Goal: Task Accomplishment & Management: Manage account settings

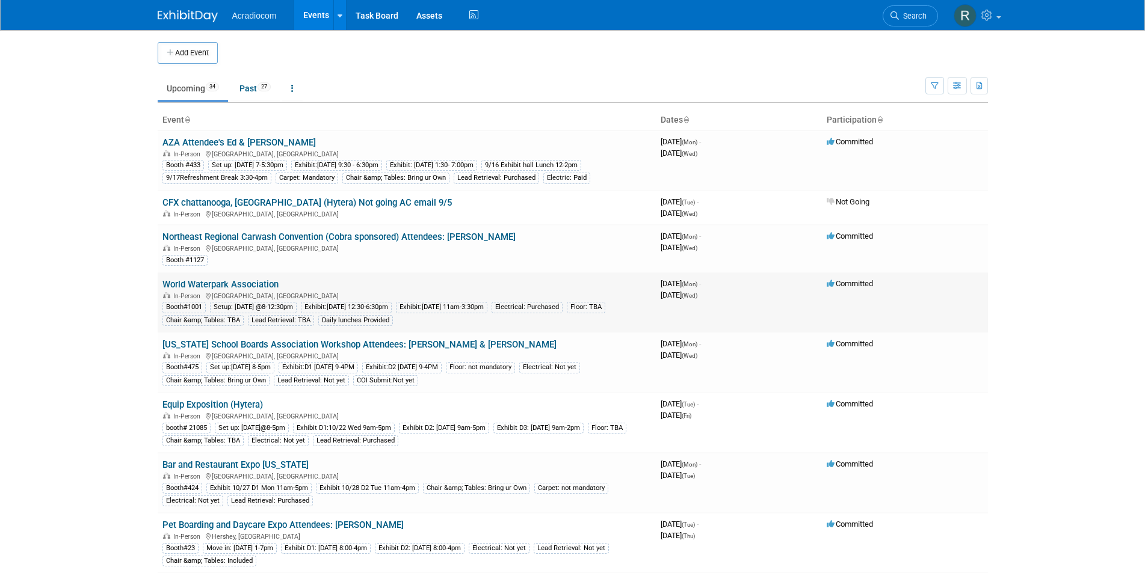
click at [216, 279] on link "World Waterpark Association" at bounding box center [220, 284] width 116 height 11
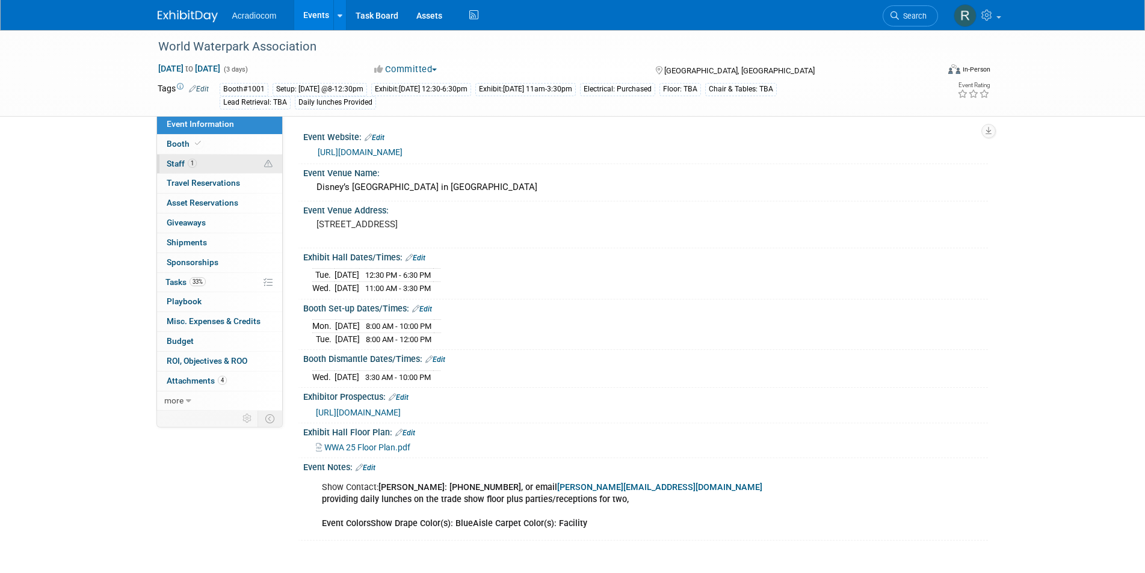
click at [180, 158] on link "1 Staff 1" at bounding box center [219, 164] width 125 height 19
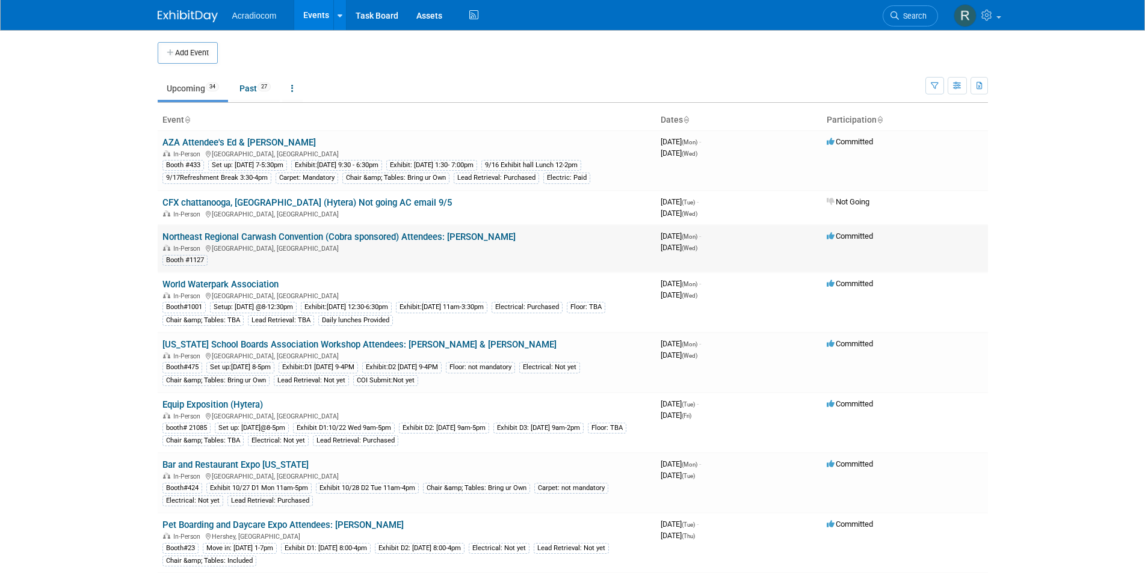
click at [299, 239] on link "Northeast Regional Carwash Convention (Cobra sponsored) Attendees: [PERSON_NAME]" at bounding box center [338, 237] width 353 height 11
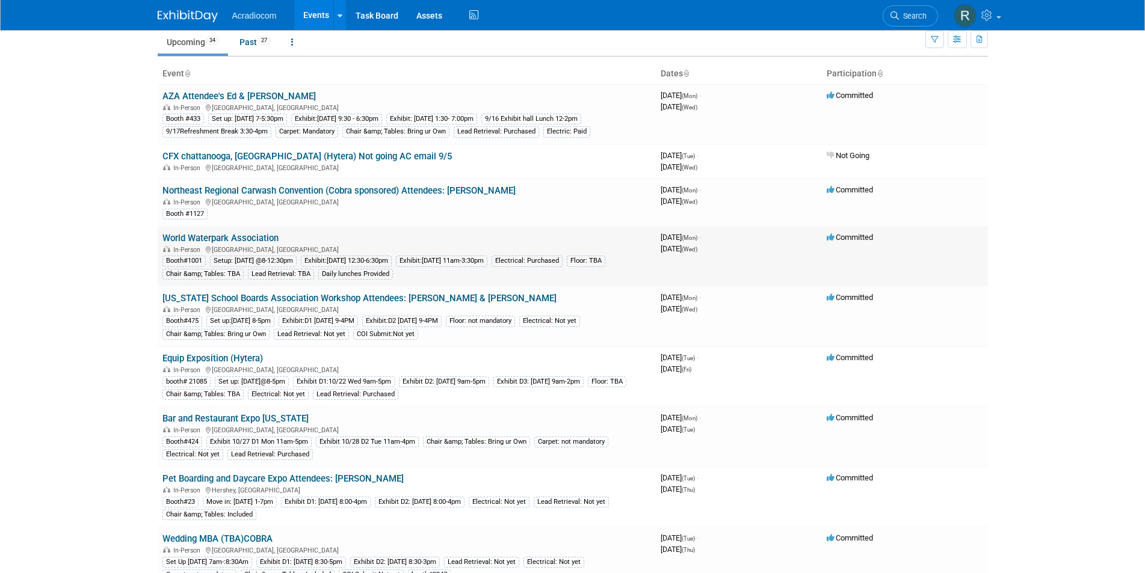
scroll to position [60, 0]
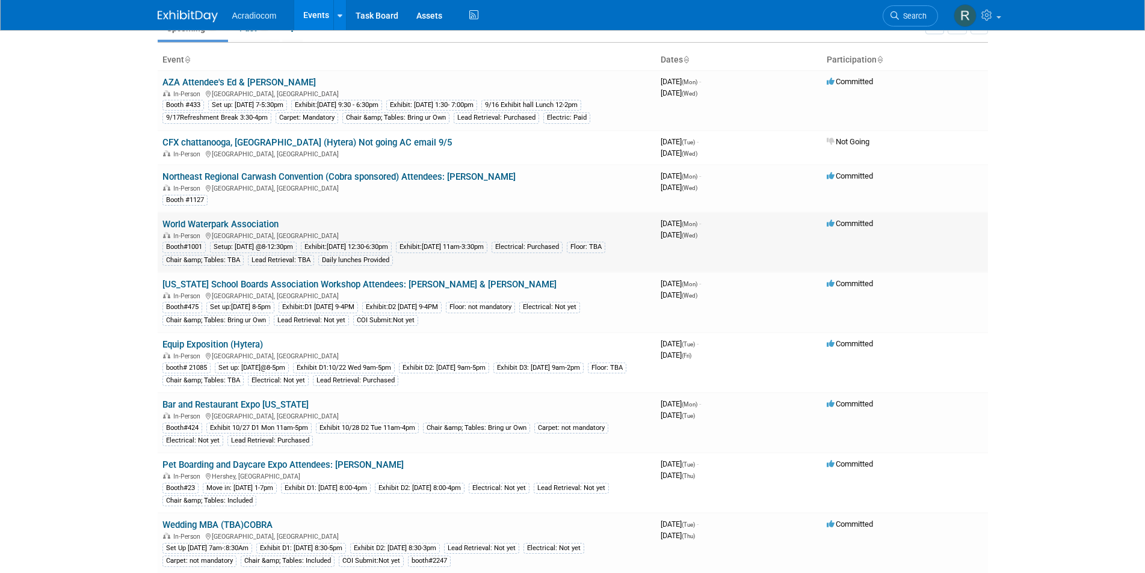
click at [235, 223] on link "World Waterpark Association" at bounding box center [220, 224] width 116 height 11
click at [353, 280] on link "[US_STATE] School Boards Association Workshop Attendees: [PERSON_NAME] & [PERSO…" at bounding box center [359, 284] width 394 height 11
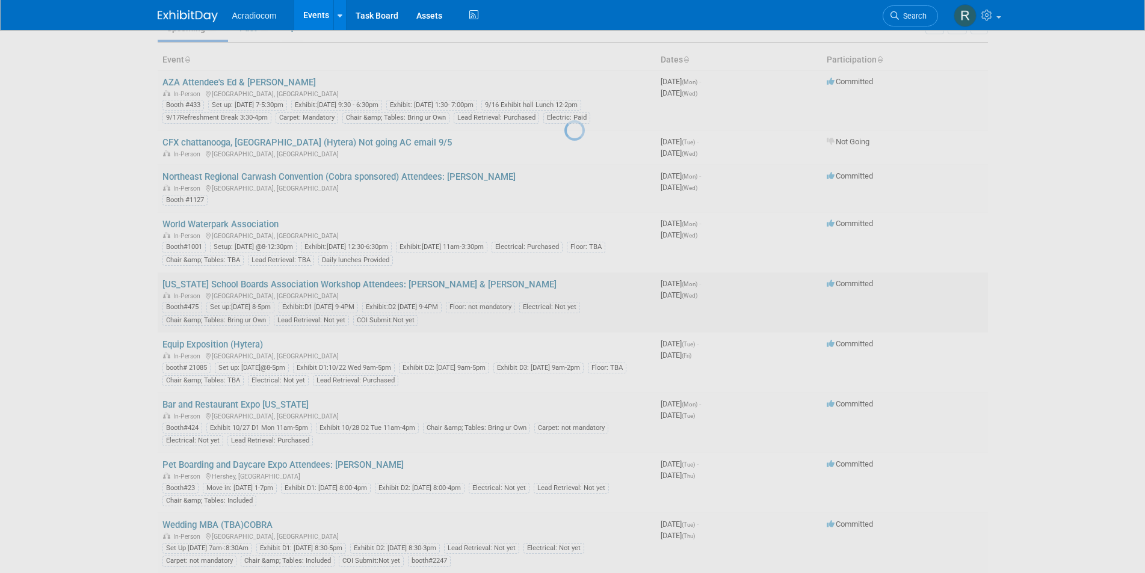
click at [564, 280] on div at bounding box center [572, 286] width 17 height 573
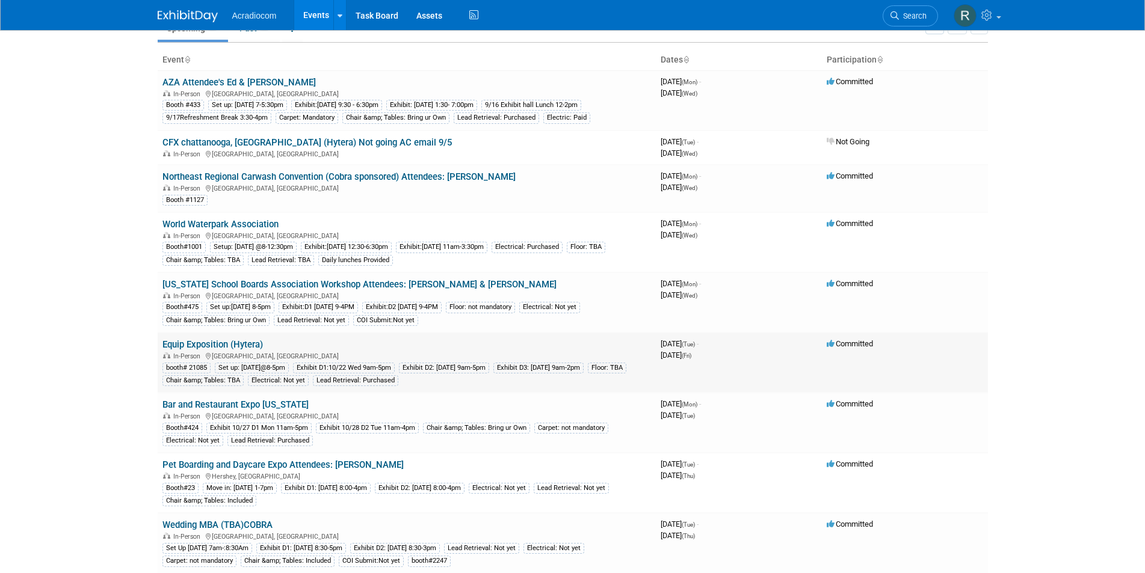
click at [238, 342] on link "Equip Exposition (Hytera)" at bounding box center [212, 344] width 100 height 11
click at [361, 282] on link "New Jersey School Boards Association Workshop Attendees: Dennis & Mike" at bounding box center [359, 284] width 394 height 11
click at [256, 224] on link "World Waterpark Association" at bounding box center [220, 224] width 116 height 11
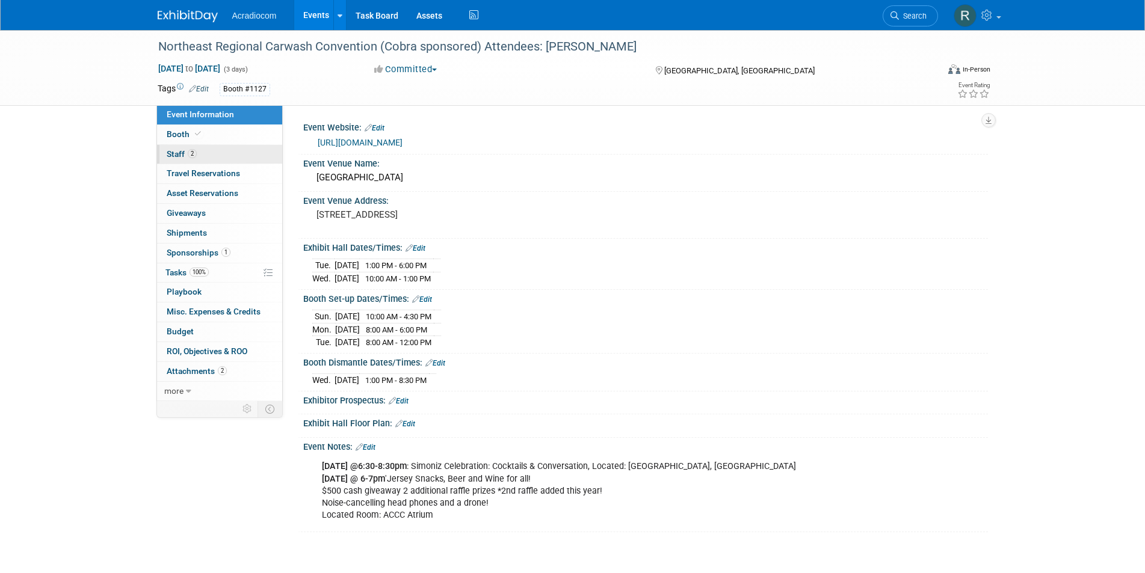
click at [195, 149] on link "2 Staff 2" at bounding box center [219, 154] width 125 height 19
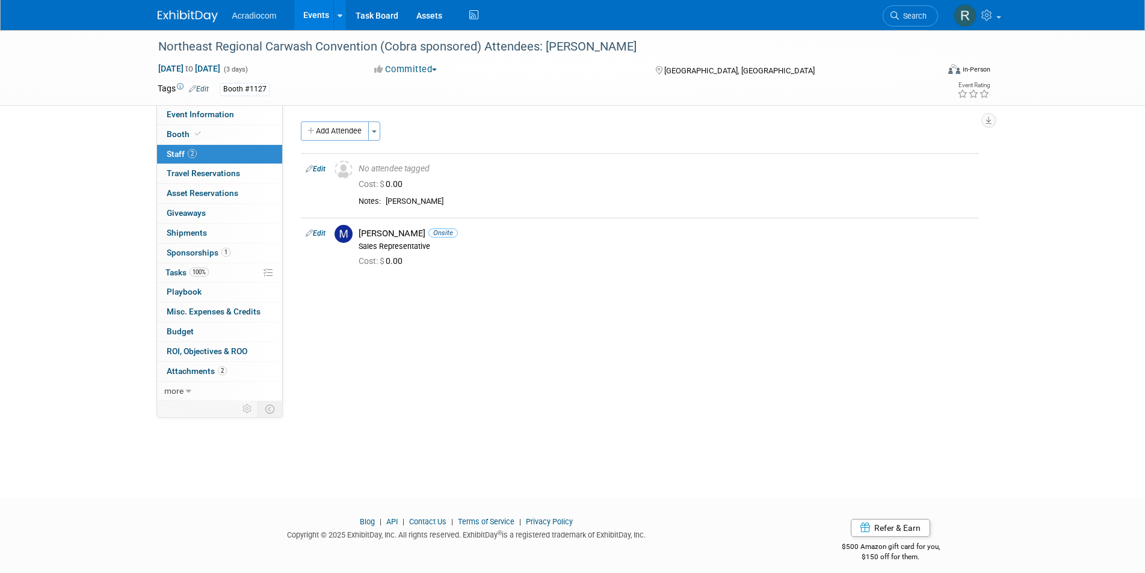
click at [200, 152] on link "2 Staff 2" at bounding box center [219, 154] width 125 height 19
click at [588, 42] on div "Northeast Regional Carwash Convention (Cobra sponsored) Attendees: [PERSON_NAME]" at bounding box center [537, 47] width 766 height 22
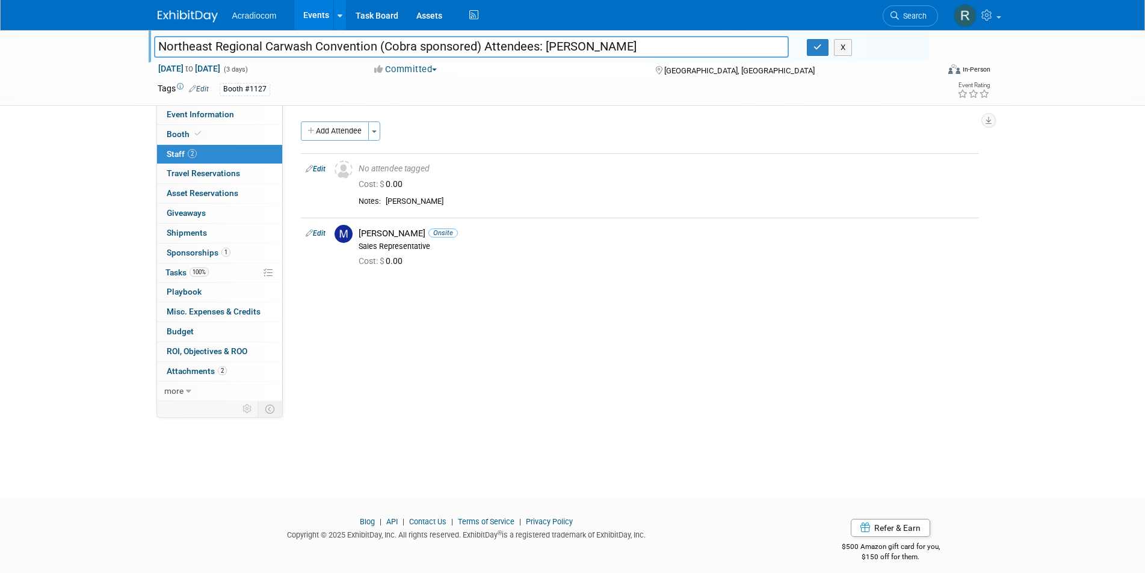
click at [589, 45] on input "Northeast Regional Carwash Convention (Cobra sponsored) Attendees: [PERSON_NAME]" at bounding box center [471, 46] width 635 height 21
type input "Northeast Regional Carwash Convention (Cobra sponsored) Attendees: Dennis/Mike"
click at [820, 49] on icon "button" at bounding box center [817, 47] width 8 height 8
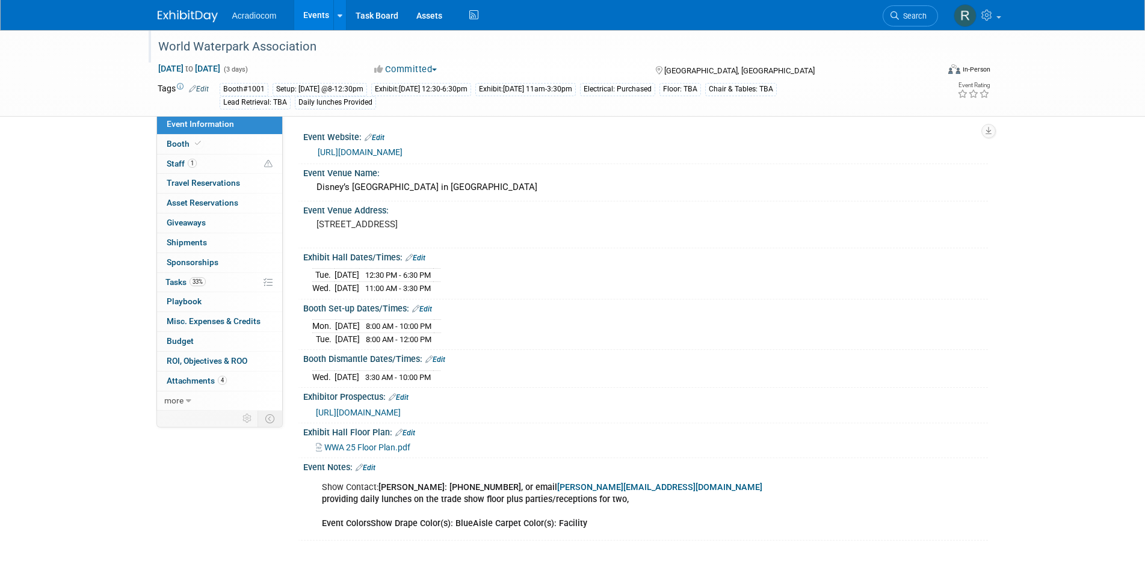
click at [337, 38] on div "World Waterpark Association" at bounding box center [537, 47] width 766 height 22
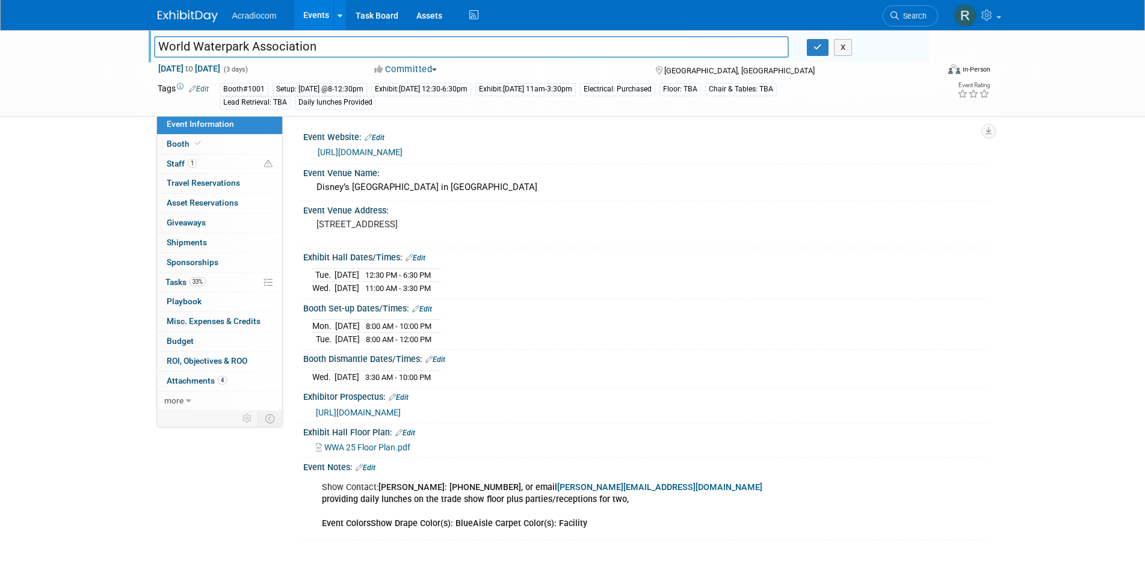
click at [336, 42] on input "World Waterpark Association" at bounding box center [471, 46] width 635 height 21
type input "World Waterpark Association-[GEOGRAPHIC_DATA]"
click at [824, 45] on button "button" at bounding box center [818, 47] width 22 height 17
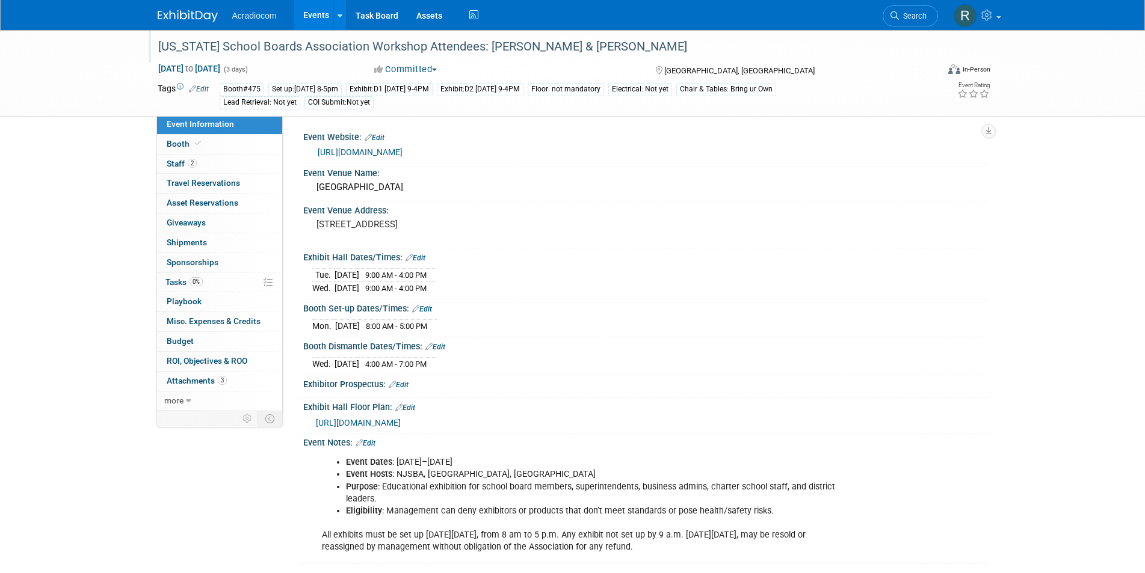
click at [428, 45] on div "New Jersey School Boards Association Workshop Attendees: Dennis & Mike" at bounding box center [537, 47] width 766 height 22
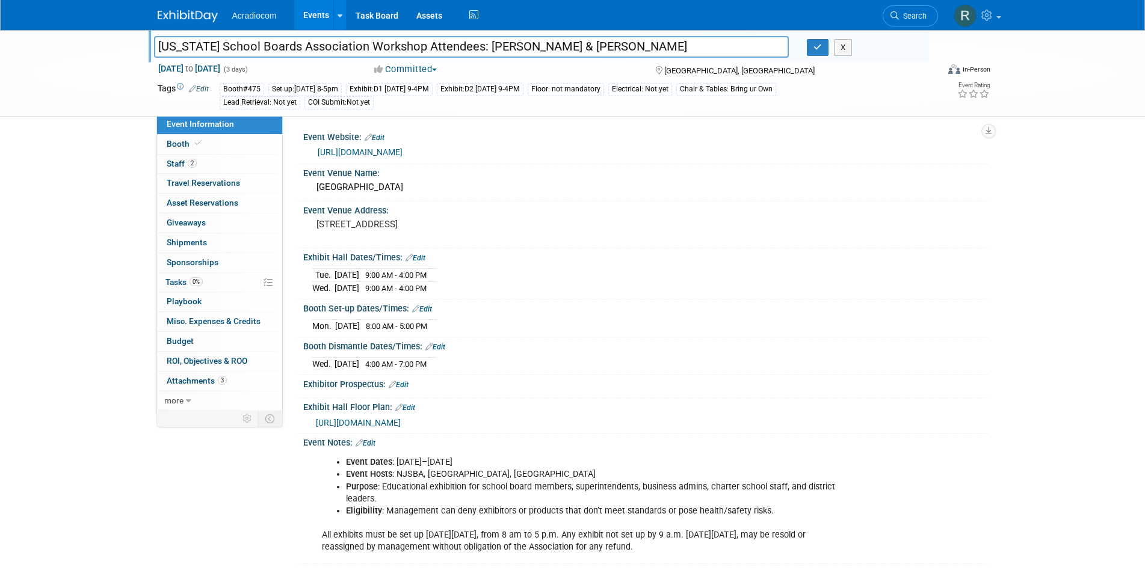
click at [428, 46] on input "New Jersey School Boards Association Workshop Attendees: Dennis & Mike" at bounding box center [471, 46] width 635 height 21
type input "[US_STATE] School Boards Association Workshop Kenwood Attendees: [PERSON_NAME] …"
click at [816, 51] on icon "button" at bounding box center [817, 47] width 8 height 8
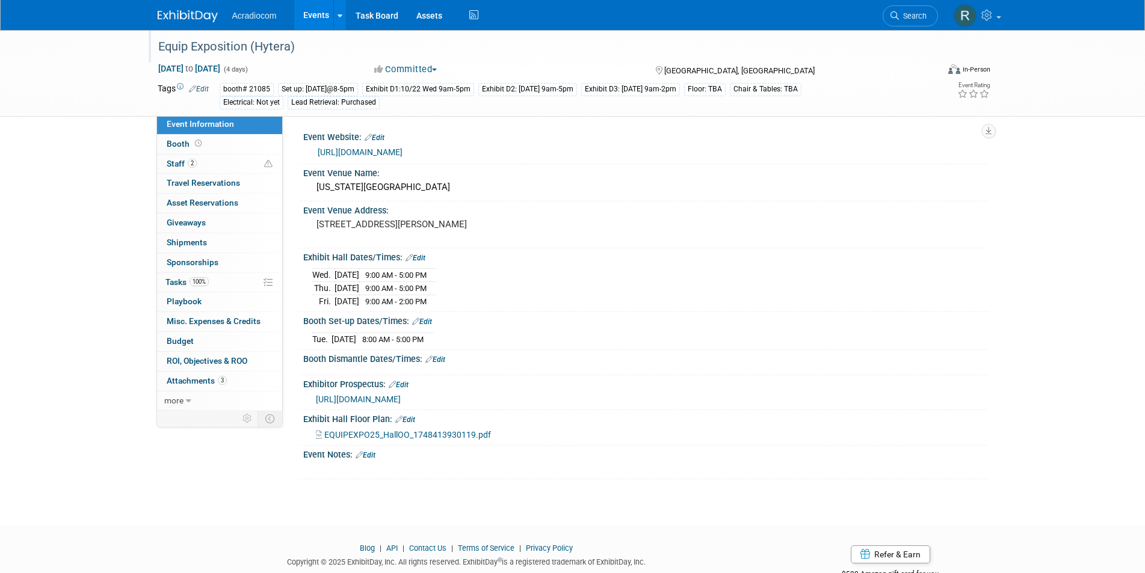
click at [250, 46] on div "Equip Exposition (Hytera)" at bounding box center [537, 47] width 766 height 22
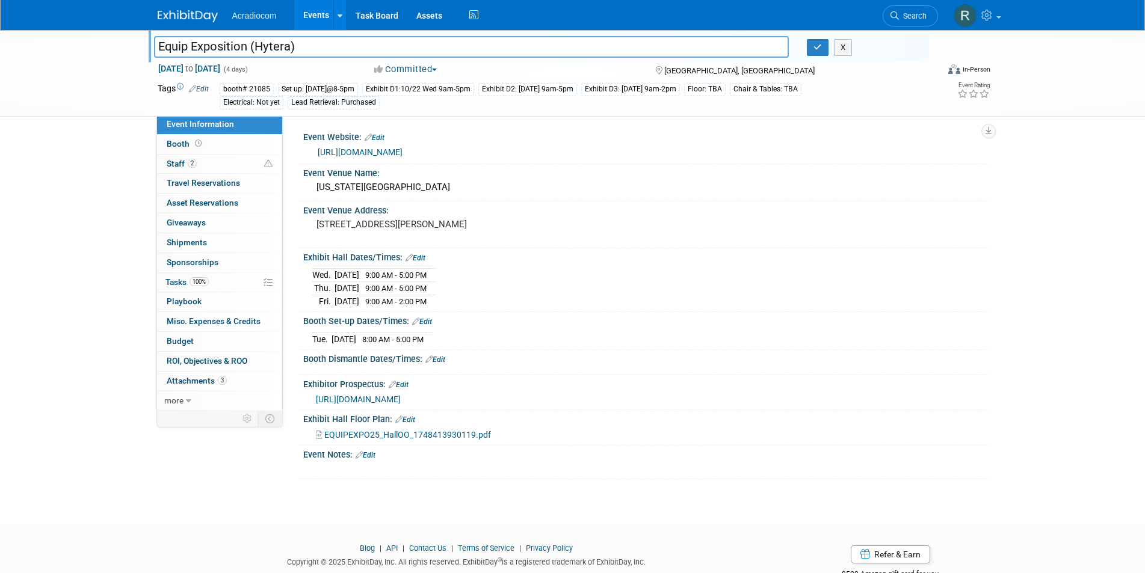
click at [248, 44] on input "Equip Exposition (Hytera)" at bounding box center [471, 46] width 635 height 21
type input "Equip Exposition Barter (Hytera)"
click at [816, 42] on button "button" at bounding box center [818, 47] width 22 height 17
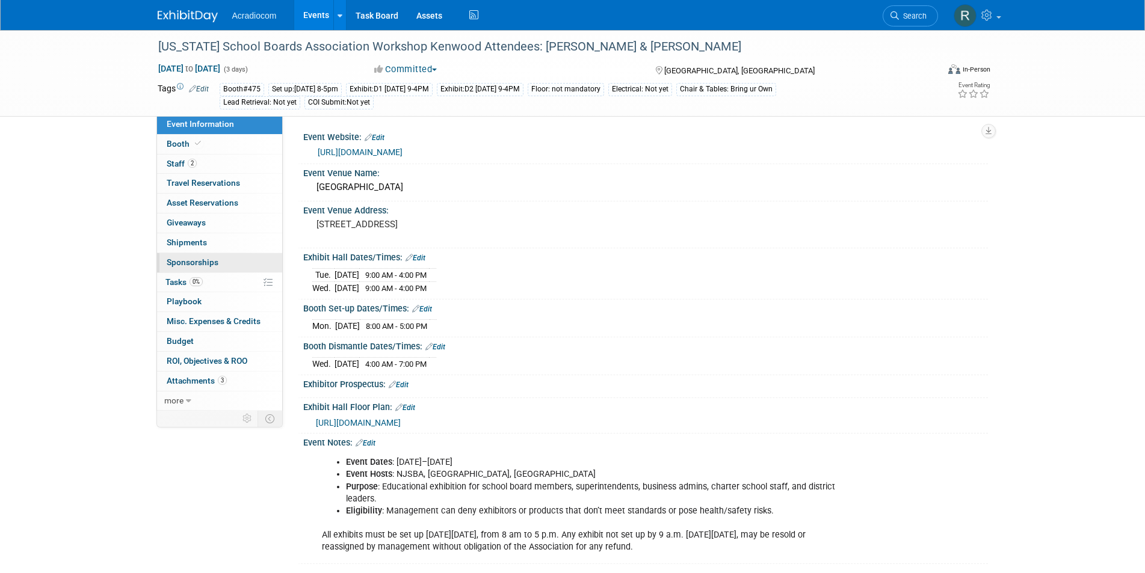
click at [226, 256] on link "0 Sponsorships 0" at bounding box center [219, 262] width 125 height 19
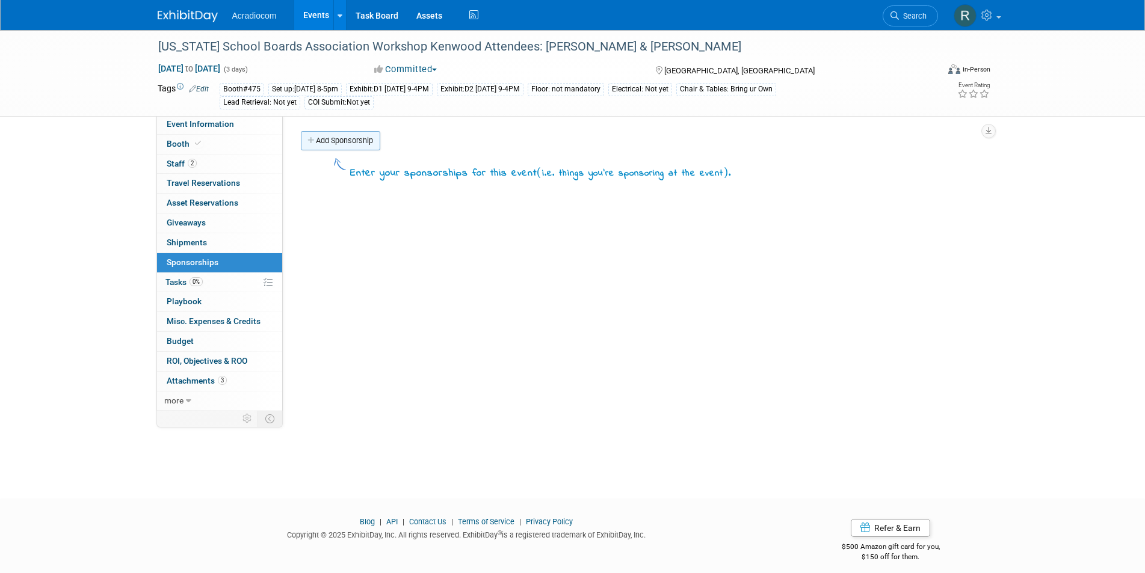
click at [362, 140] on link "Add Sponsorship" at bounding box center [340, 140] width 79 height 19
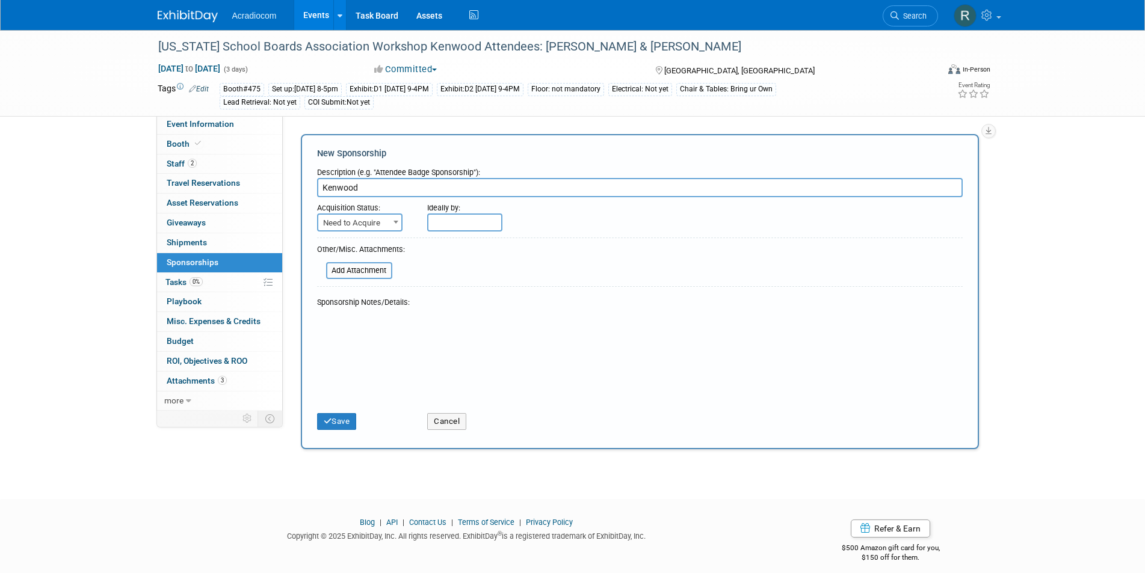
type input "Kenwood"
click at [395, 221] on b at bounding box center [395, 222] width 5 height 3
click at [476, 218] on input "text" at bounding box center [464, 223] width 75 height 18
click at [597, 326] on span "20" at bounding box center [599, 330] width 23 height 23
type input "[DATE]"
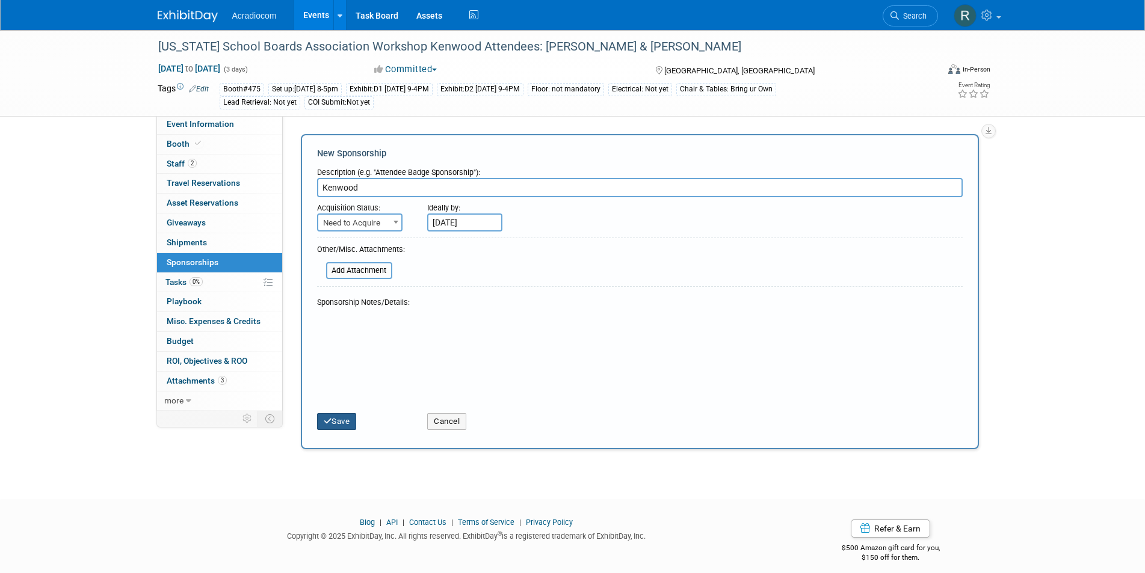
click at [338, 420] on button "Save" at bounding box center [337, 421] width 40 height 17
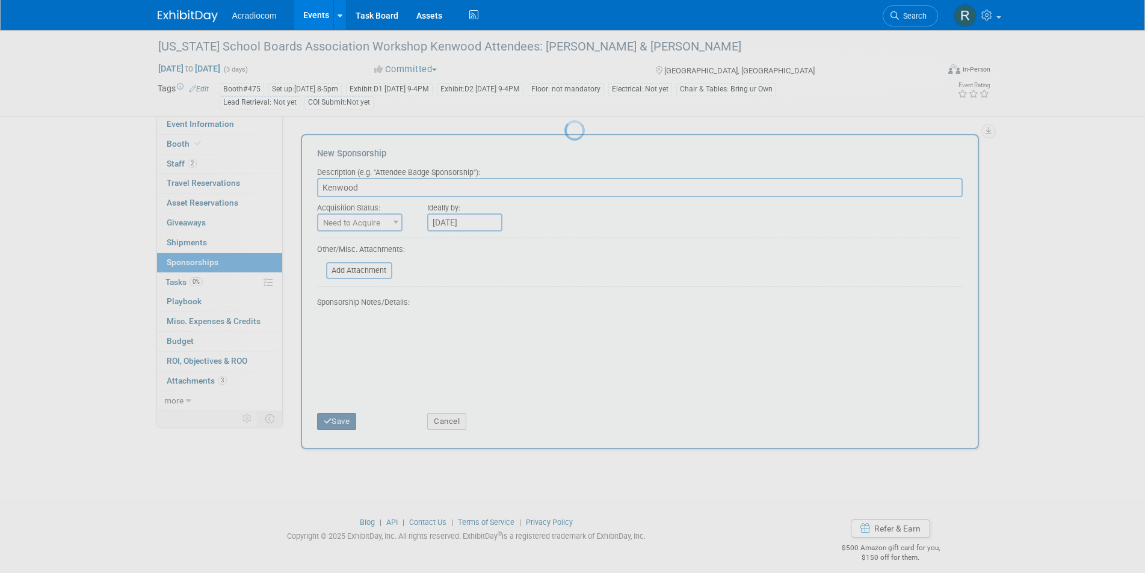
scroll to position [10, 0]
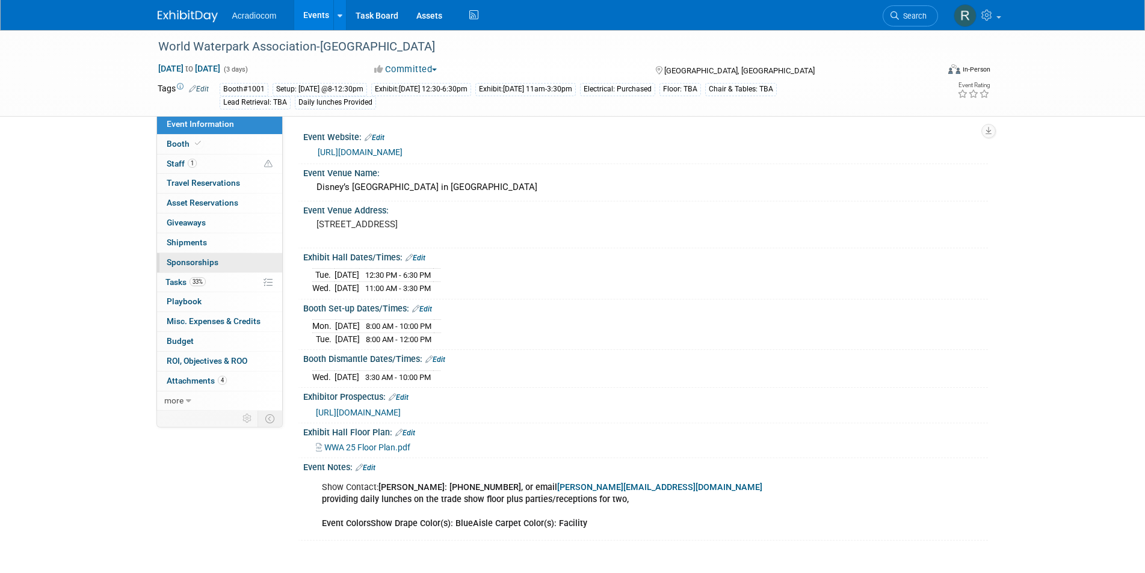
click at [216, 258] on span "Sponsorships 0" at bounding box center [193, 262] width 52 height 10
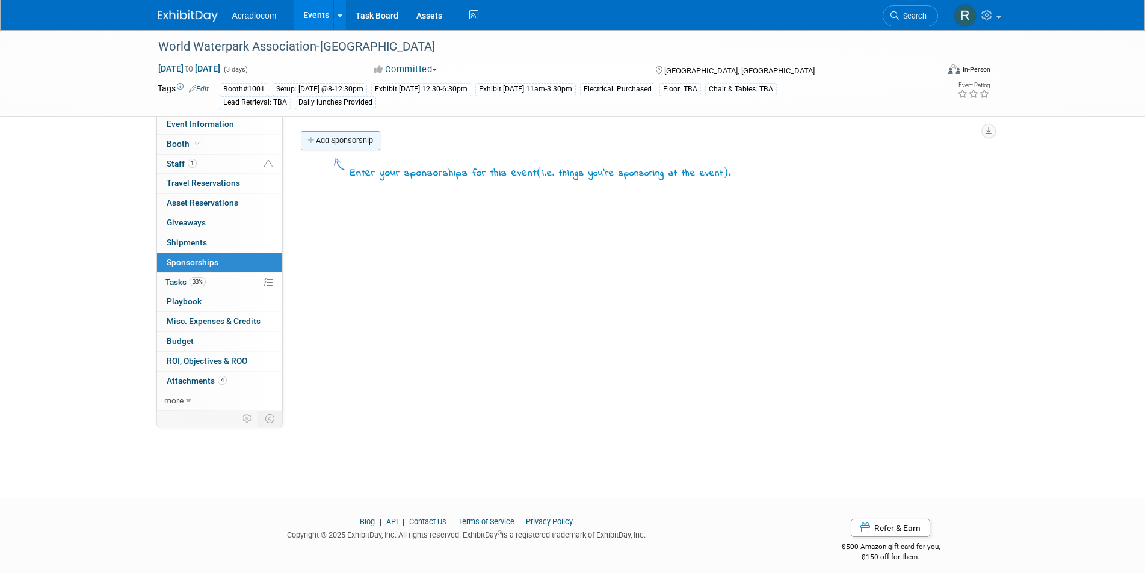
click at [331, 134] on link "Add Sponsorship" at bounding box center [340, 140] width 79 height 19
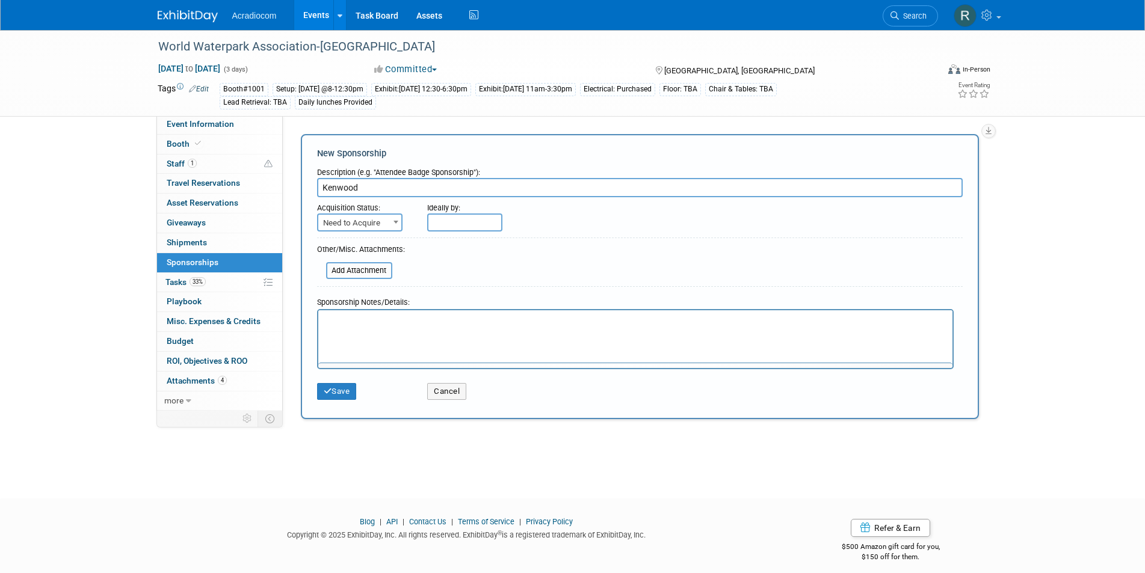
type input "Kenwood"
click at [396, 219] on span at bounding box center [396, 222] width 12 height 16
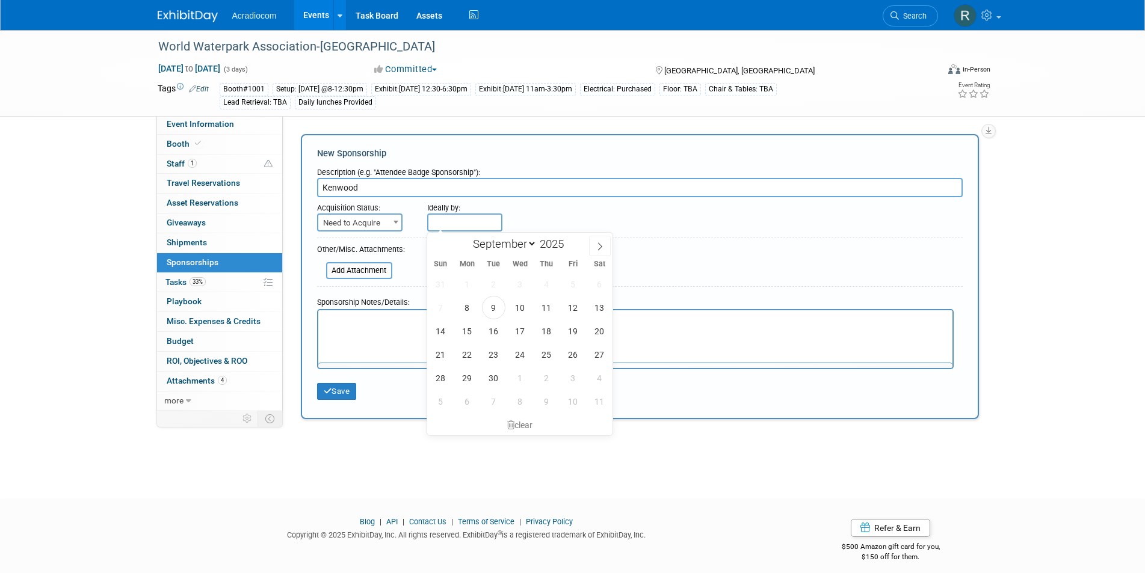
click at [476, 218] on input "text" at bounding box center [464, 223] width 75 height 18
click at [598, 328] on span "20" at bounding box center [599, 330] width 23 height 23
type input "Sep 20, 2025"
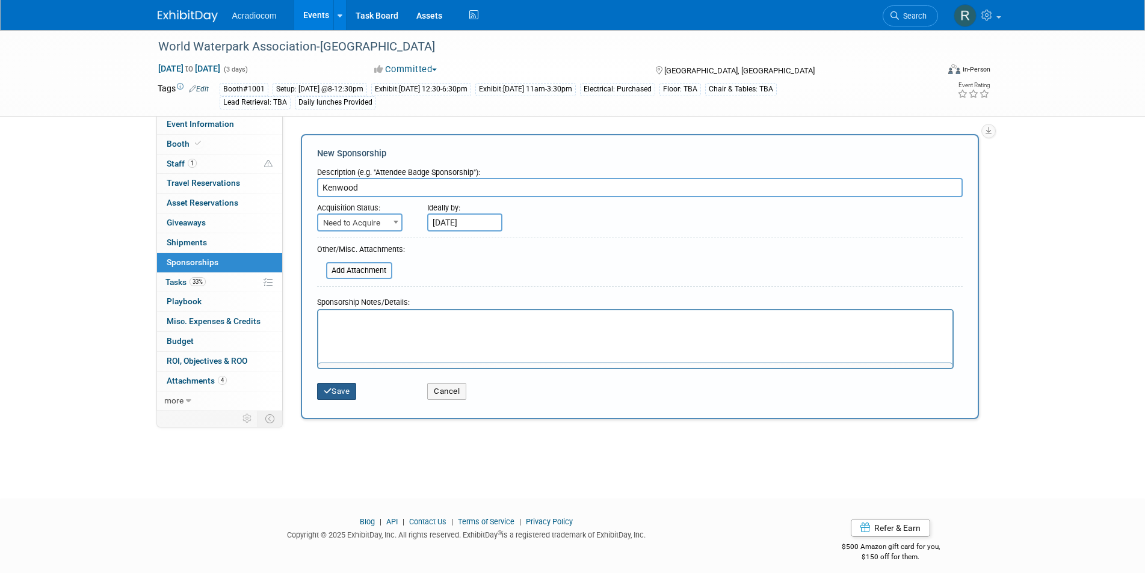
click at [350, 389] on button "Save" at bounding box center [337, 391] width 40 height 17
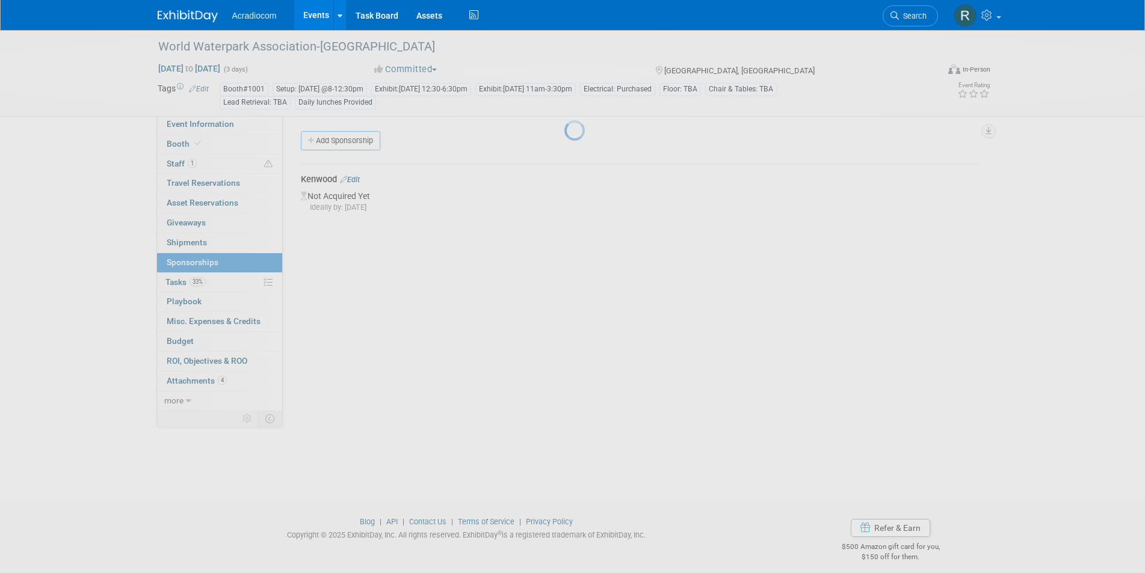
scroll to position [10, 0]
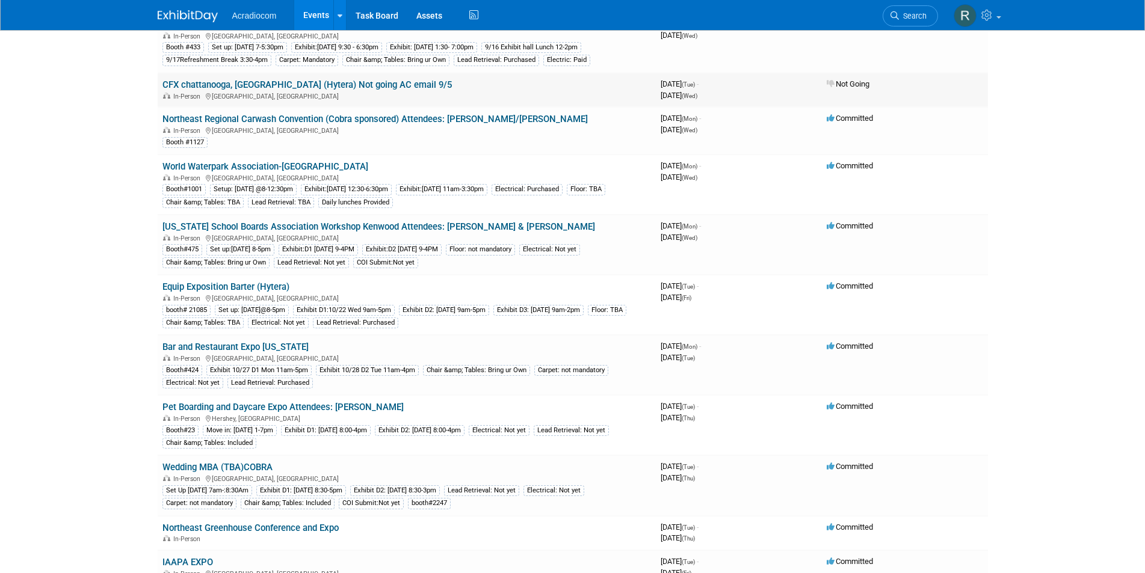
scroll to position [120, 0]
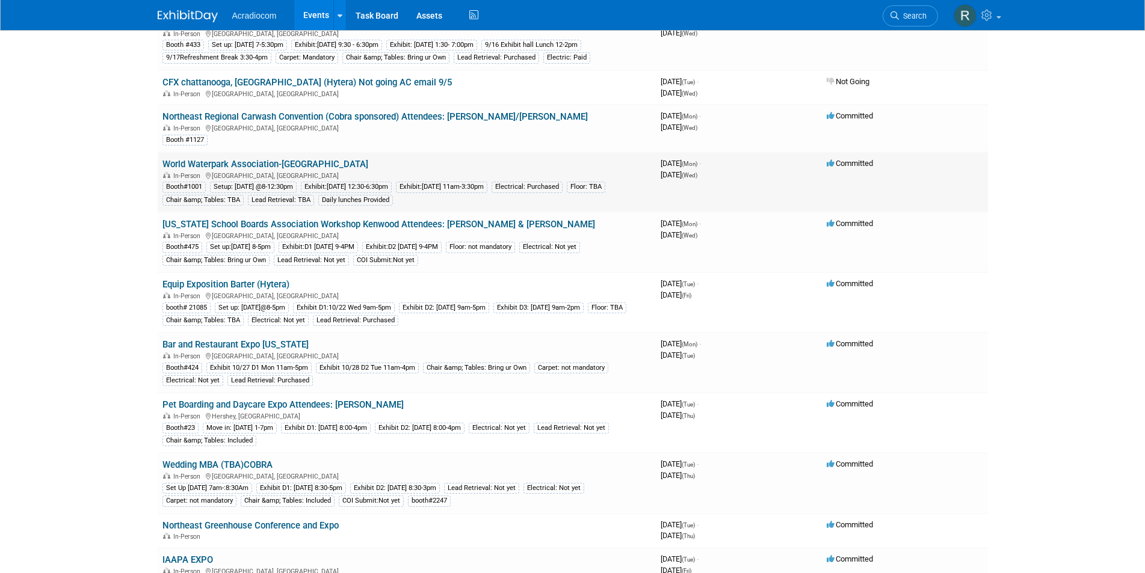
click at [268, 164] on link "World Waterpark Association-[GEOGRAPHIC_DATA]" at bounding box center [265, 164] width 206 height 11
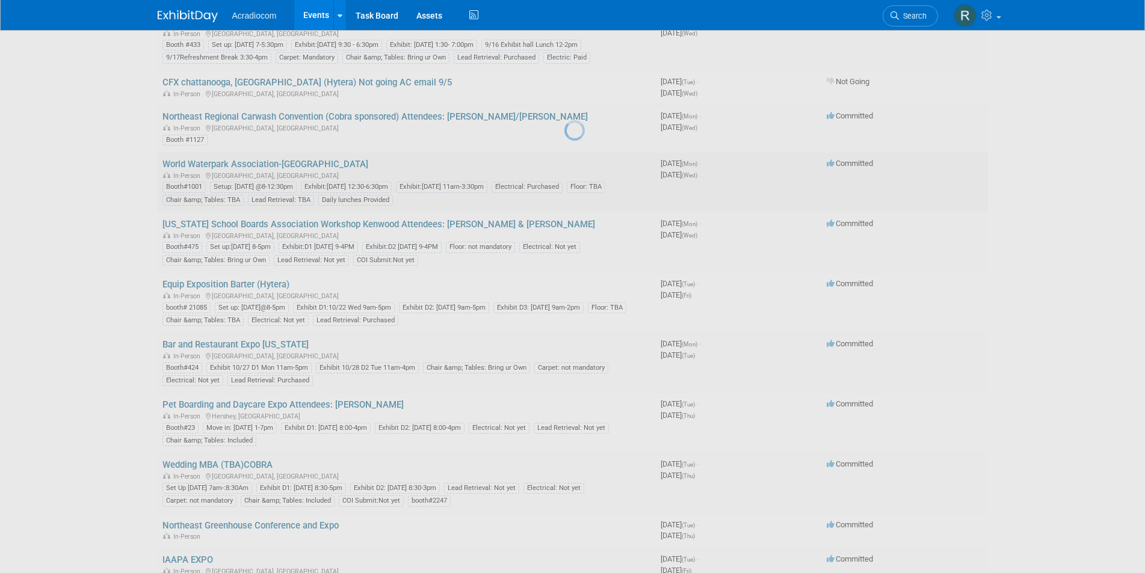
click at [564, 164] on div at bounding box center [572, 286] width 17 height 573
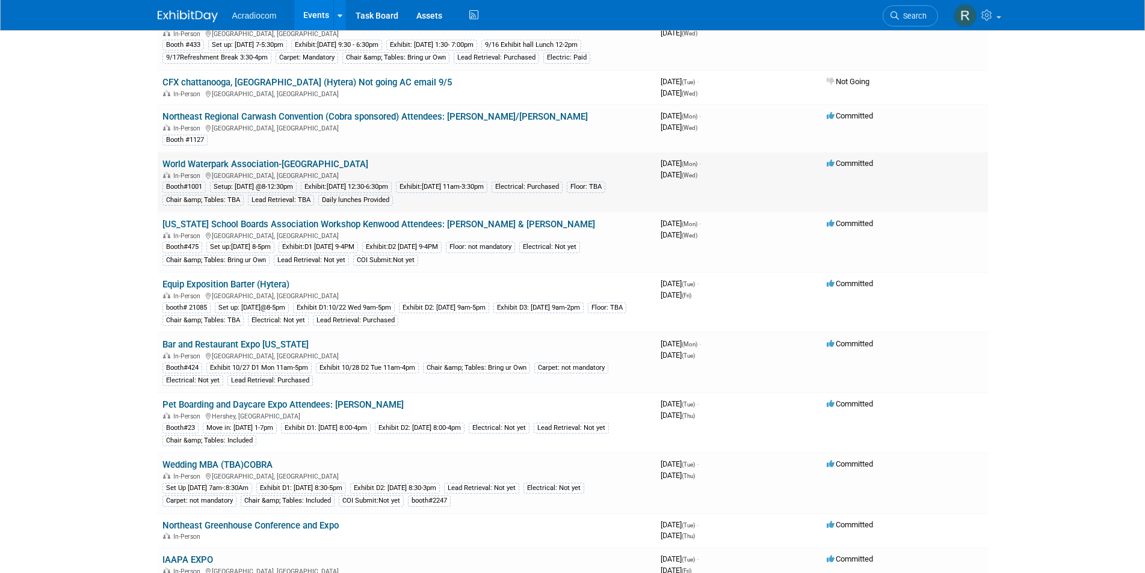
click at [229, 168] on link "World Waterpark Association-[GEOGRAPHIC_DATA]" at bounding box center [265, 164] width 206 height 11
click at [292, 221] on link "[US_STATE] School Boards Association Workshop Kenwood Attendees: [PERSON_NAME] …" at bounding box center [378, 224] width 433 height 11
click at [0, 0] on div at bounding box center [0, 0] width 0 height 0
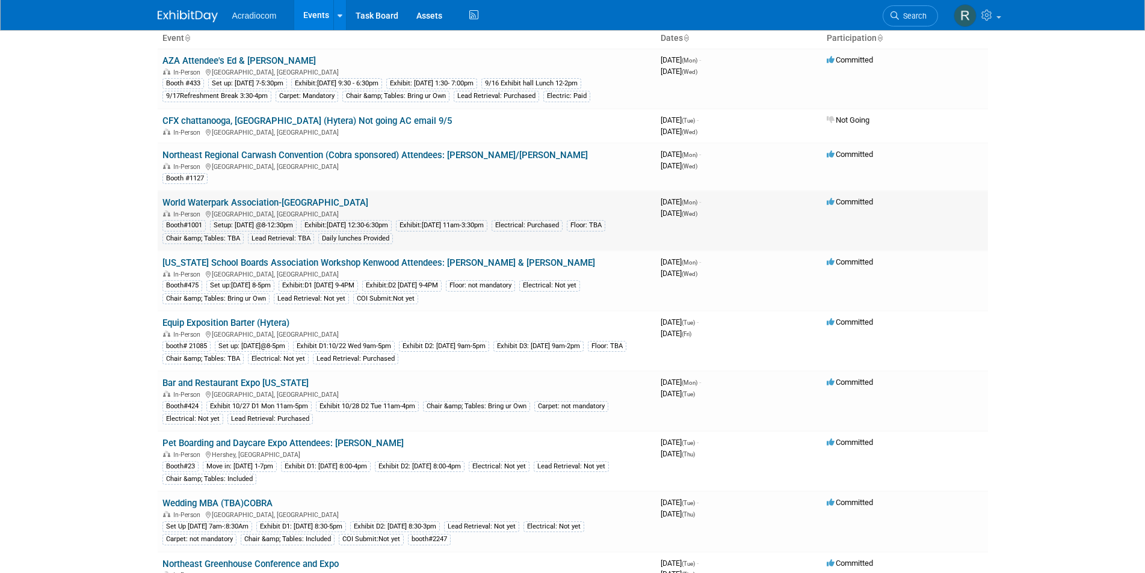
scroll to position [60, 0]
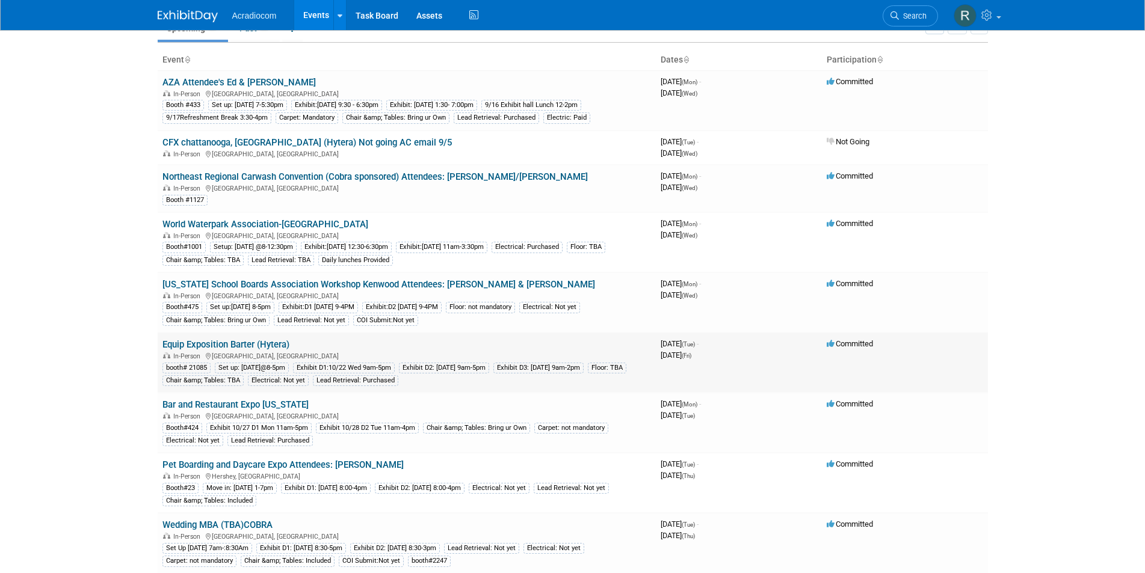
click at [248, 345] on link "Equip Exposition Barter (Hytera)" at bounding box center [225, 344] width 127 height 11
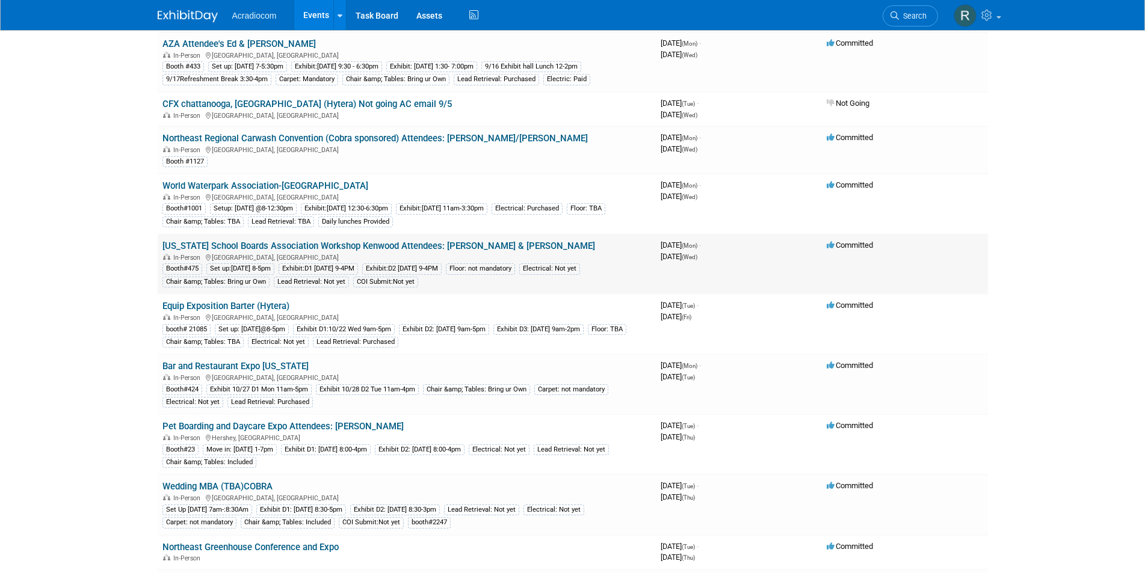
scroll to position [120, 0]
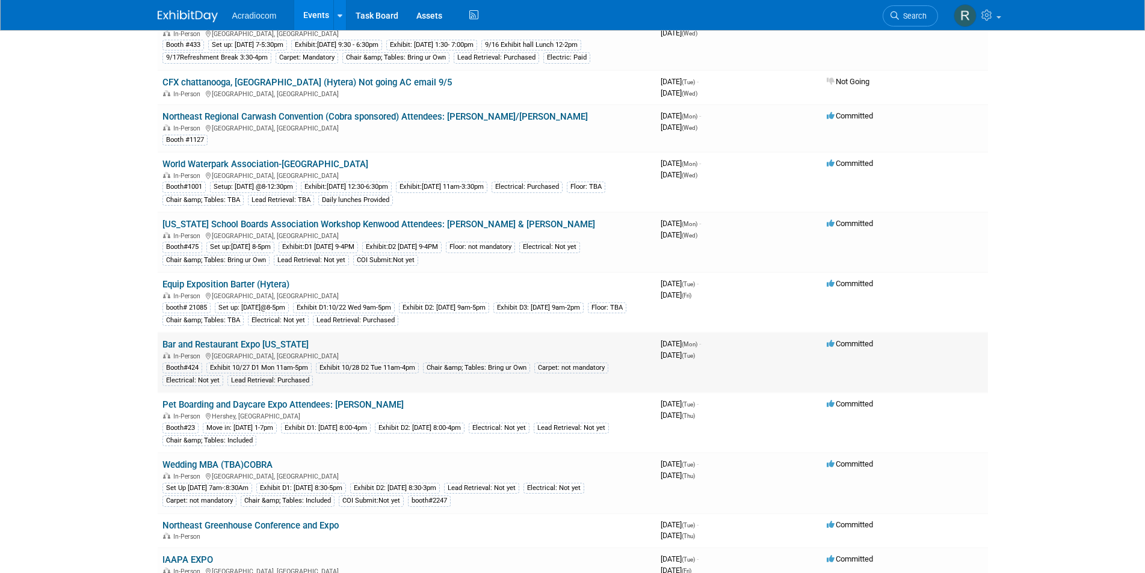
click at [231, 342] on link "Bar and Restaurant Expo Colorado" at bounding box center [235, 344] width 146 height 11
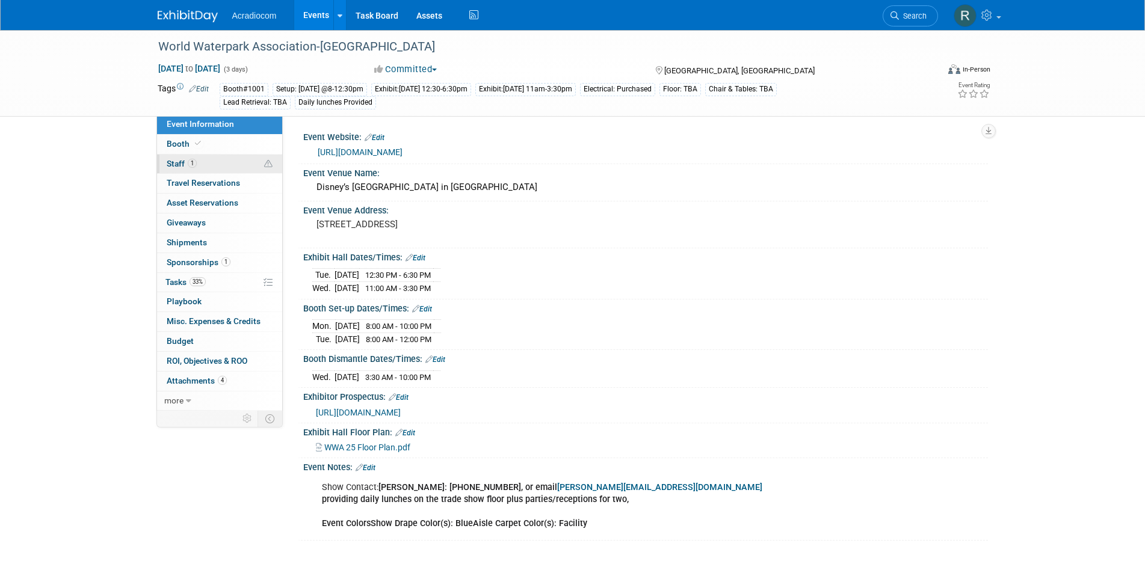
click at [199, 163] on link "1 Staff 1" at bounding box center [219, 164] width 125 height 19
click at [219, 163] on link "1 Staff 1" at bounding box center [219, 164] width 125 height 19
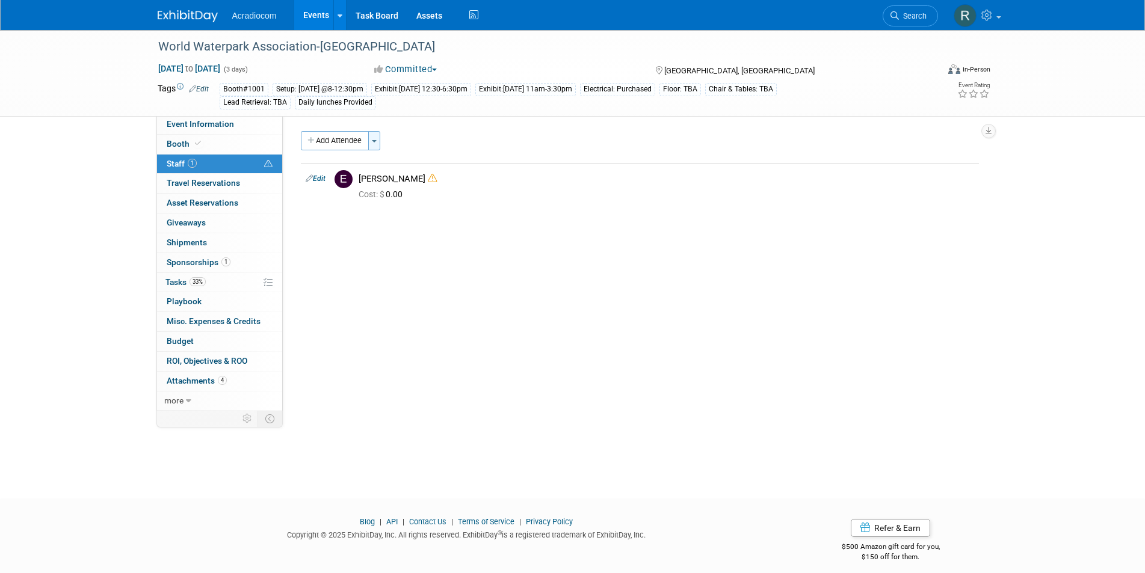
click at [375, 138] on button "Toggle Dropdown" at bounding box center [374, 140] width 12 height 19
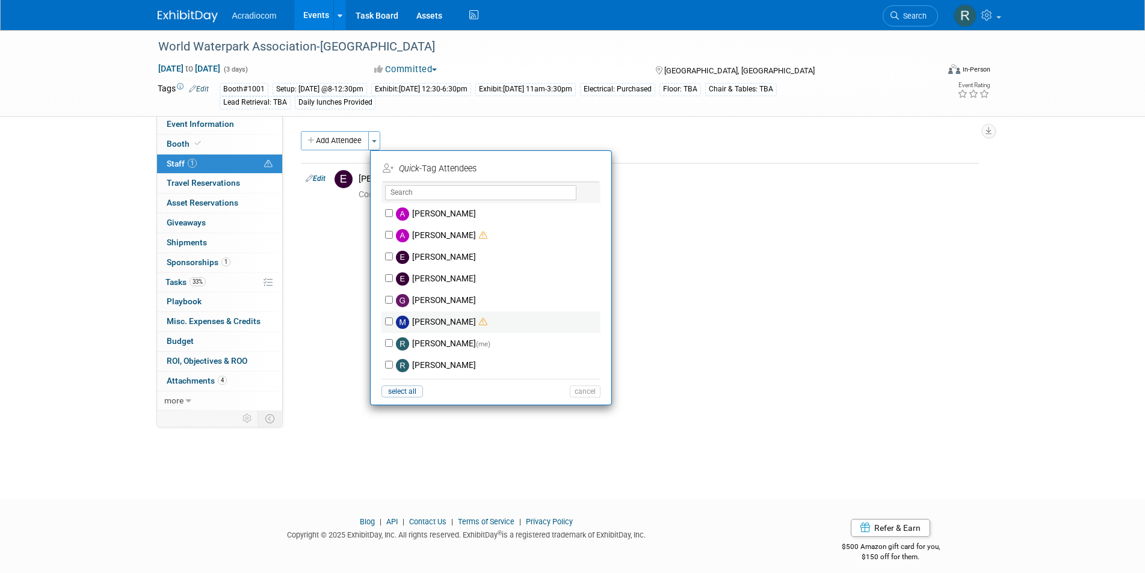
click at [445, 321] on label "Mike Pascuzzi" at bounding box center [499, 323] width 212 height 22
click at [393, 321] on input "Mike Pascuzzi" at bounding box center [389, 322] width 8 height 8
checkbox input "true"
click at [583, 172] on button "Apply" at bounding box center [580, 168] width 37 height 17
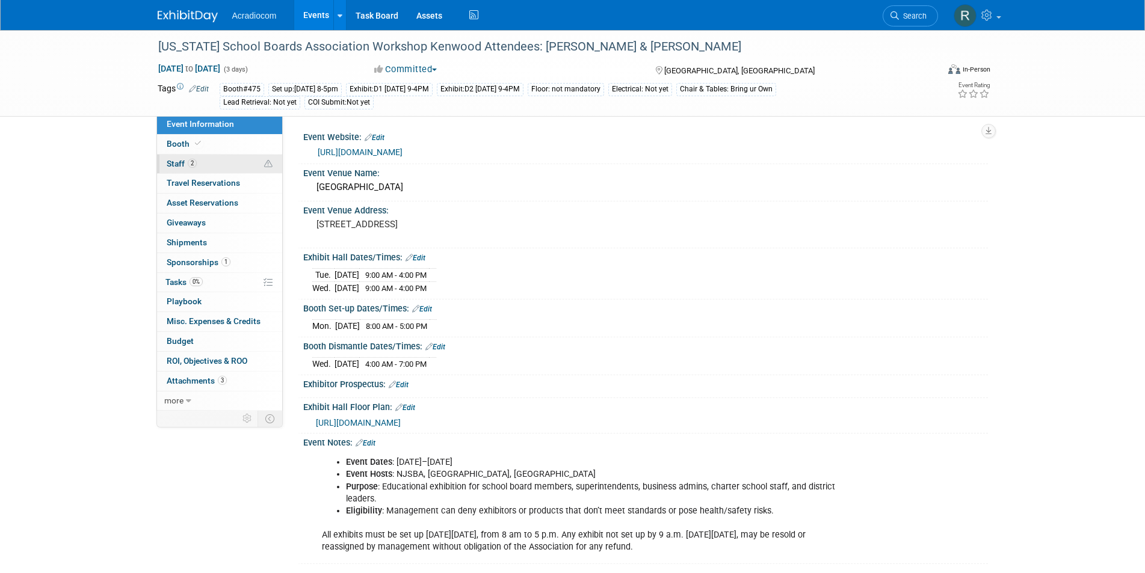
click at [199, 163] on link "2 Staff 2" at bounding box center [219, 164] width 125 height 19
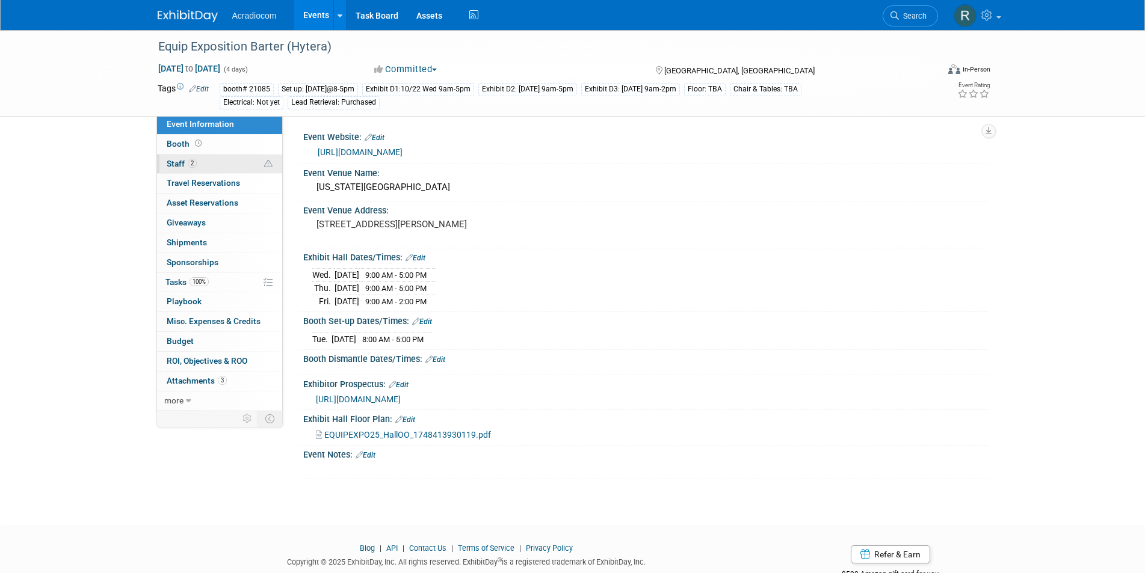
click at [205, 163] on link "2 Staff 2" at bounding box center [219, 164] width 125 height 19
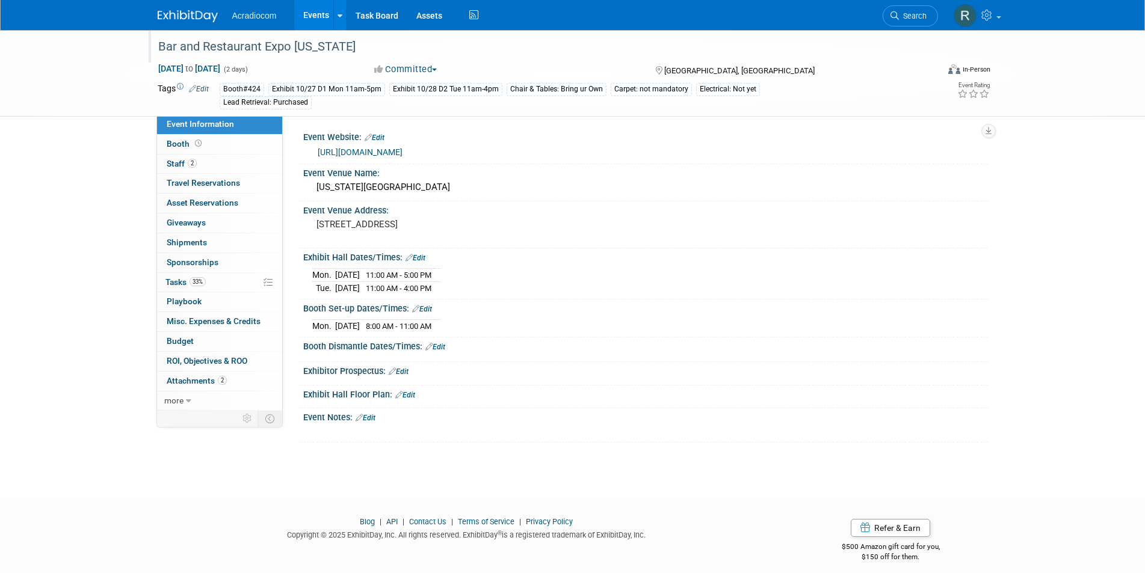
click at [354, 45] on div "Bar and Restaurant Expo Colorado" at bounding box center [537, 47] width 766 height 22
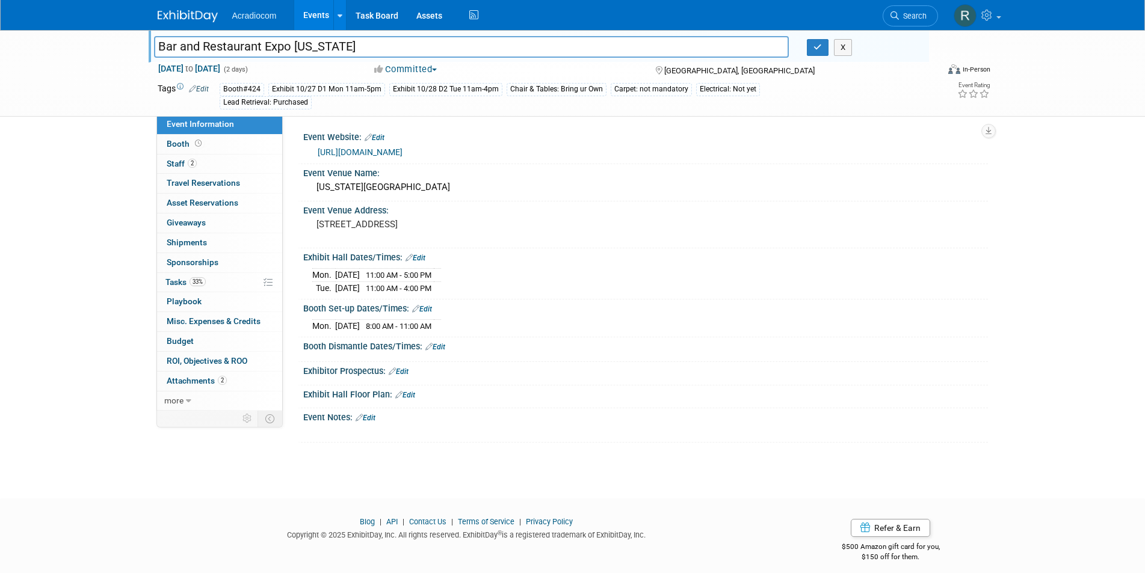
click at [354, 45] on input "Bar and Restaurant Expo Colorado" at bounding box center [471, 46] width 635 height 21
type input "Bar and Restaurant Expo [US_STATE] [GEOGRAPHIC_DATA]"
click at [816, 46] on icon "button" at bounding box center [817, 47] width 8 height 8
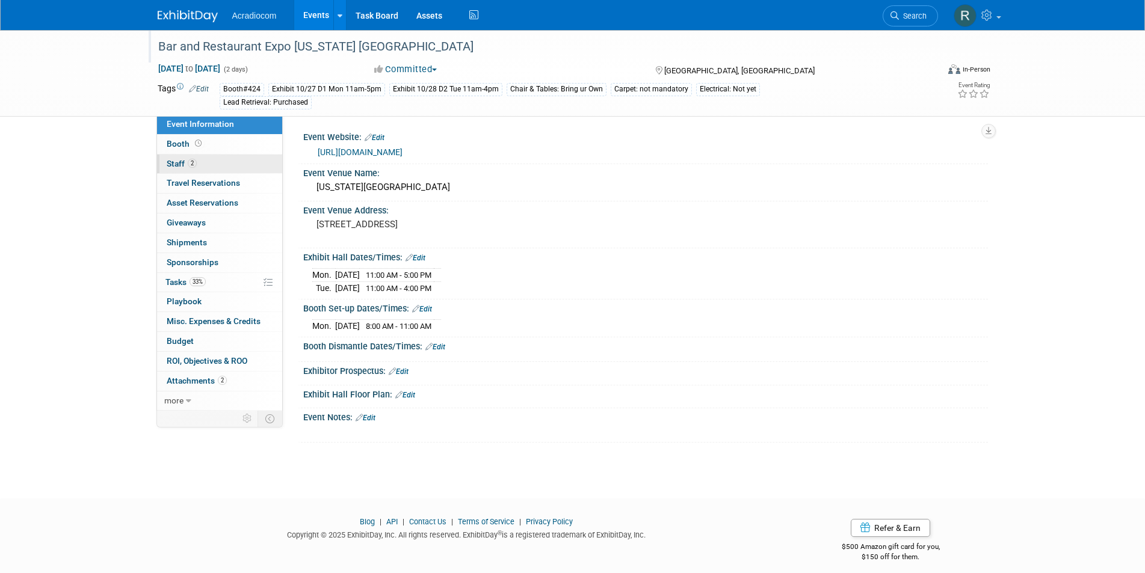
click at [191, 163] on span "2" at bounding box center [192, 163] width 9 height 9
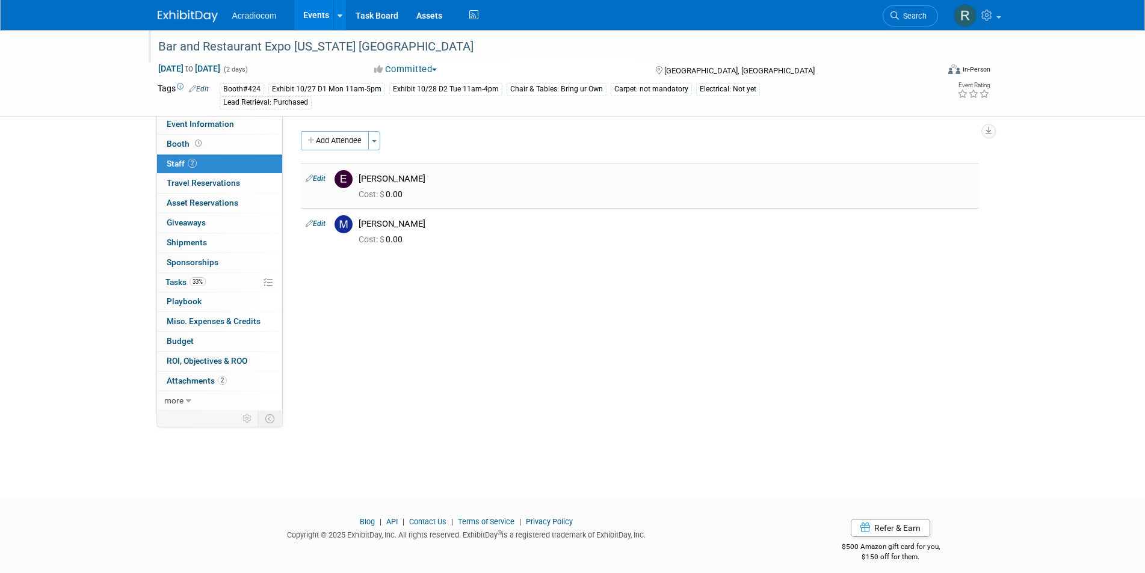
click at [318, 176] on link "Edit" at bounding box center [316, 178] width 20 height 8
select select "e7d7f0b1-3550-4ffc-aae9-8a88f1aa53a6"
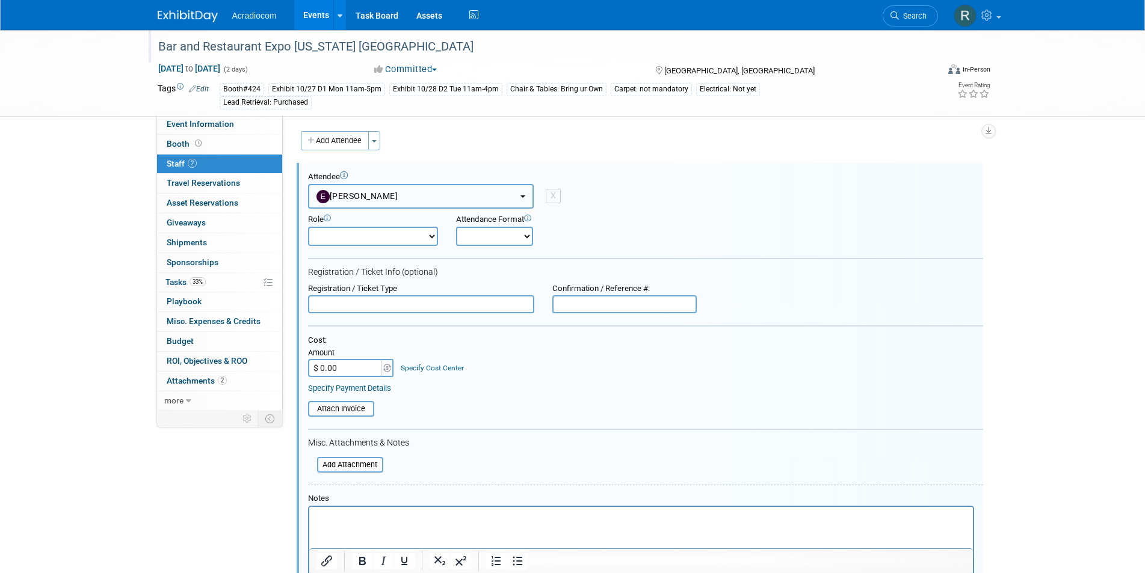
click at [523, 191] on button "[PERSON_NAME]" at bounding box center [421, 196] width 226 height 25
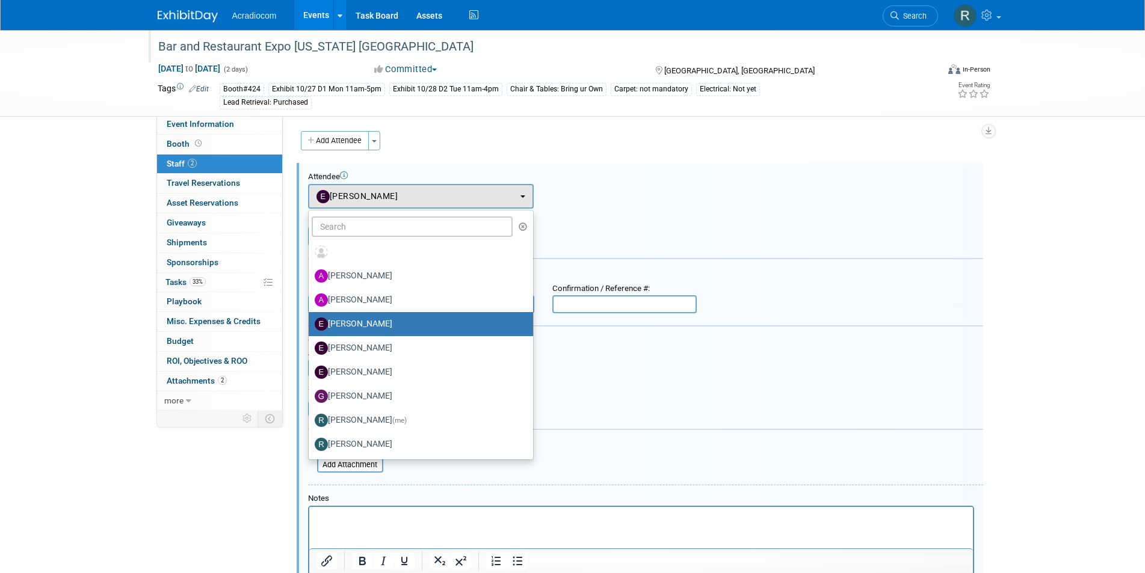
click at [590, 161] on div "Add Attendee Toggle Dropdown Quick -Tag Attendees Apply X (me) select all cancel" at bounding box center [640, 405] width 678 height 549
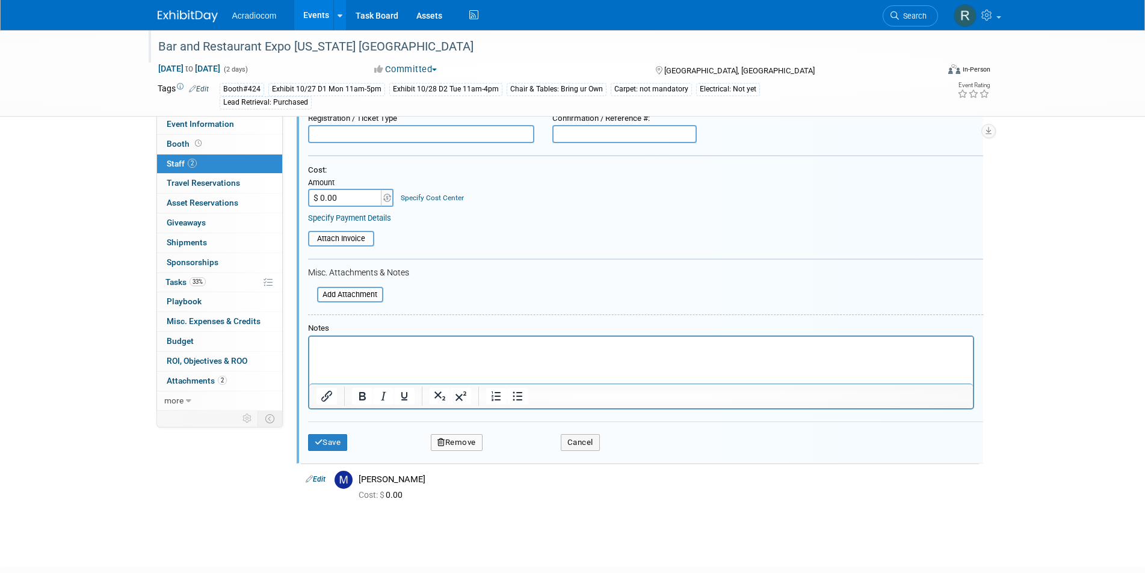
scroll to position [180, 0]
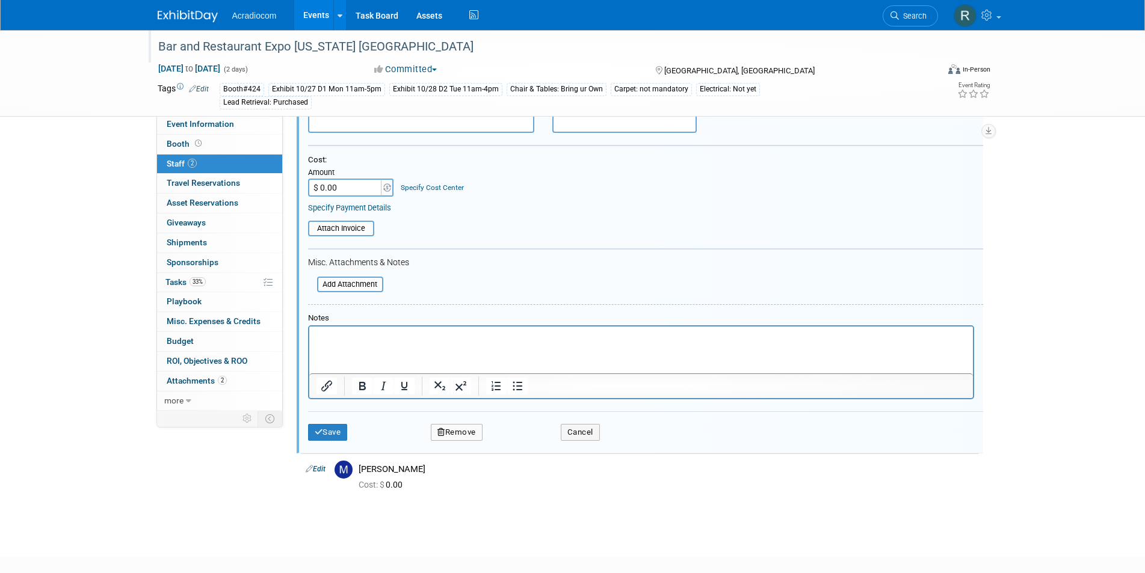
click at [455, 433] on button "Remove" at bounding box center [457, 432] width 52 height 17
click at [525, 436] on link "Yes" at bounding box center [522, 442] width 35 height 19
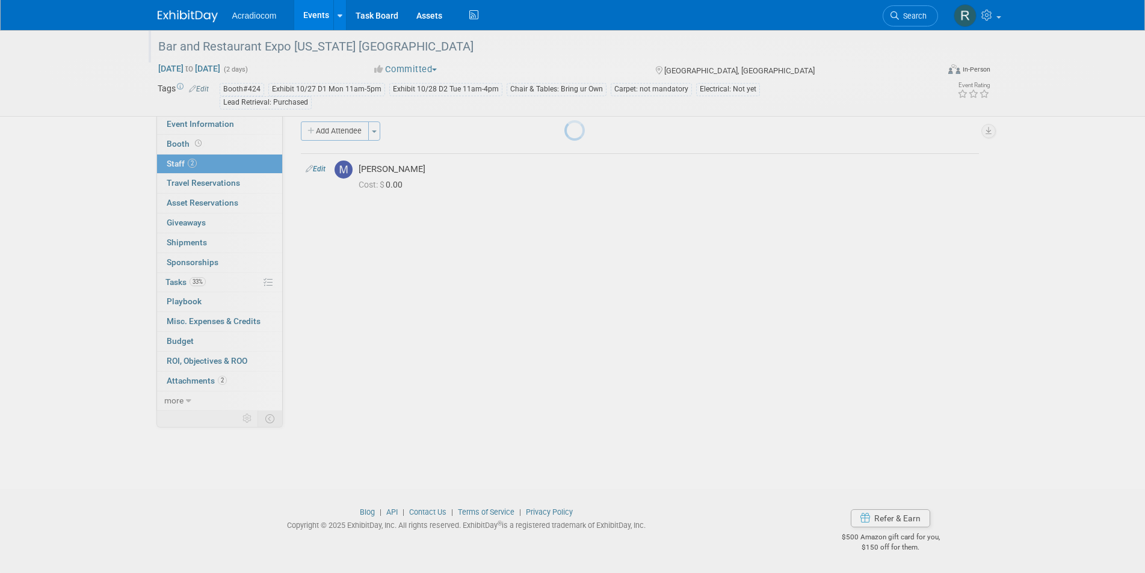
scroll to position [10, 0]
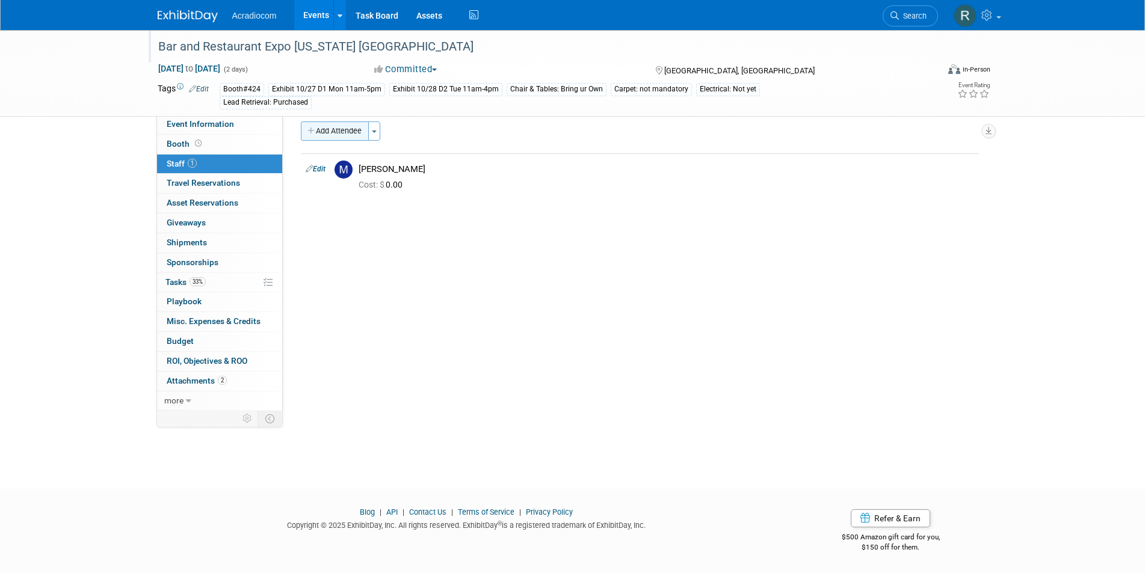
click at [342, 128] on button "Add Attendee" at bounding box center [335, 131] width 68 height 19
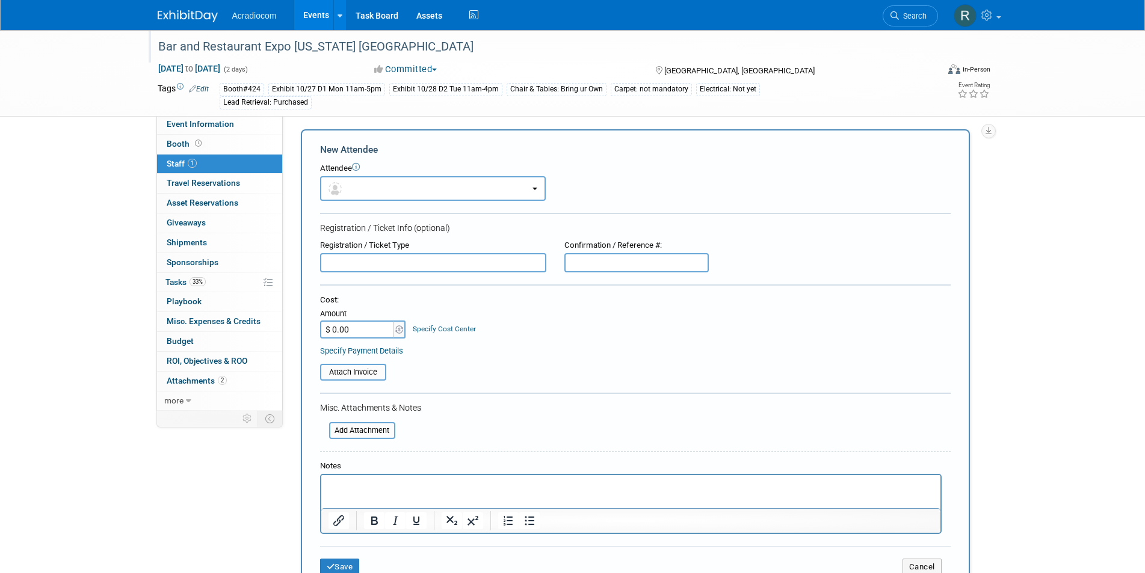
scroll to position [0, 0]
click at [398, 190] on button "button" at bounding box center [433, 190] width 226 height 25
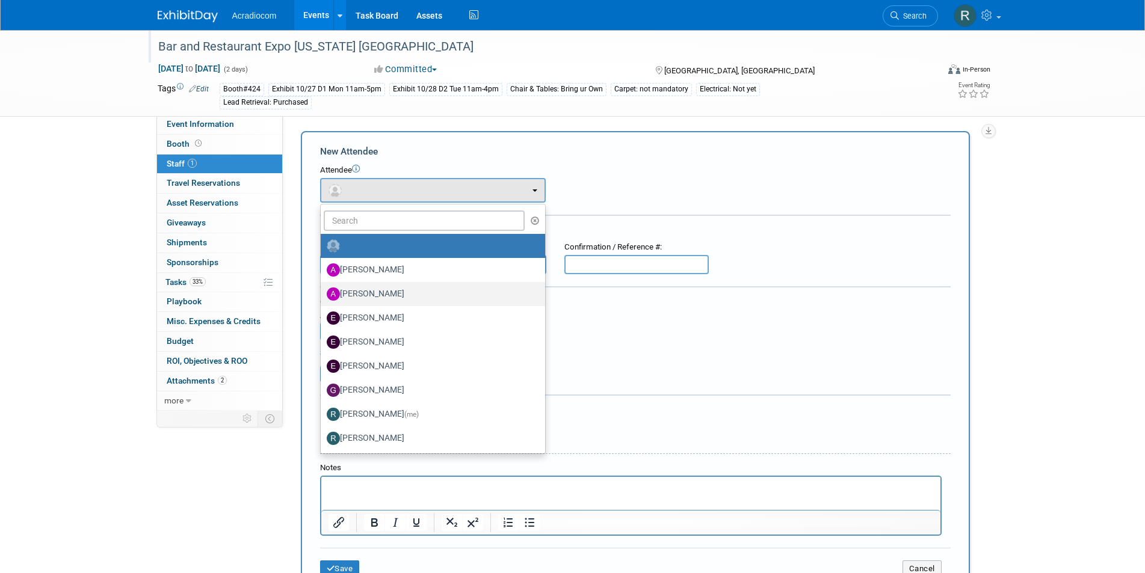
click at [383, 291] on label "[PERSON_NAME]" at bounding box center [430, 294] width 206 height 19
click at [322, 291] on input "[PERSON_NAME]" at bounding box center [319, 293] width 8 height 8
select select "14dd37f1-005a-4d60-9927-acbb83db71c4"
click at [383, 291] on form "New Attendee Attendee <img src="https://www.exhibitday.com/Images/Unassigned-Us…" at bounding box center [635, 366] width 630 height 442
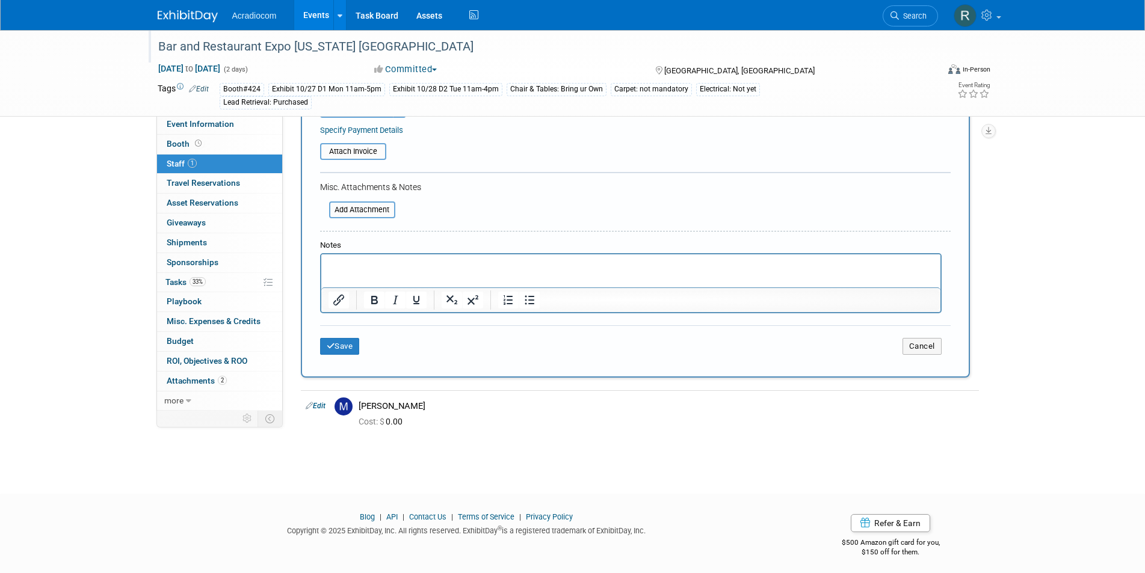
scroll to position [267, 0]
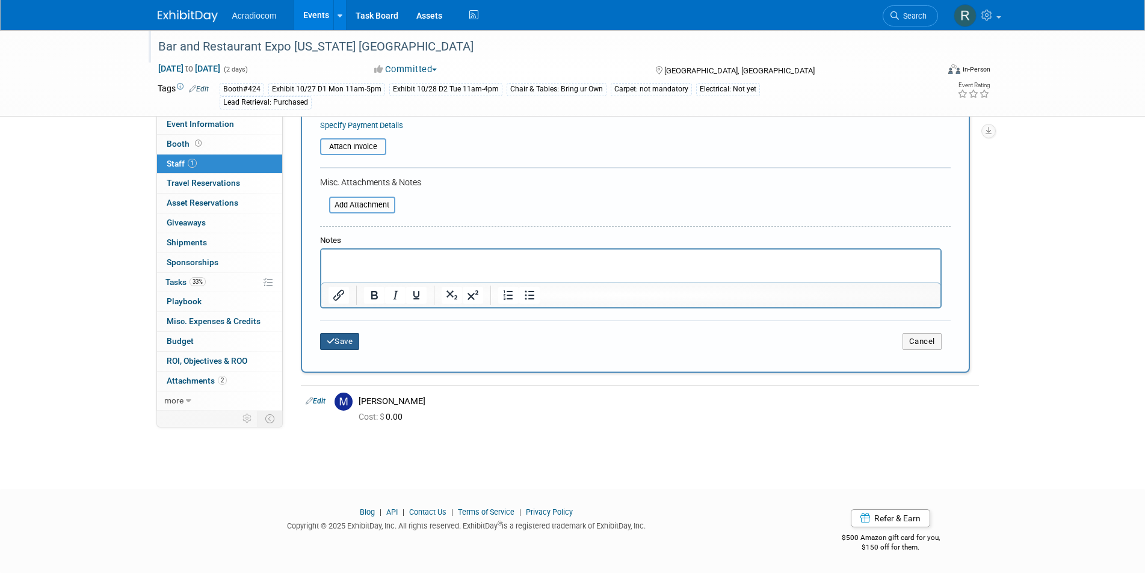
click at [350, 340] on button "Save" at bounding box center [340, 341] width 40 height 17
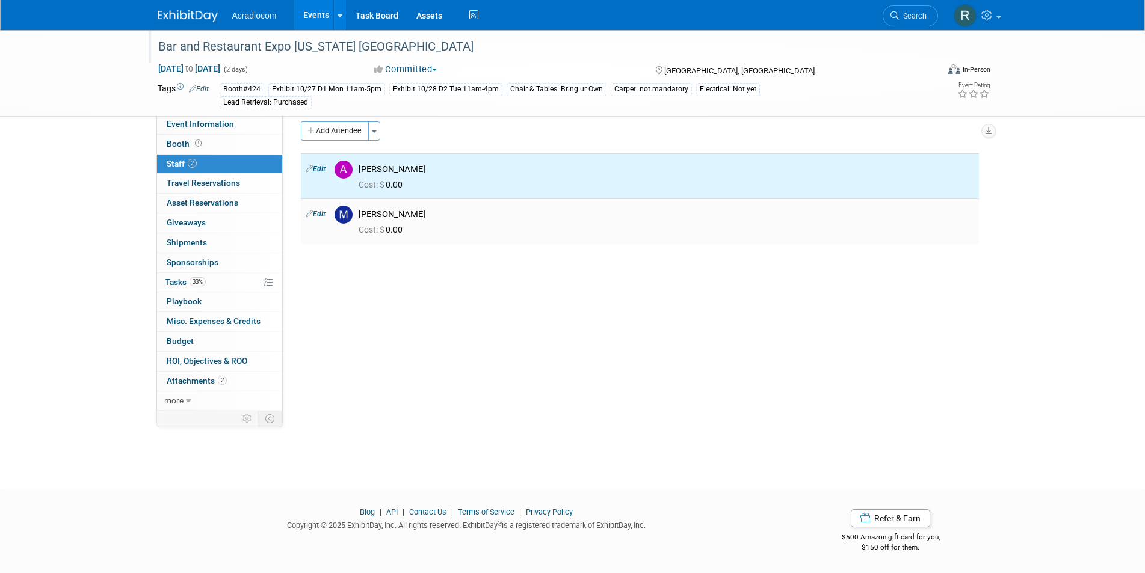
scroll to position [0, 0]
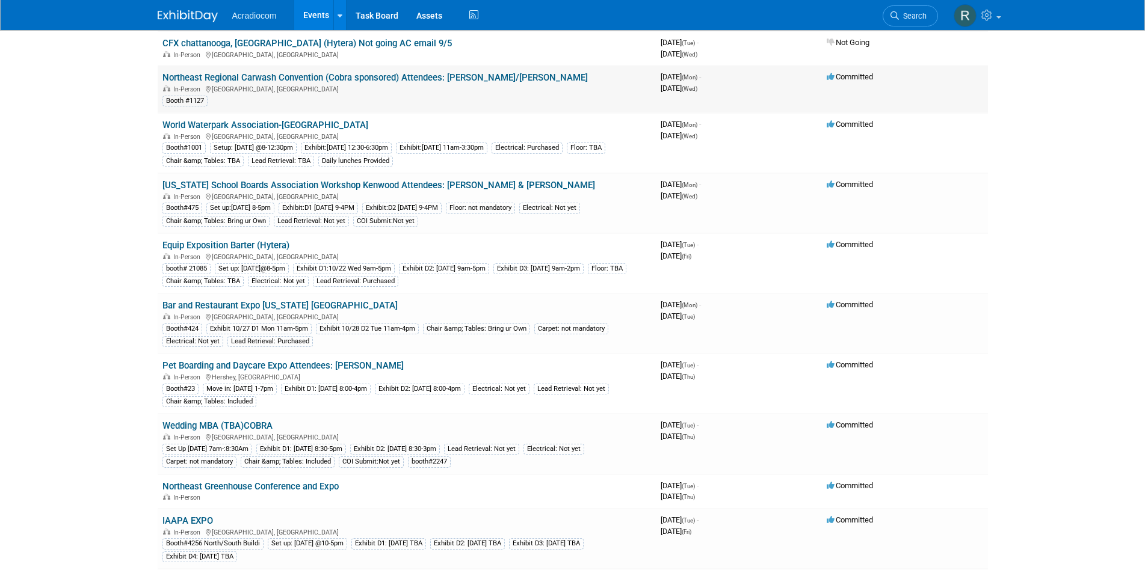
scroll to position [180, 0]
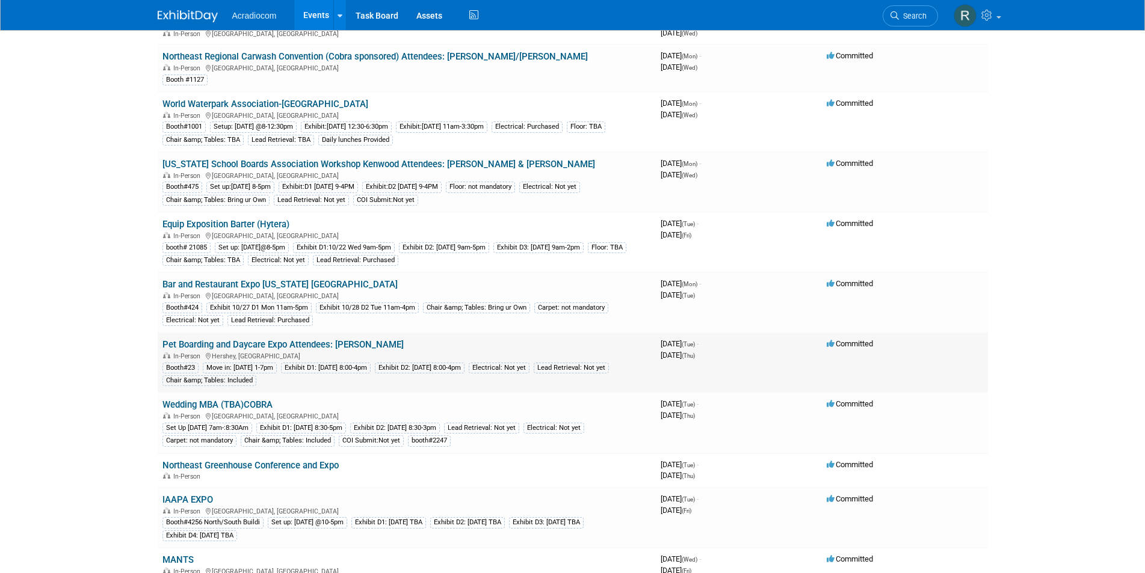
click at [283, 341] on link "Pet Boarding and Daycare Expo Attendees: Dennis" at bounding box center [282, 344] width 241 height 11
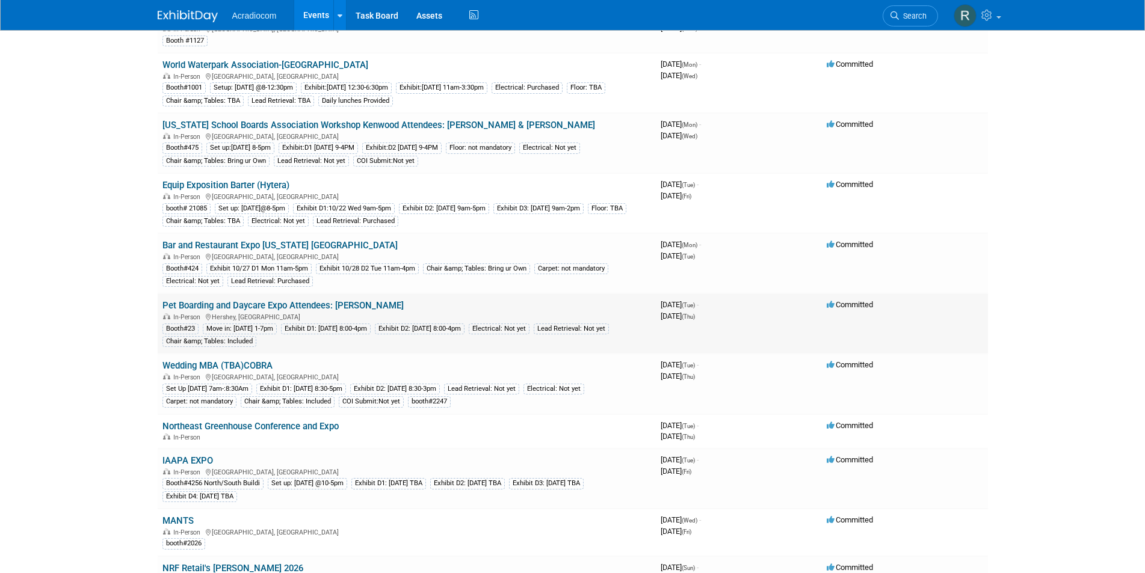
scroll to position [241, 0]
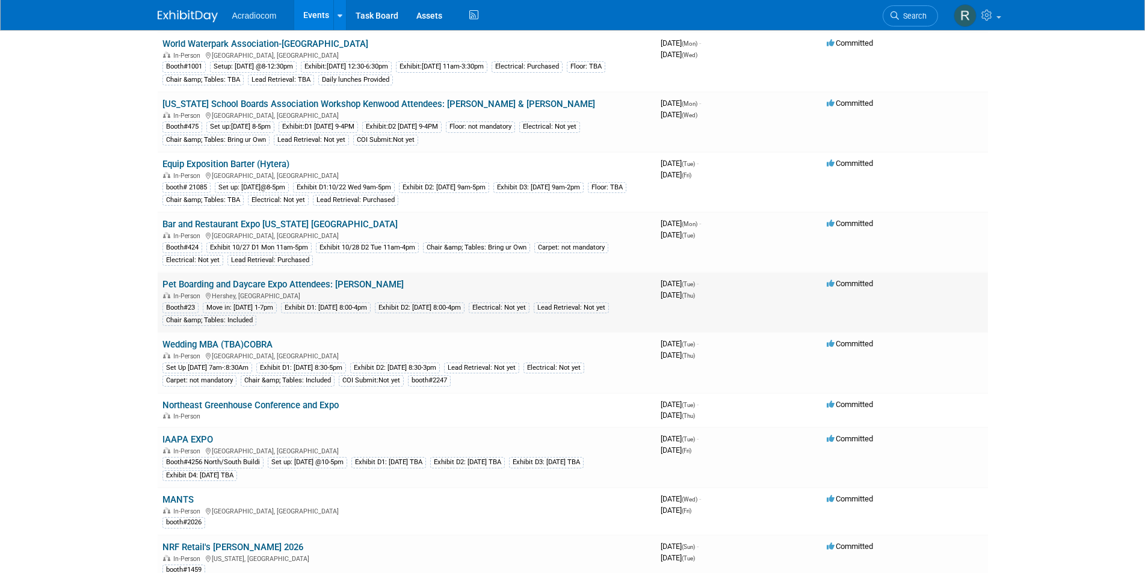
click at [306, 283] on link "Pet Boarding and Daycare Expo Attendees: Dennis" at bounding box center [282, 284] width 241 height 11
click at [276, 280] on link "Pet Boarding and Daycare Expo Attendees: Dennis" at bounding box center [282, 284] width 241 height 11
click at [262, 404] on link "Northeast Greenhouse Conference and Expo" at bounding box center [250, 405] width 176 height 11
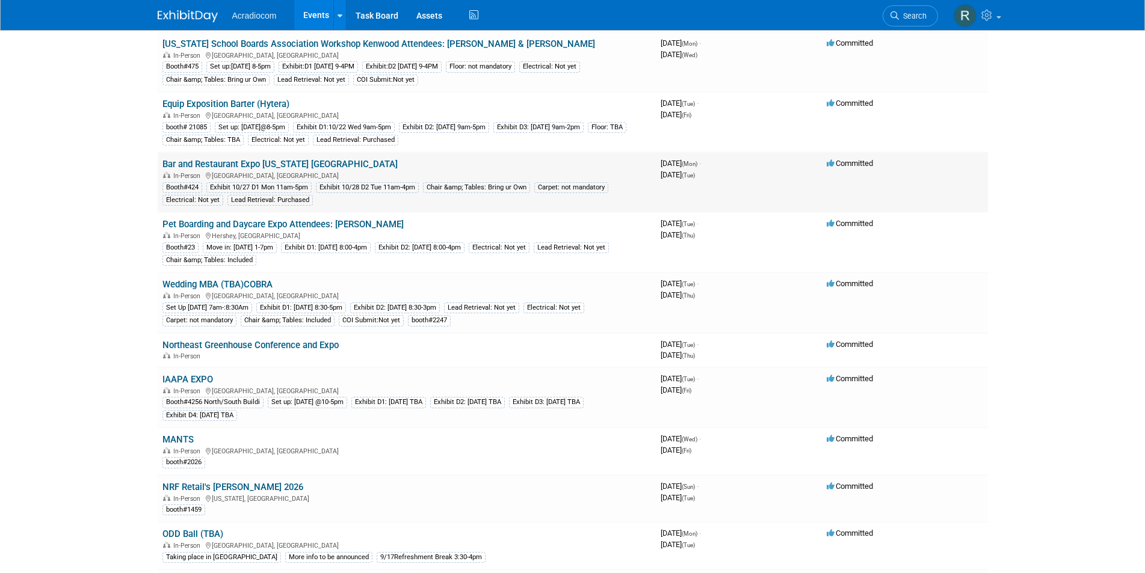
scroll to position [361, 0]
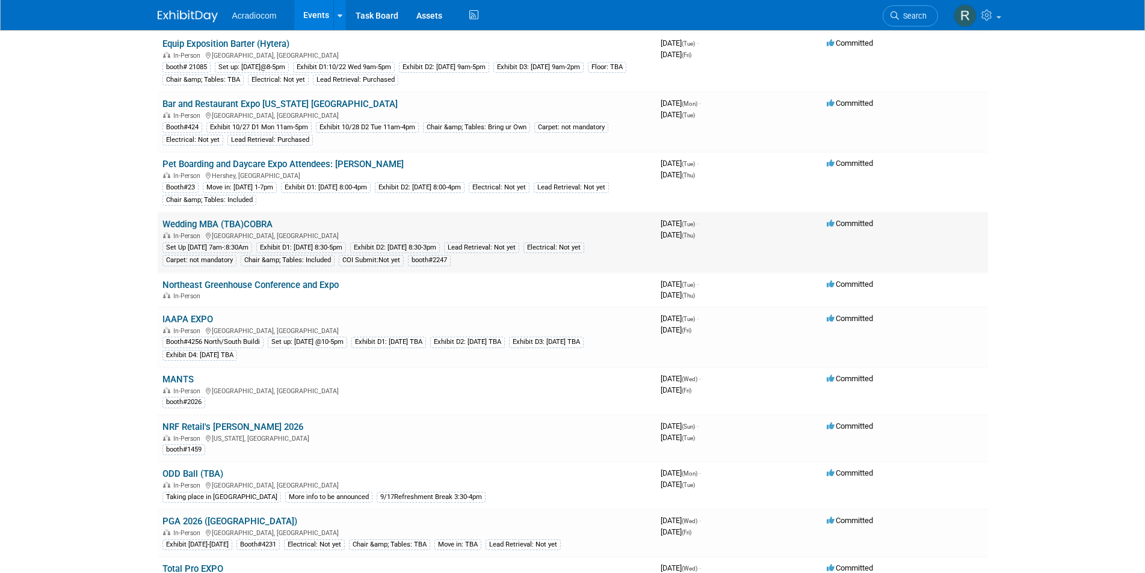
click at [213, 222] on link "Wedding MBA (TBA)COBRA" at bounding box center [217, 224] width 110 height 11
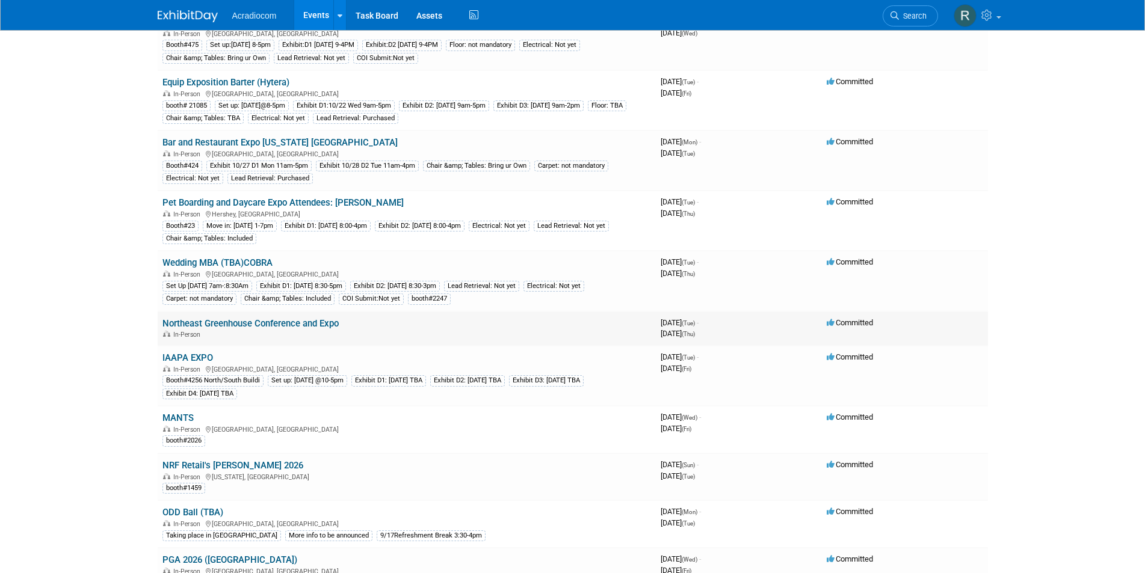
scroll to position [301, 0]
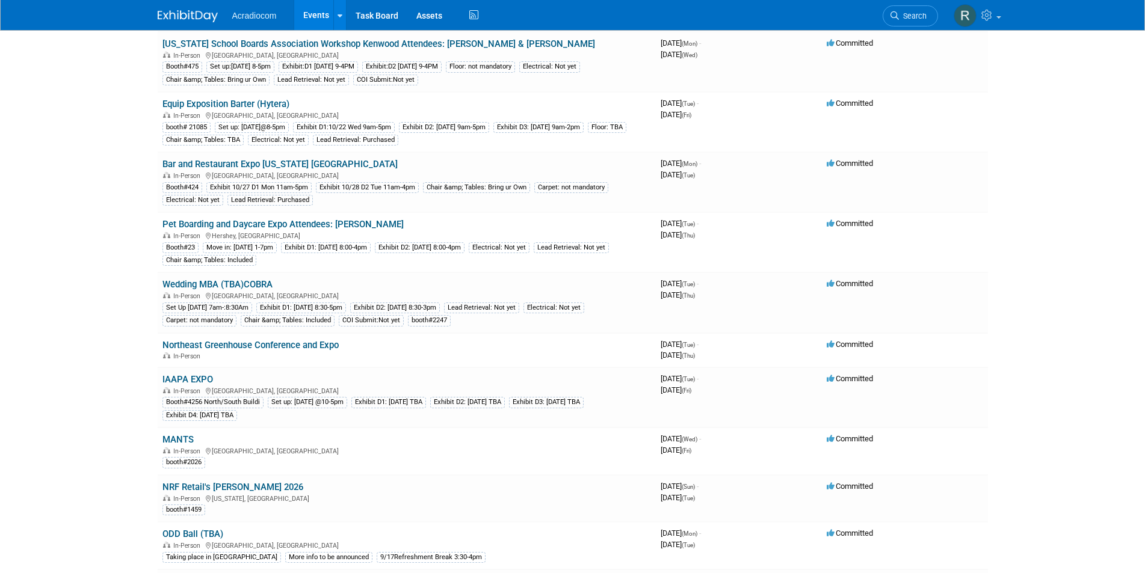
click at [227, 280] on link "Wedding MBA (TBA)COBRA" at bounding box center [217, 284] width 110 height 11
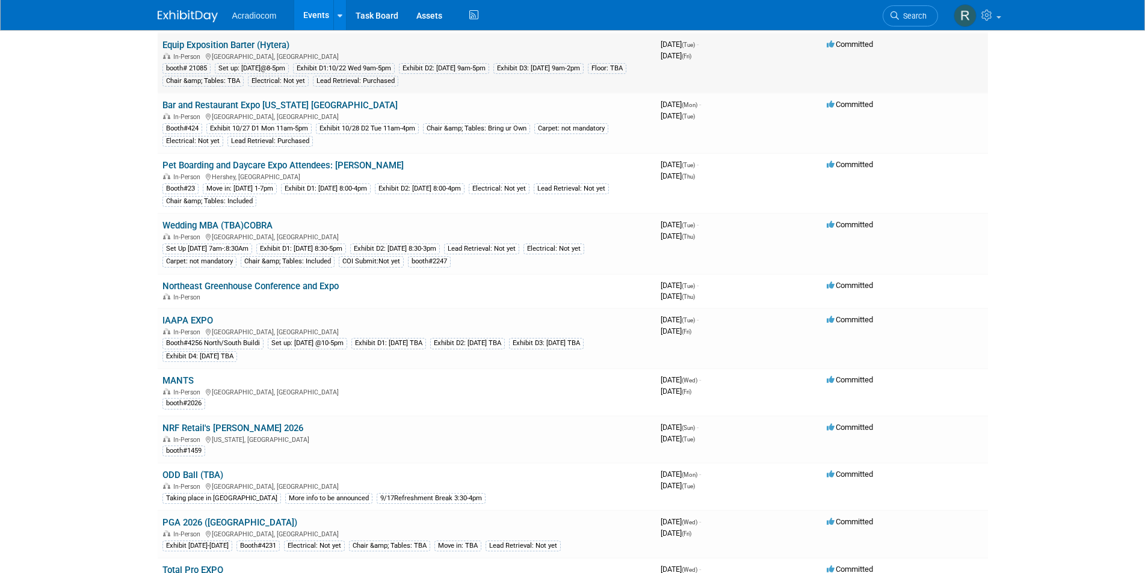
scroll to position [361, 0]
click at [256, 282] on link "Northeast Greenhouse Conference and Expo" at bounding box center [250, 285] width 176 height 11
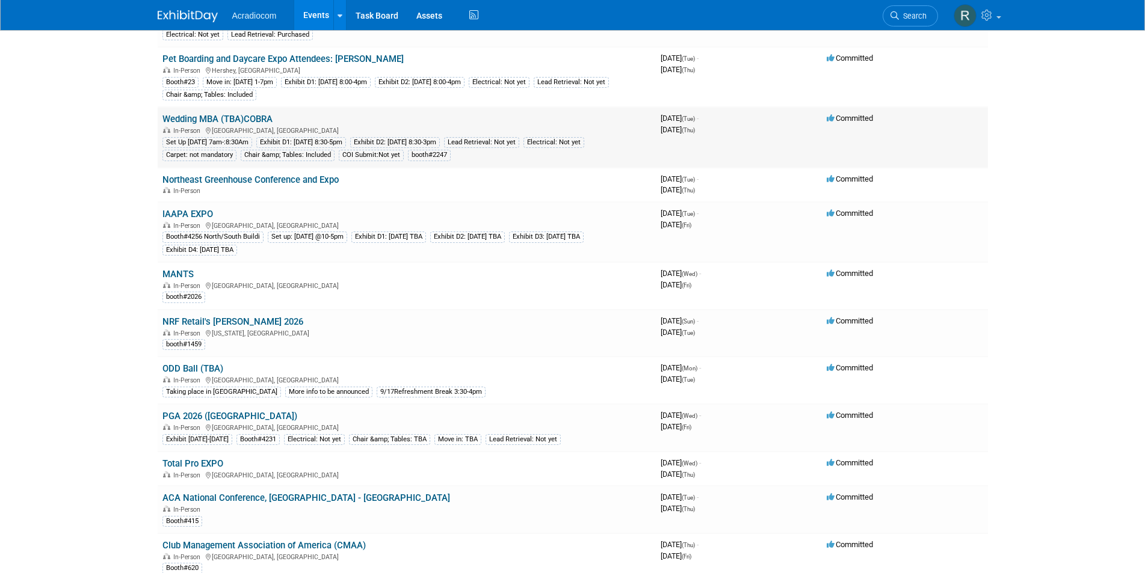
scroll to position [481, 0]
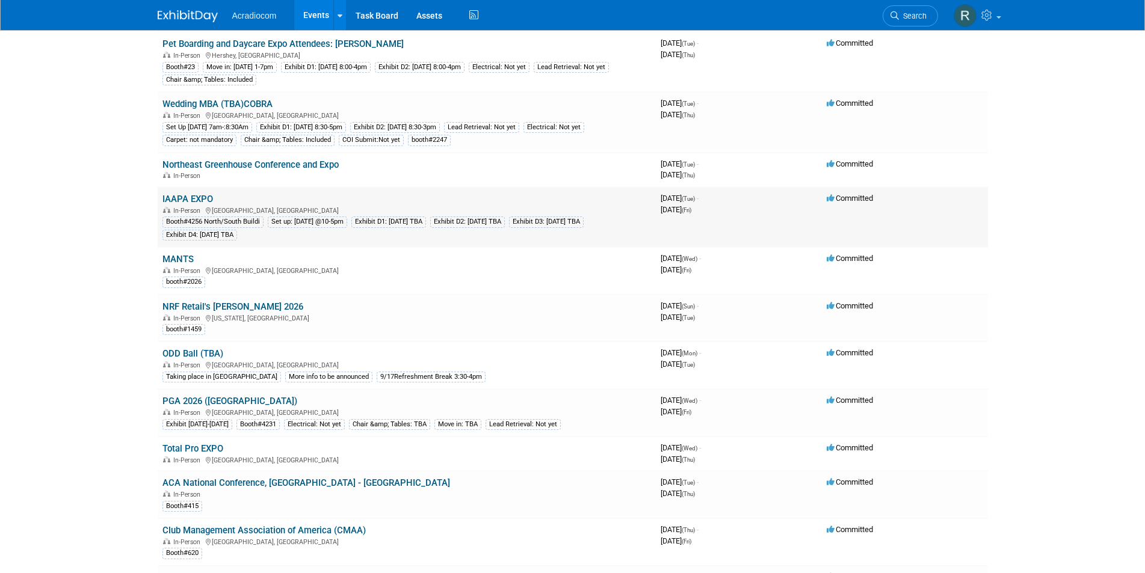
click at [194, 197] on link "IAAPA EXPO" at bounding box center [187, 199] width 51 height 11
click at [201, 278] on div "booth#2026" at bounding box center [183, 282] width 43 height 11
click at [964, 11] on img at bounding box center [965, 15] width 23 height 23
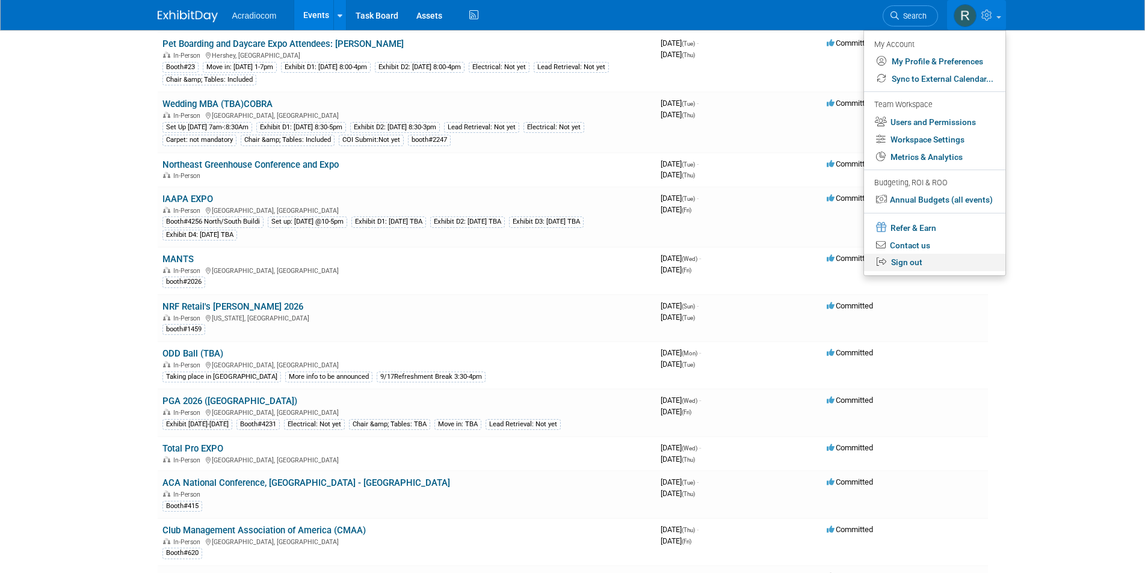
click at [908, 260] on link "Sign out" at bounding box center [934, 262] width 141 height 17
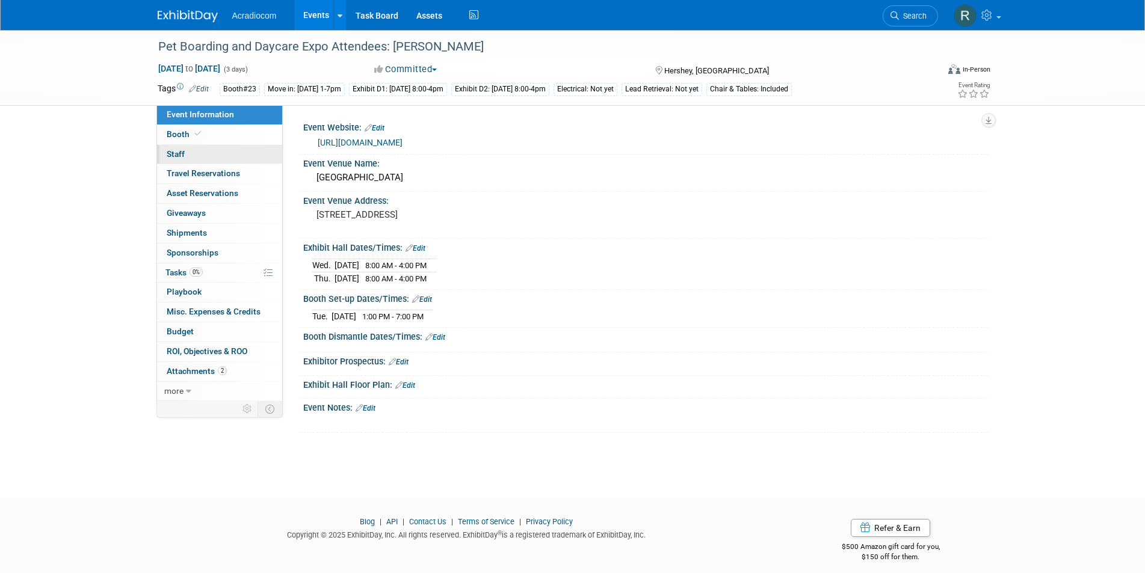
click at [193, 148] on link "0 Staff 0" at bounding box center [219, 154] width 125 height 19
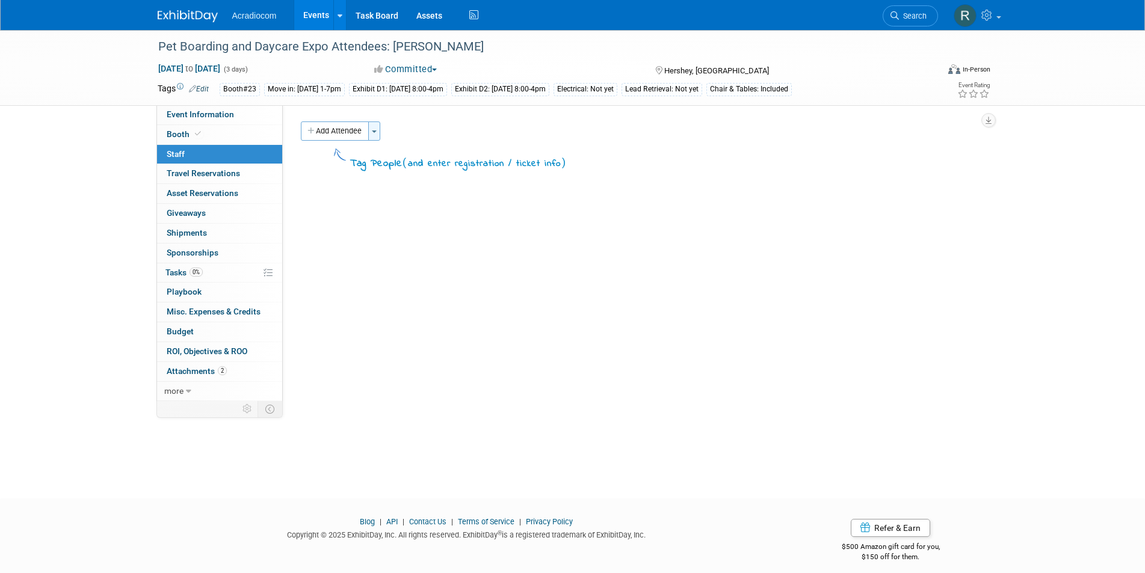
click at [374, 131] on span "button" at bounding box center [374, 132] width 5 height 2
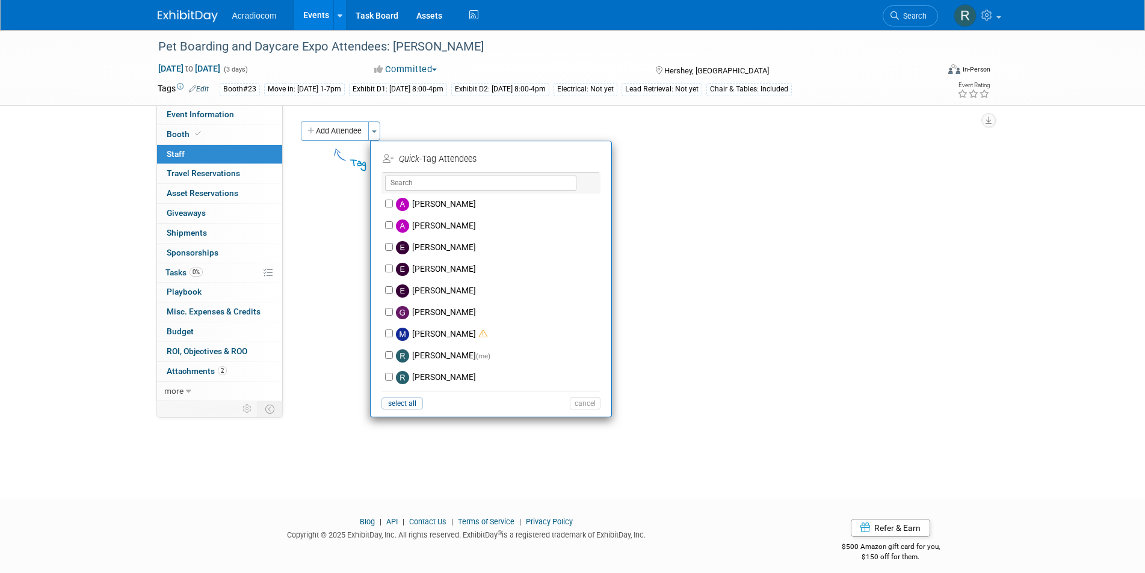
click at [741, 123] on div "Add Attendee Toggle Dropdown Quick -Tag Attendees Apply" at bounding box center [640, 131] width 678 height 19
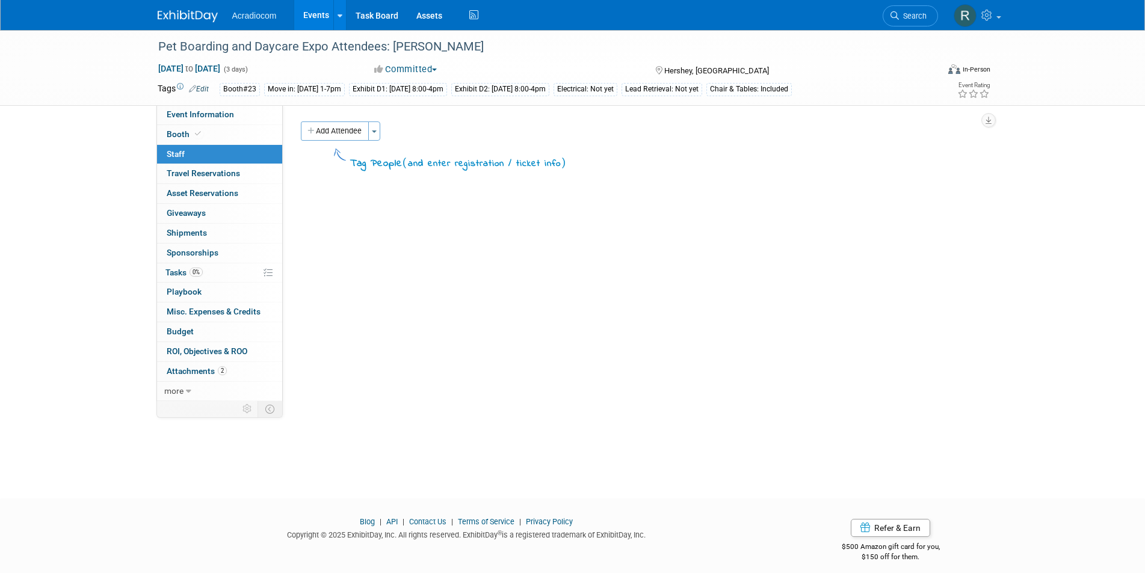
click at [197, 149] on link "0 Staff 0" at bounding box center [219, 154] width 125 height 19
click at [375, 131] on span "button" at bounding box center [374, 132] width 5 height 2
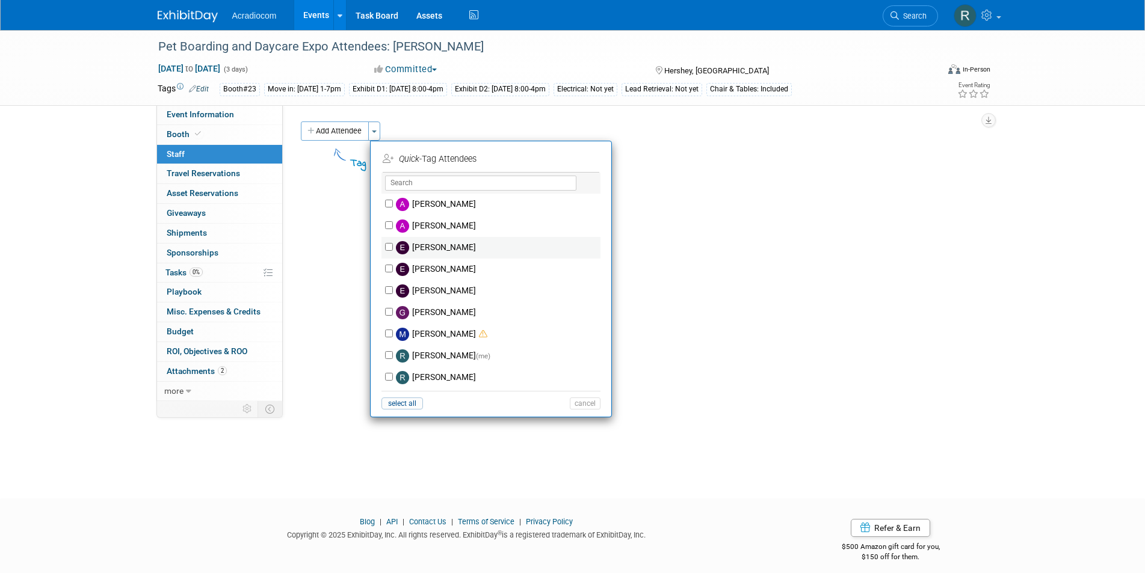
click at [433, 248] on label "[PERSON_NAME]" at bounding box center [499, 248] width 212 height 22
click at [393, 248] on input "[PERSON_NAME]" at bounding box center [389, 247] width 8 height 8
checkbox input "true"
click at [576, 155] on button "Apply" at bounding box center [580, 158] width 37 height 17
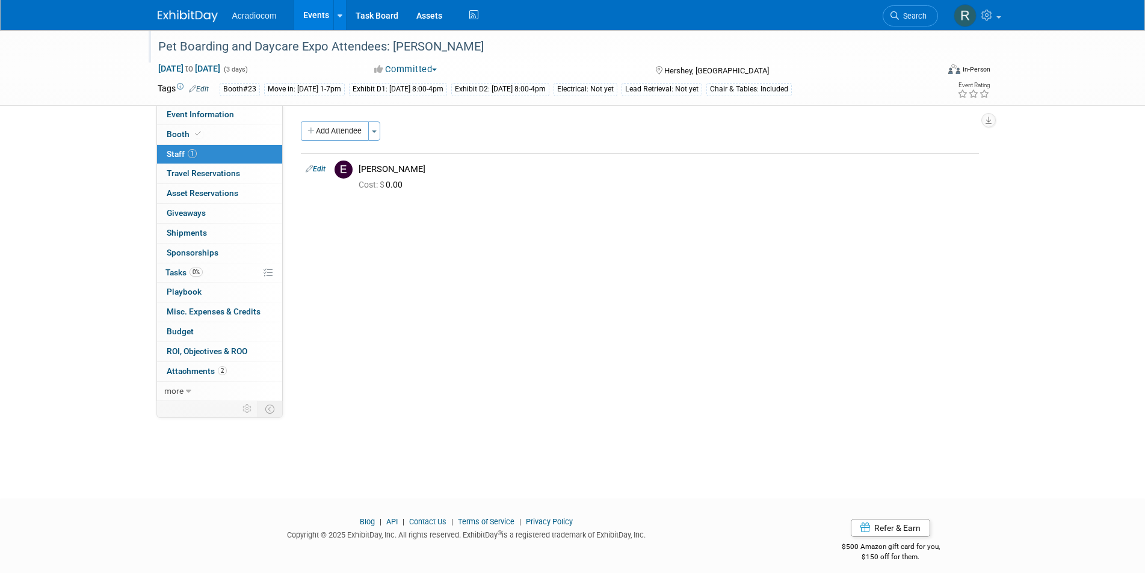
click at [430, 43] on div "Pet Boarding and Daycare Expo Attendees: [PERSON_NAME]" at bounding box center [537, 47] width 766 height 22
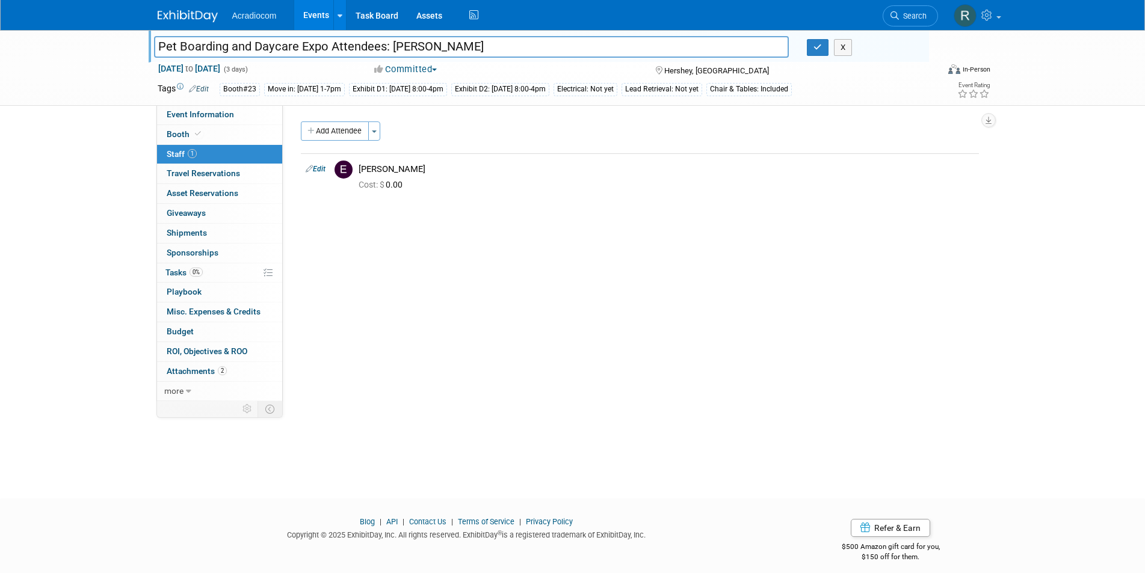
click at [433, 43] on input "Pet Boarding and Daycare Expo Attendees: [PERSON_NAME]" at bounding box center [471, 46] width 635 height 21
type input "Pet Boarding and Daycare Expo Attendees: [PERSON_NAME]/[PERSON_NAME]"
click at [818, 47] on icon "button" at bounding box center [817, 47] width 8 height 8
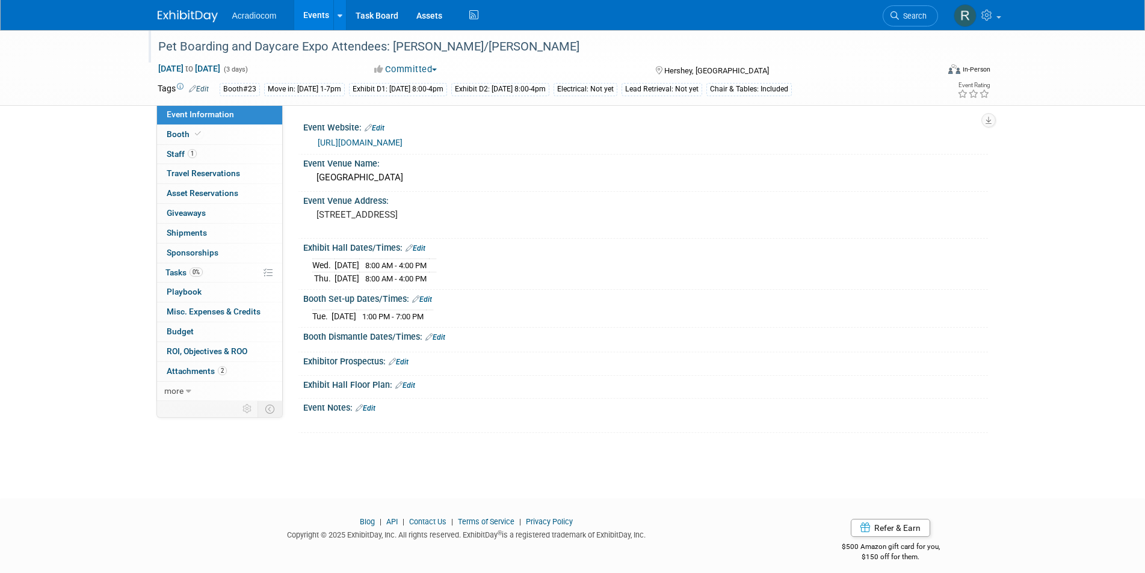
click at [330, 46] on div "Pet Boarding and Daycare Expo Attendees: [PERSON_NAME]/[PERSON_NAME]" at bounding box center [537, 47] width 766 height 22
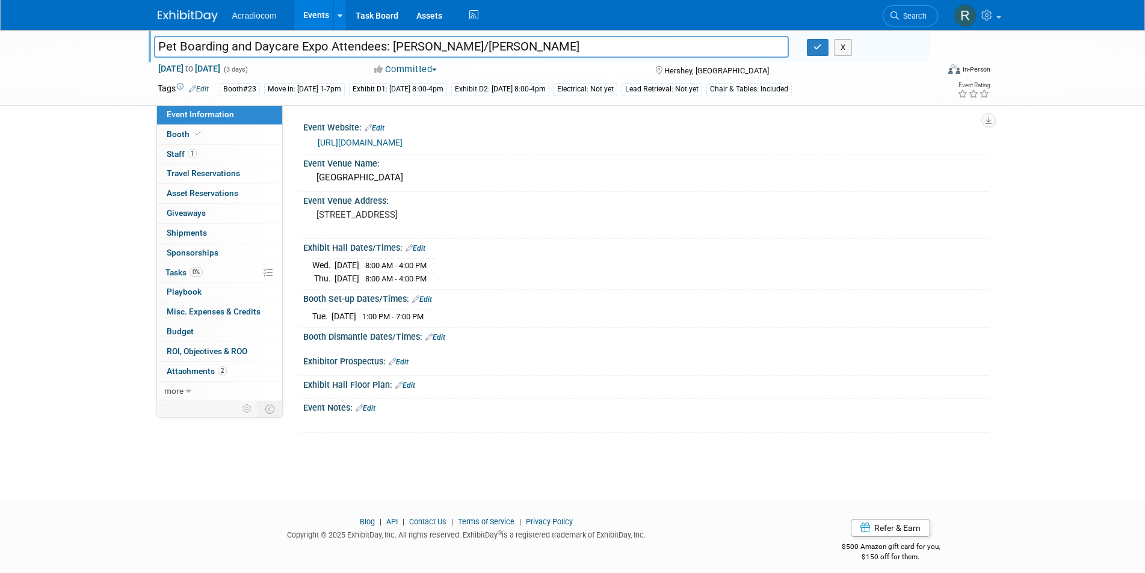
click at [327, 46] on input "Pet Boarding and Daycare Expo Attendees: [PERSON_NAME]/[PERSON_NAME]" at bounding box center [471, 46] width 635 height 21
type input "Pet Boarding and Daycare Expo Kenwood Attendees: [PERSON_NAME]/[PERSON_NAME]"
click at [818, 40] on button "button" at bounding box center [818, 47] width 22 height 17
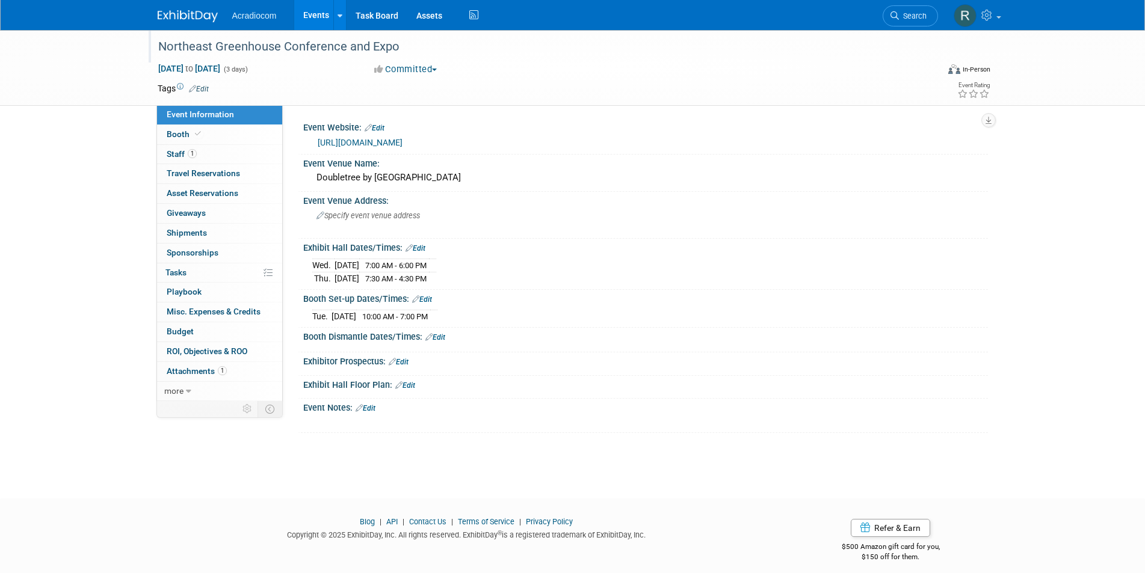
click at [404, 42] on div "Northeast Greenhouse Conference and Expo" at bounding box center [537, 47] width 766 height 22
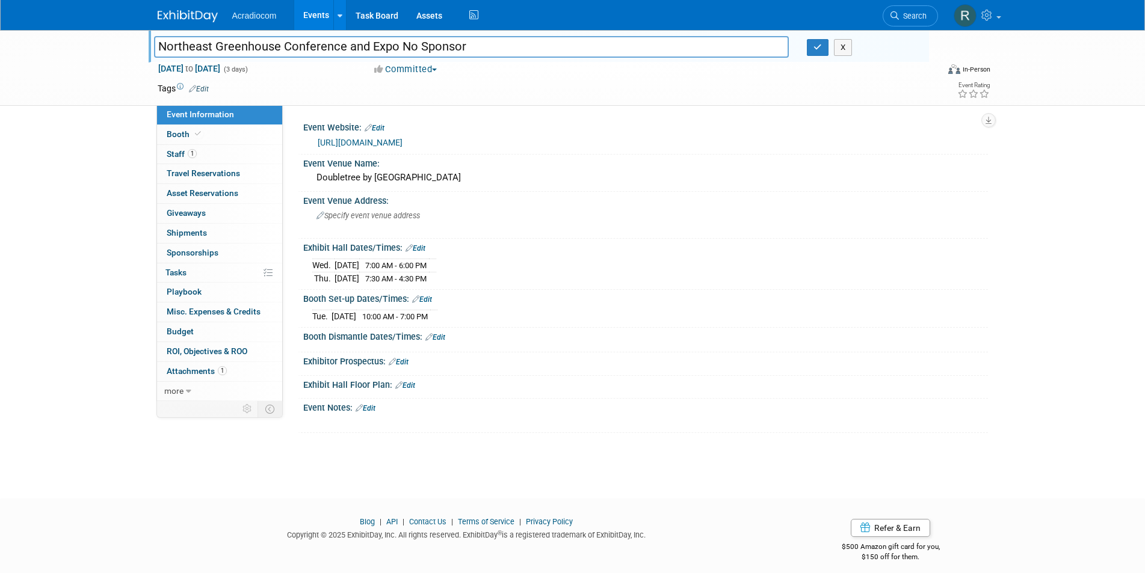
type input "Northeast Greenhouse Conference and Expo No Sponsor"
click at [189, 155] on span "1" at bounding box center [192, 153] width 9 height 9
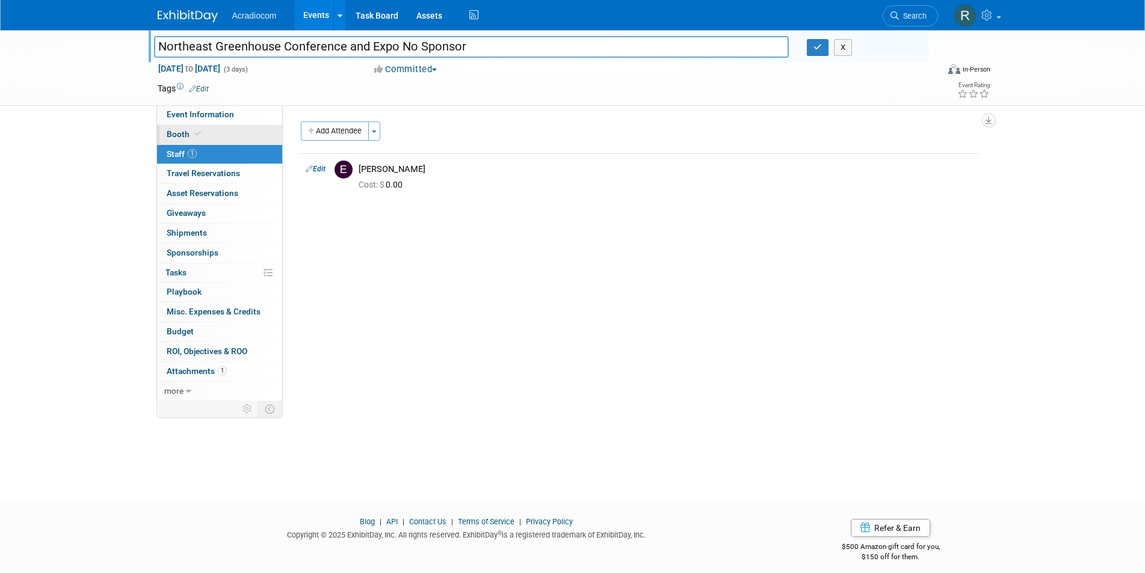
click at [206, 132] on link "Booth" at bounding box center [219, 134] width 125 height 19
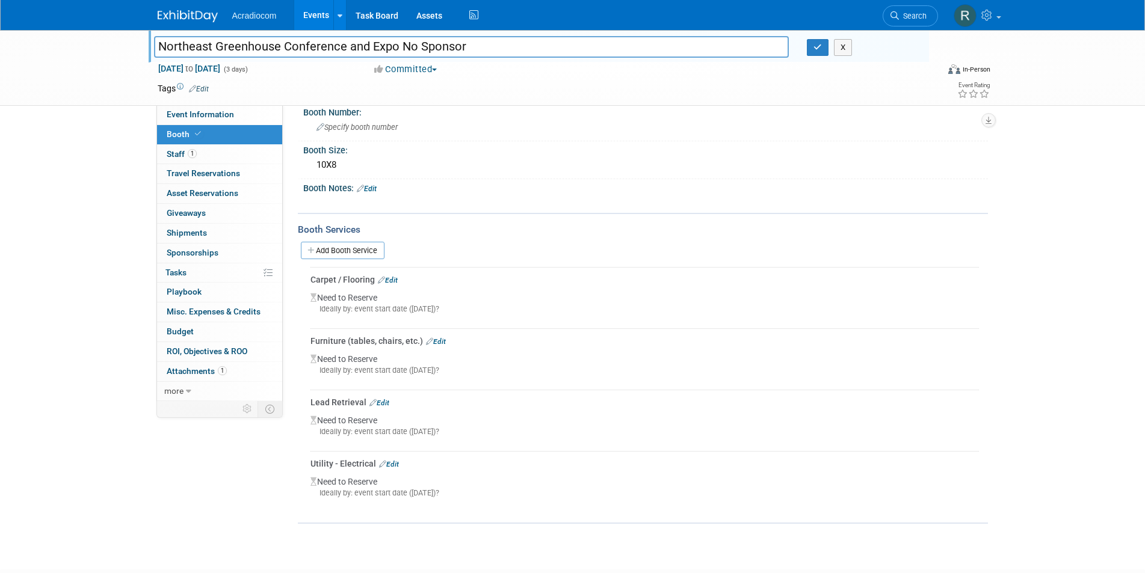
scroll to position [171, 0]
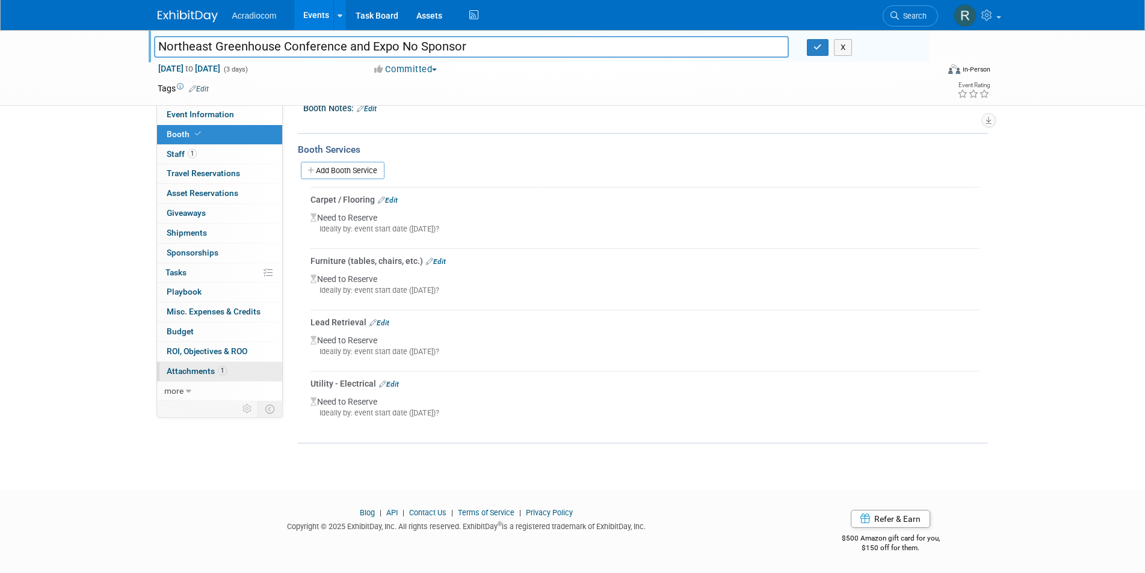
click at [192, 369] on span "Attachments 1" at bounding box center [197, 371] width 60 height 10
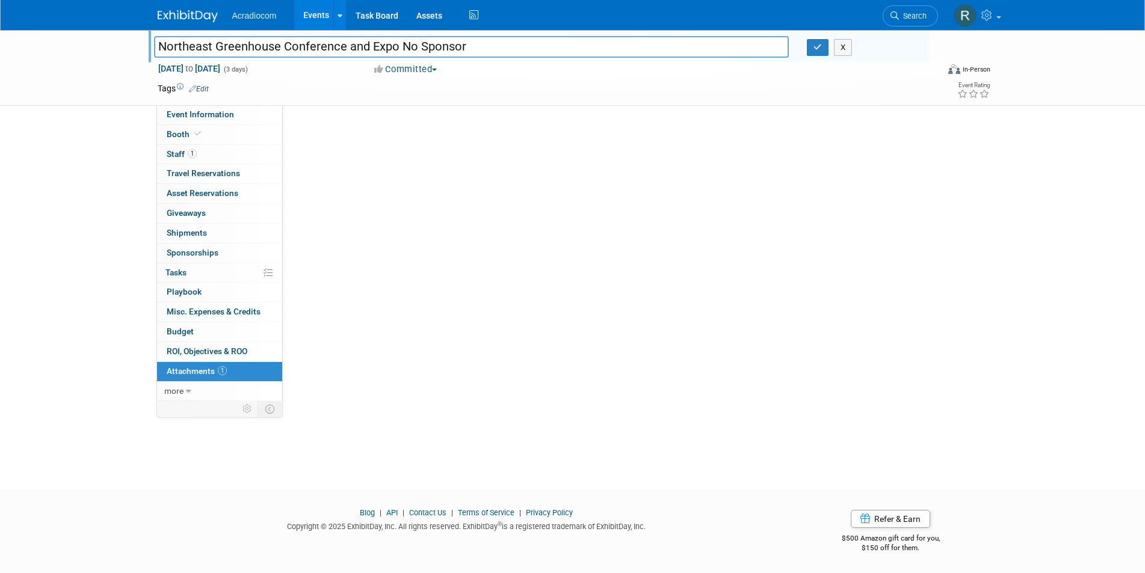
scroll to position [0, 0]
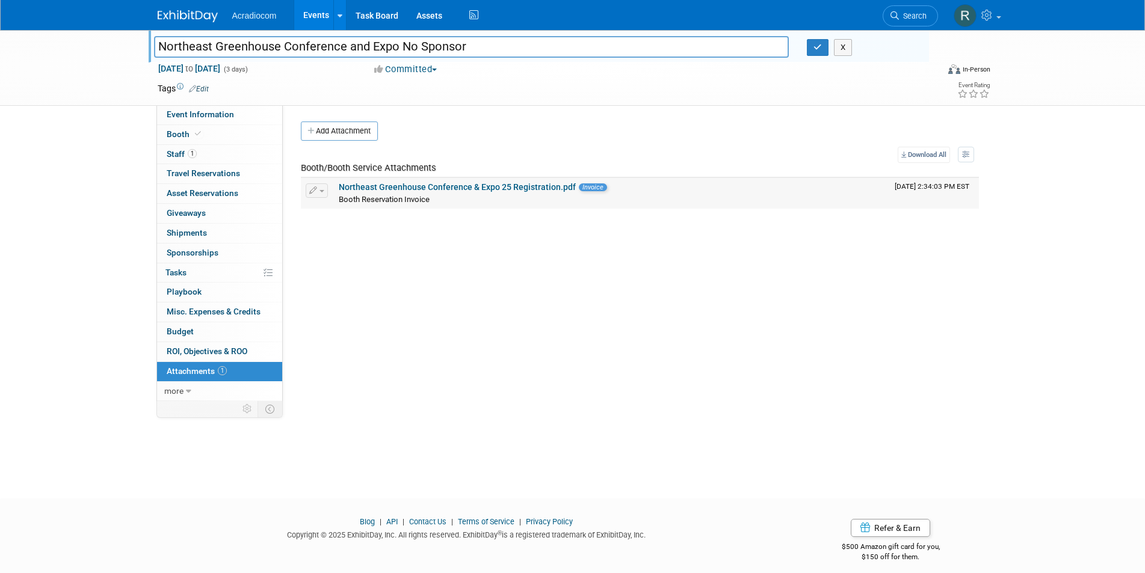
click at [430, 186] on link "Northeast Greenhouse Conference & Expo 25 Registration.pdf" at bounding box center [457, 187] width 237 height 10
click at [399, 46] on input "Northeast Greenhouse Conference and Expo No Sponsor" at bounding box center [471, 46] width 635 height 21
type input "Northeast Greenhouse Conference and Expo Manchester NH (No Sponsor)"
drag, startPoint x: 818, startPoint y: 46, endPoint x: 809, endPoint y: 50, distance: 9.7
click at [818, 46] on icon "button" at bounding box center [817, 47] width 8 height 8
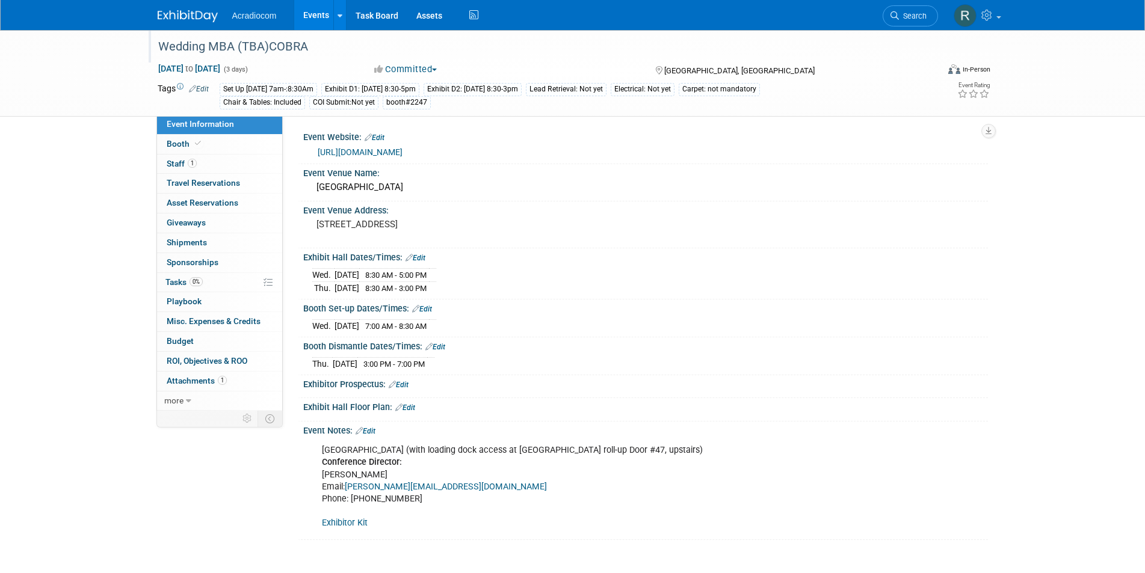
click at [308, 46] on div "Wedding MBA (TBA)COBRA" at bounding box center [537, 47] width 766 height 22
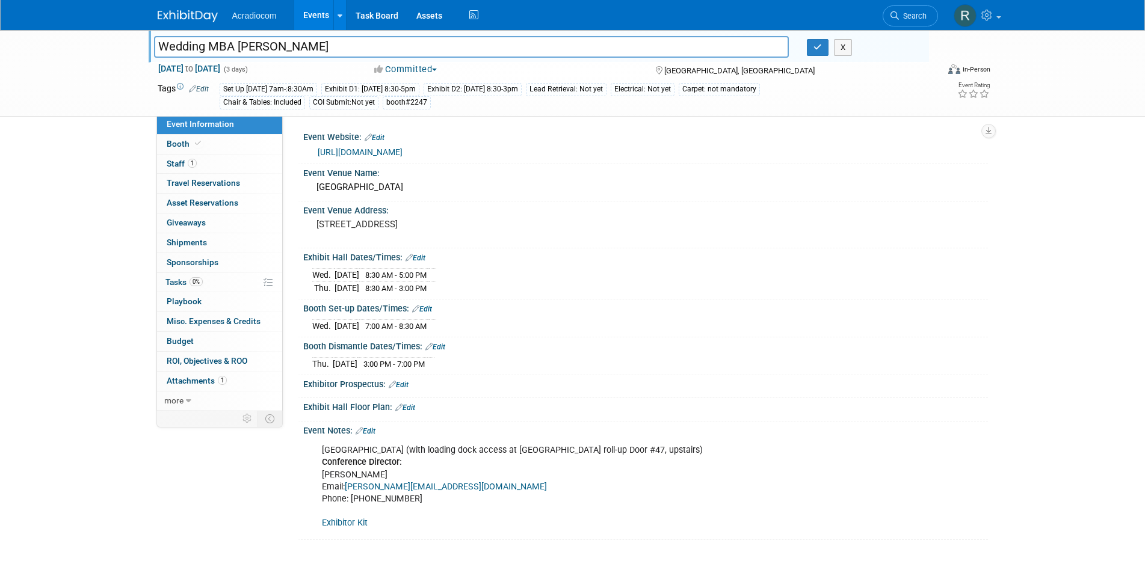
type input "Wedding MBA [PERSON_NAME]"
click at [186, 165] on span "Staff 1" at bounding box center [182, 164] width 30 height 10
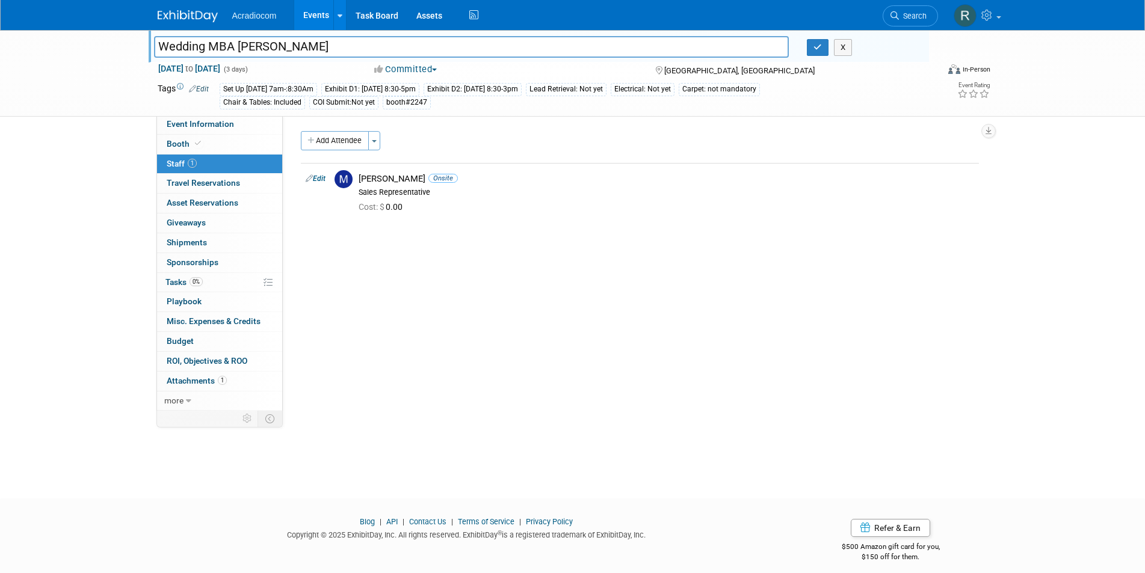
click at [309, 46] on input "Wedding MBA [PERSON_NAME]" at bounding box center [471, 46] width 635 height 21
type input "Wedding MBA [PERSON_NAME]"
click at [378, 142] on button "Toggle Dropdown" at bounding box center [374, 140] width 12 height 19
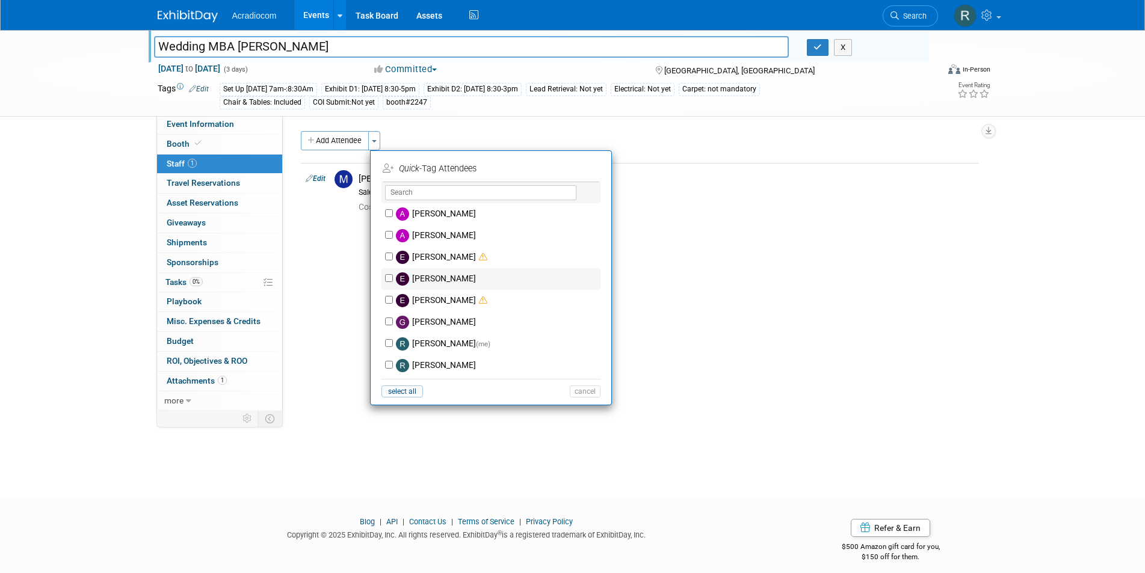
click at [451, 277] on label "[PERSON_NAME]" at bounding box center [499, 279] width 212 height 22
click at [393, 277] on input "[PERSON_NAME]" at bounding box center [389, 278] width 8 height 8
checkbox input "true"
click at [583, 166] on button "Apply" at bounding box center [580, 168] width 37 height 17
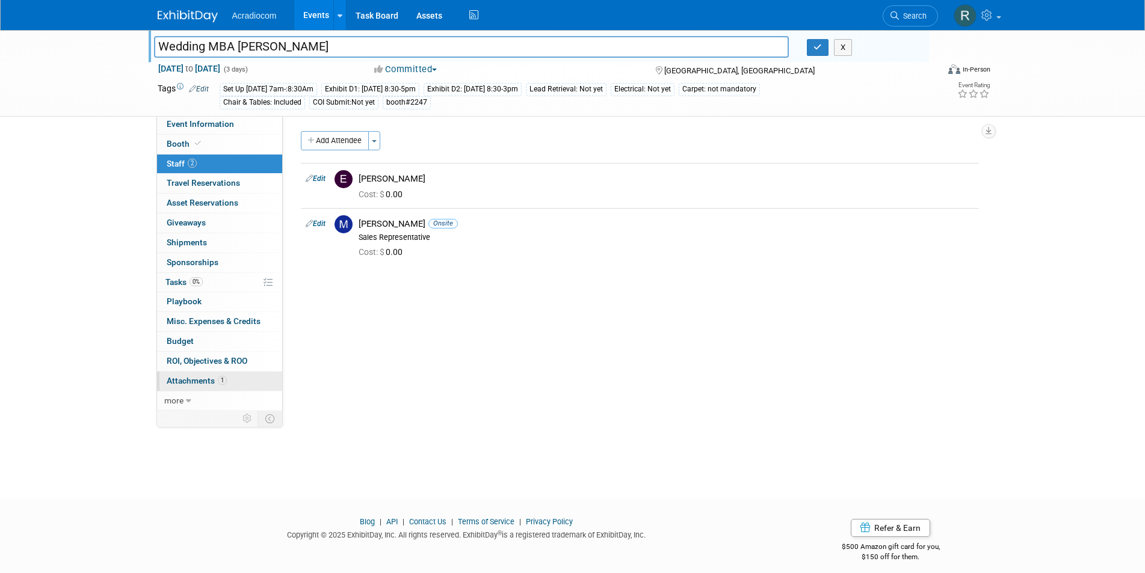
click at [213, 376] on span "Attachments 1" at bounding box center [197, 381] width 60 height 10
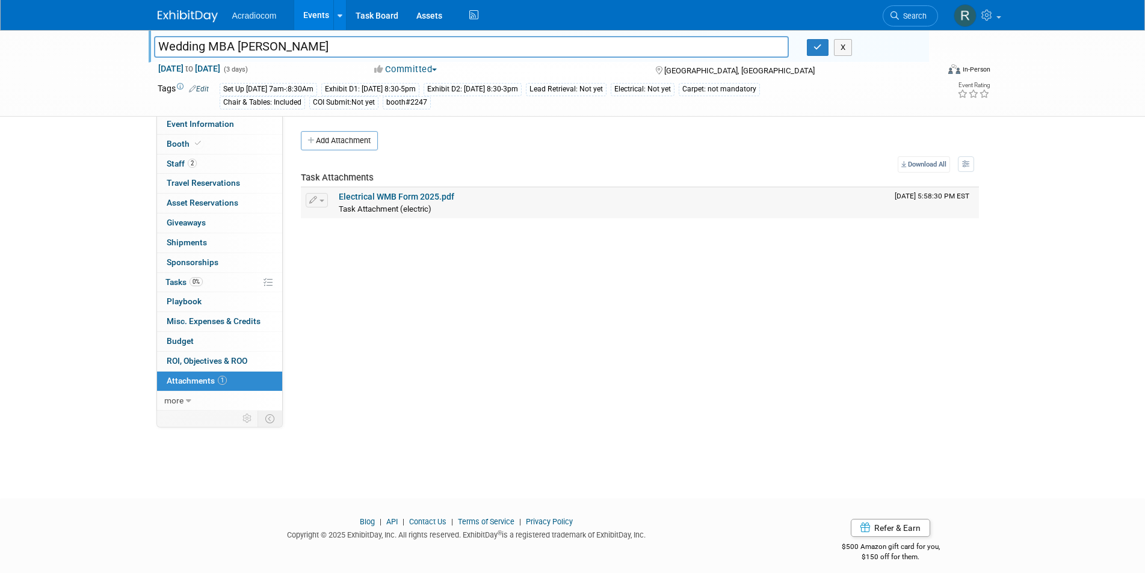
click at [405, 199] on link "Electrical WMB Form 2025.pdf" at bounding box center [397, 197] width 116 height 10
click at [180, 158] on link "2 Staff 2" at bounding box center [219, 164] width 125 height 19
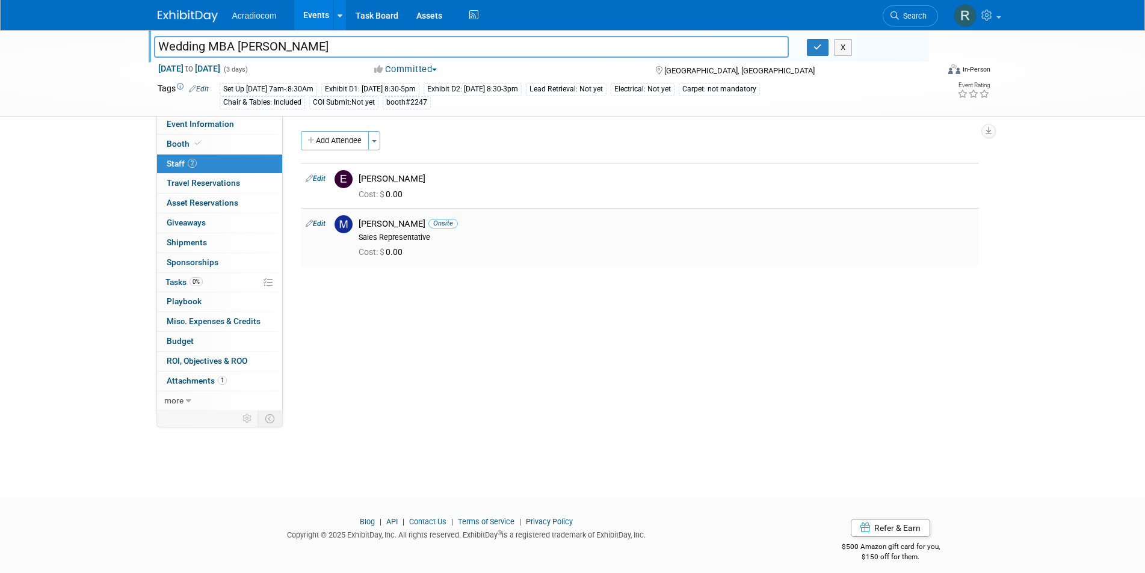
click at [346, 221] on img at bounding box center [343, 224] width 18 height 18
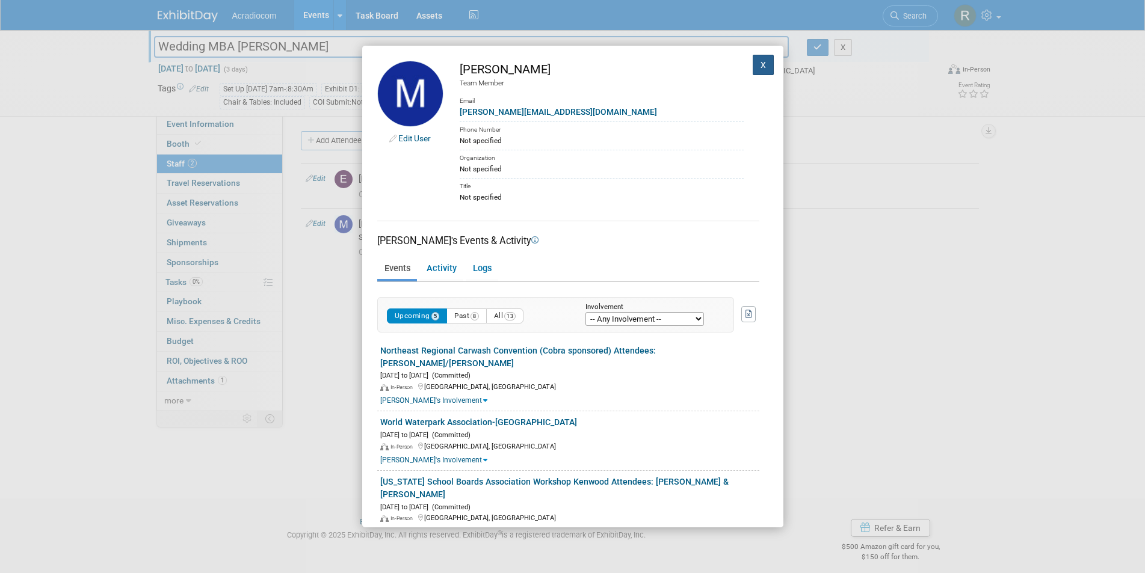
click at [753, 63] on button "X" at bounding box center [764, 65] width 22 height 20
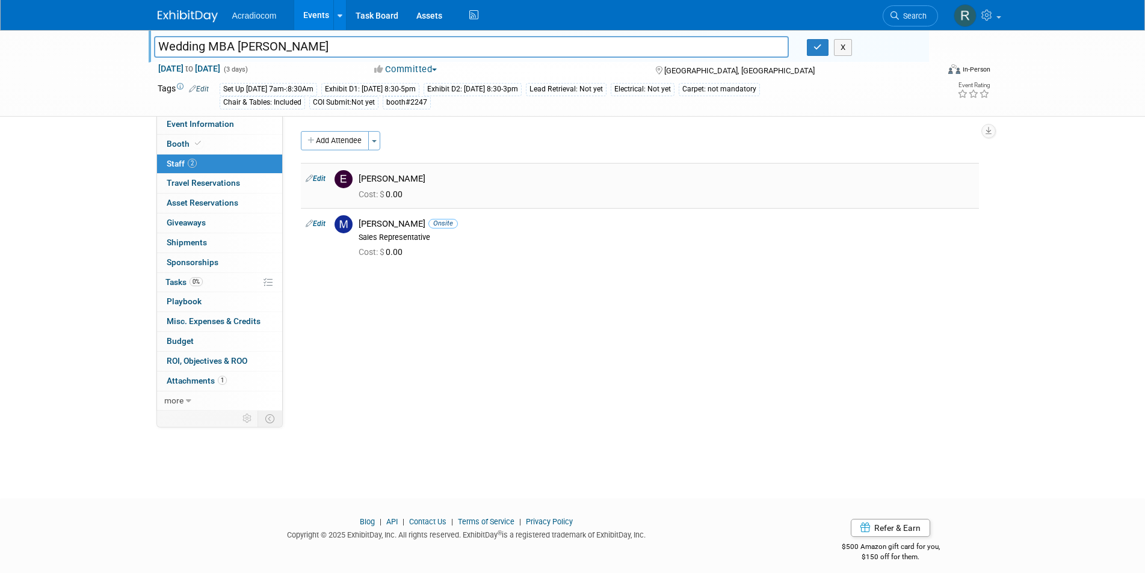
click at [348, 177] on img at bounding box center [343, 179] width 18 height 18
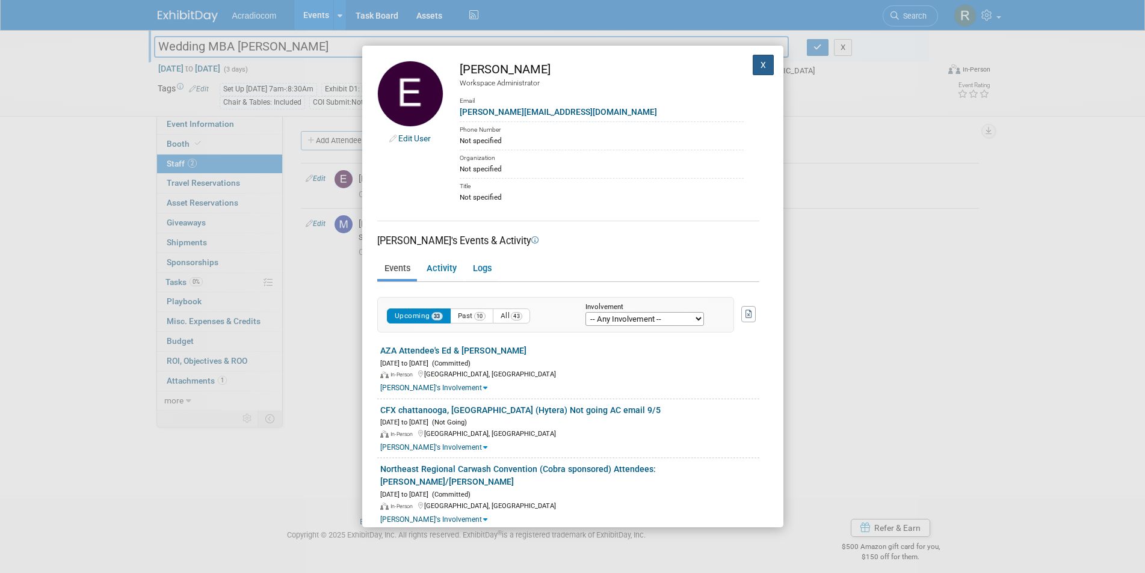
click at [757, 65] on button "X" at bounding box center [764, 65] width 22 height 20
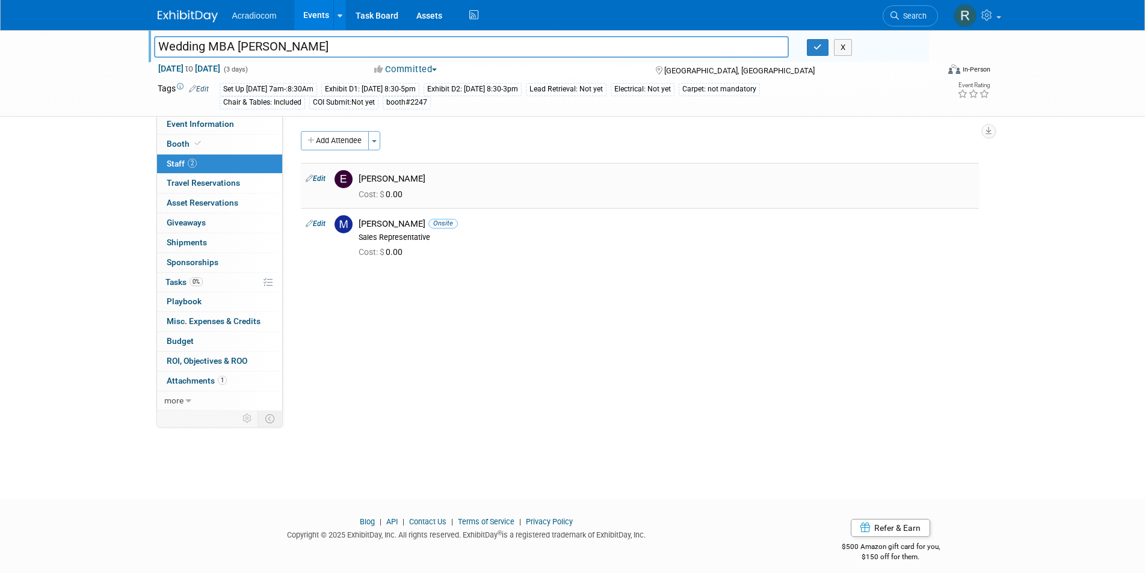
click at [324, 178] on link "Edit" at bounding box center [316, 178] width 20 height 8
select select "c1932504-55f6-44c3-81d7-d85bb0d41d46"
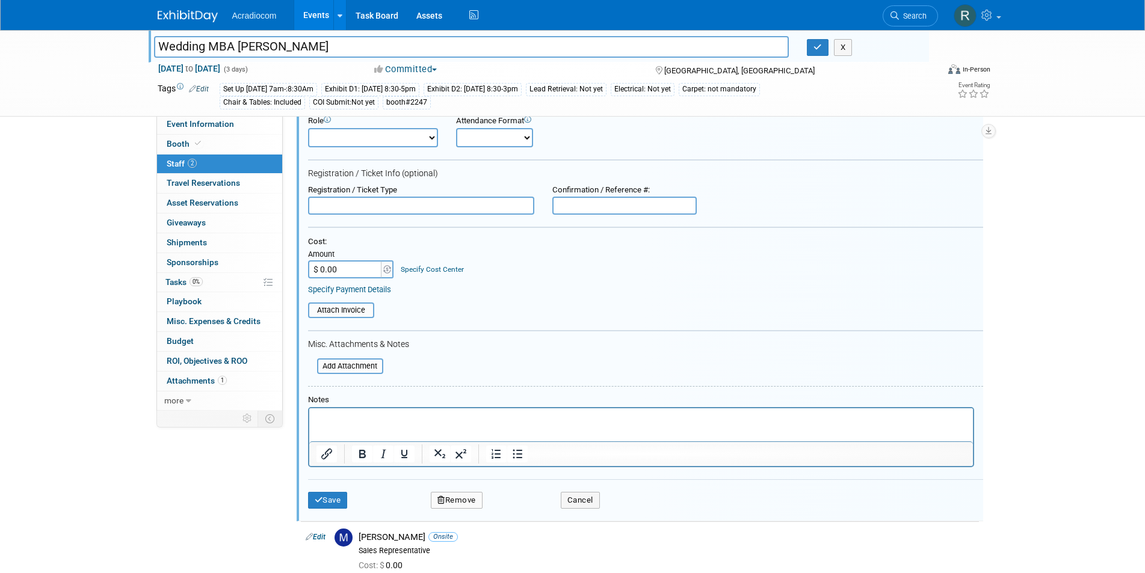
scroll to position [248, 0]
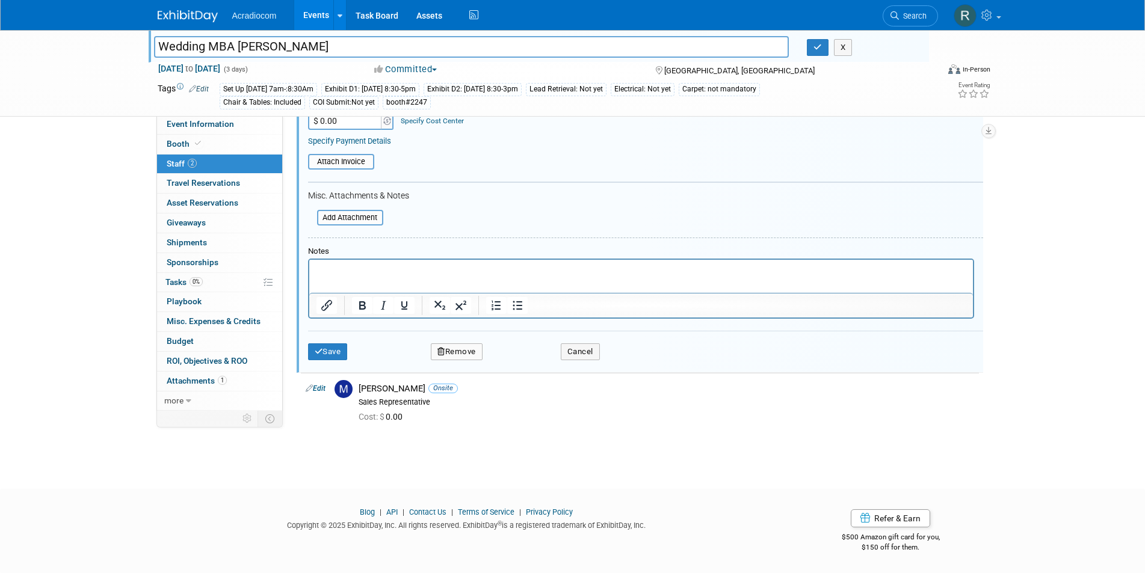
click at [464, 348] on button "Remove" at bounding box center [457, 352] width 52 height 17
click at [518, 362] on link "Yes" at bounding box center [522, 362] width 35 height 19
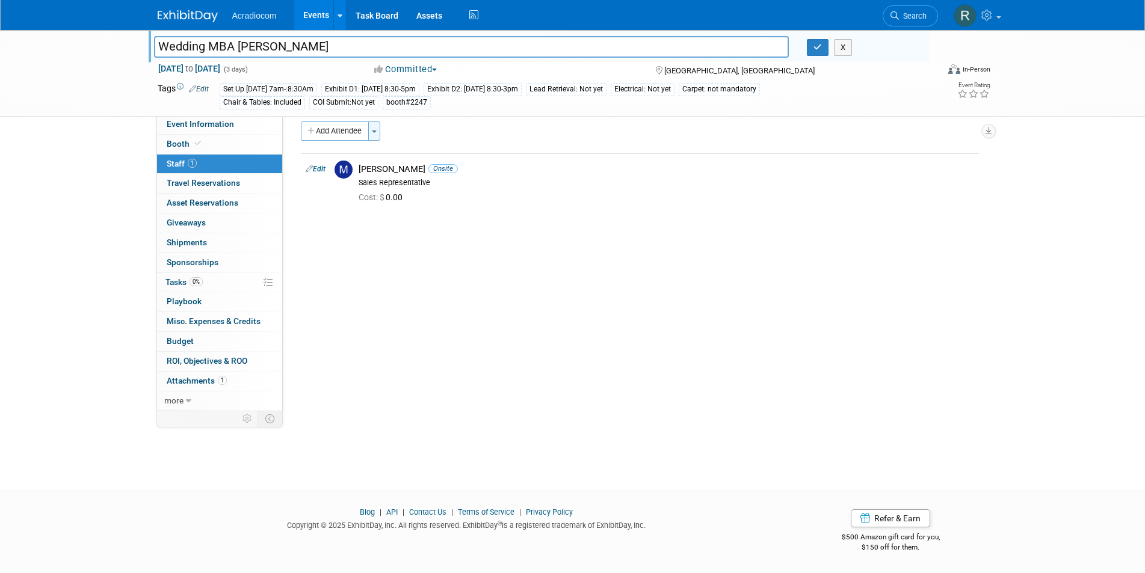
click at [372, 130] on button "Toggle Dropdown" at bounding box center [374, 131] width 12 height 19
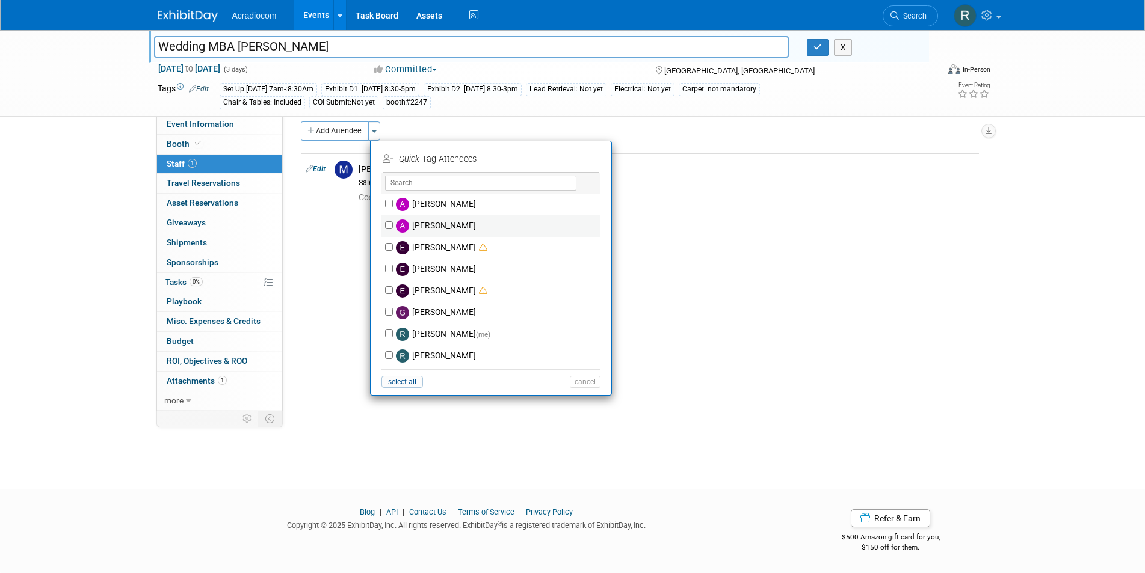
click at [432, 224] on label "[PERSON_NAME]" at bounding box center [499, 226] width 212 height 22
click at [393, 224] on input "[PERSON_NAME]" at bounding box center [389, 225] width 8 height 8
checkbox input "true"
click at [587, 156] on button "Apply" at bounding box center [580, 158] width 37 height 17
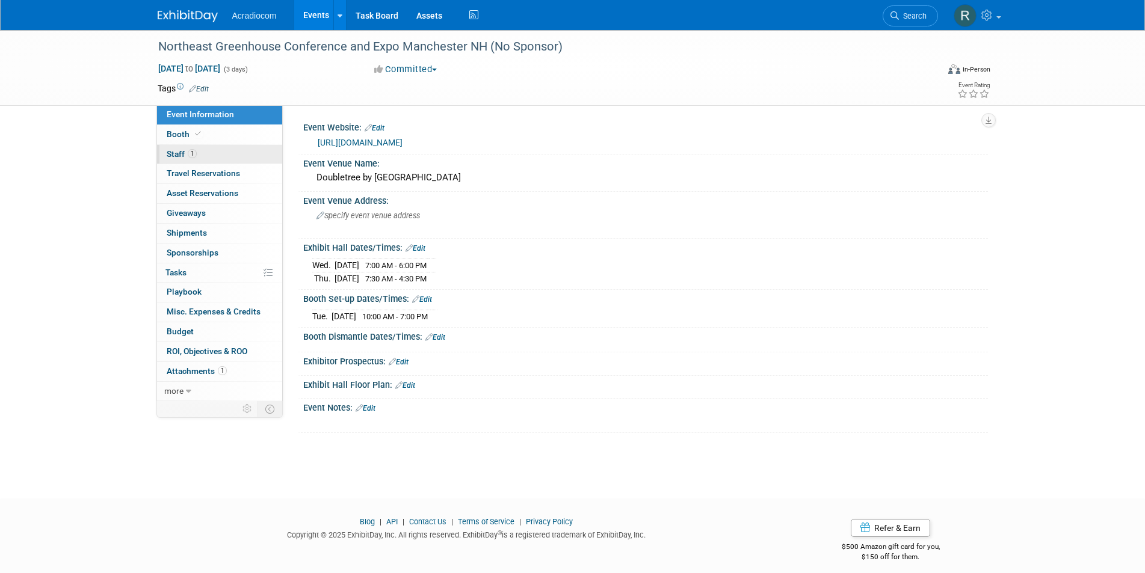
click at [198, 149] on link "1 Staff 1" at bounding box center [219, 154] width 125 height 19
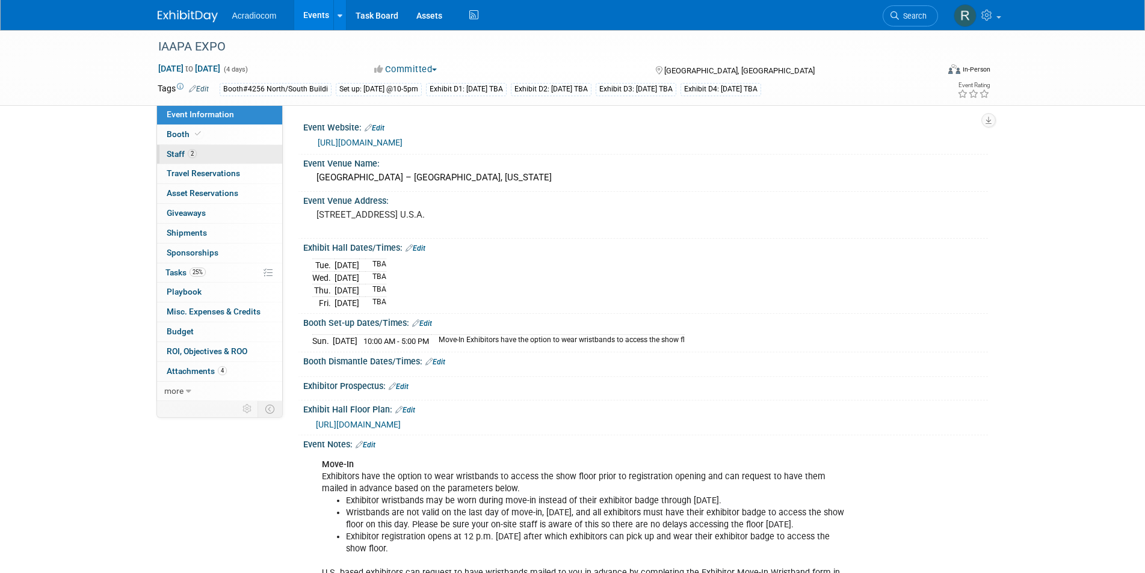
click at [193, 152] on span "2" at bounding box center [192, 153] width 9 height 9
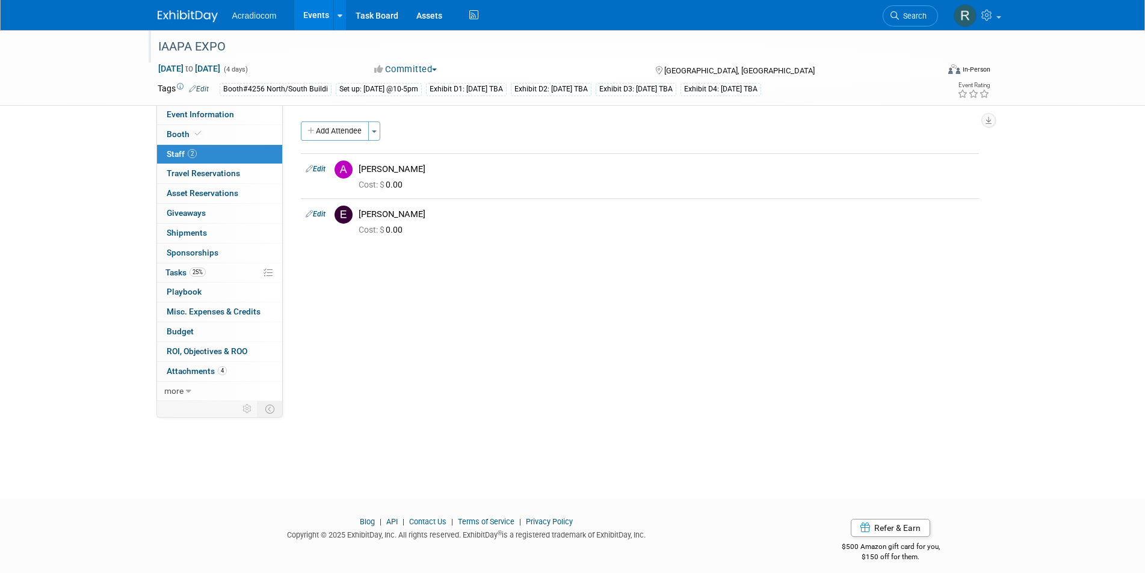
click at [267, 45] on div "IAAPA EXPO" at bounding box center [537, 47] width 766 height 22
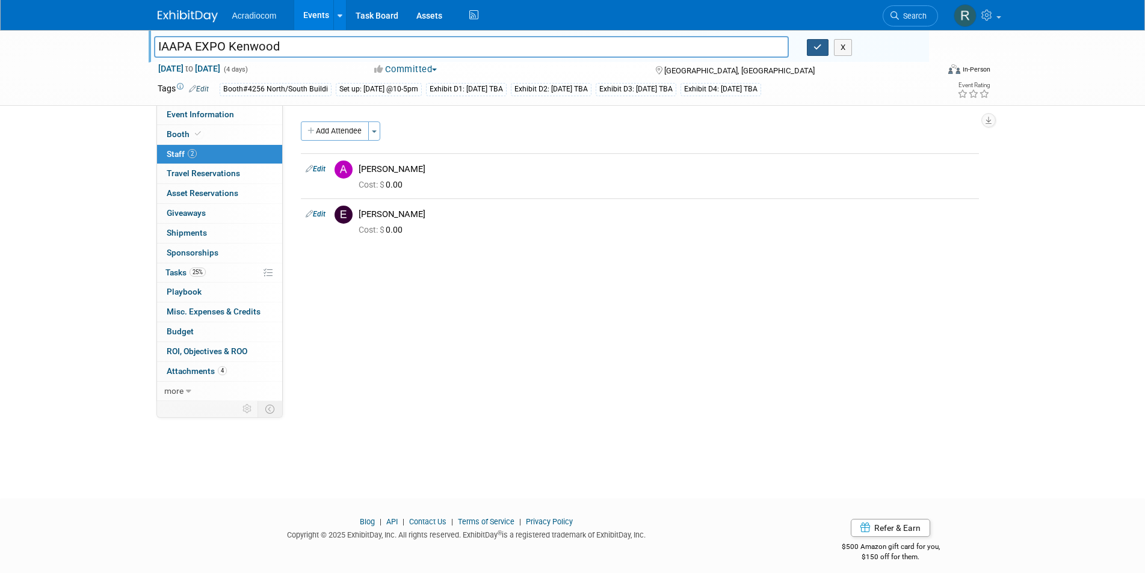
type input "IAAPA EXPO Kenwood"
click at [814, 47] on icon "button" at bounding box center [817, 47] width 8 height 8
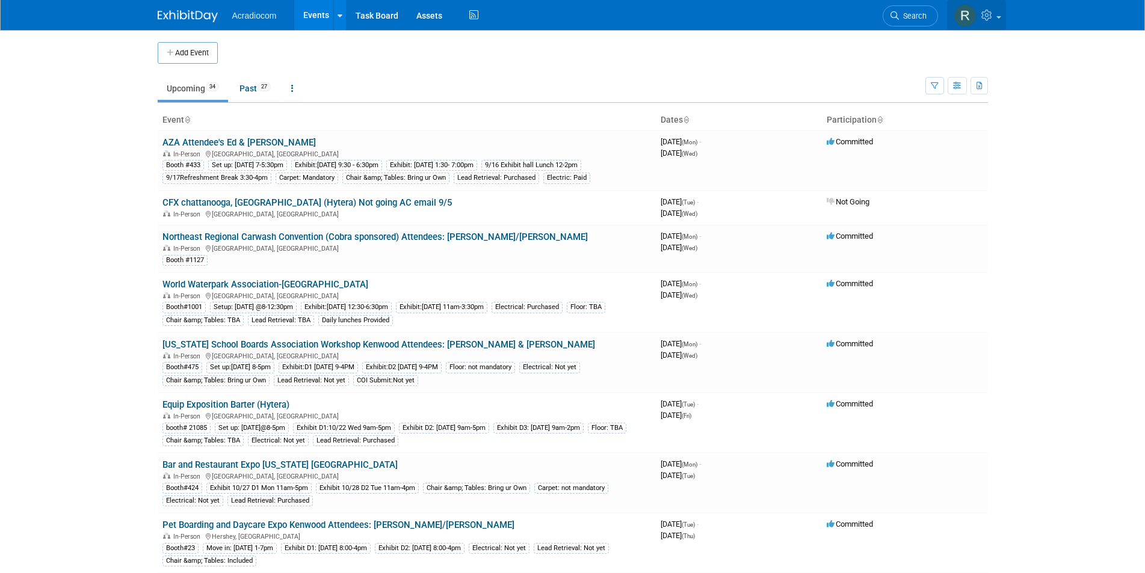
click at [968, 13] on img at bounding box center [965, 15] width 23 height 23
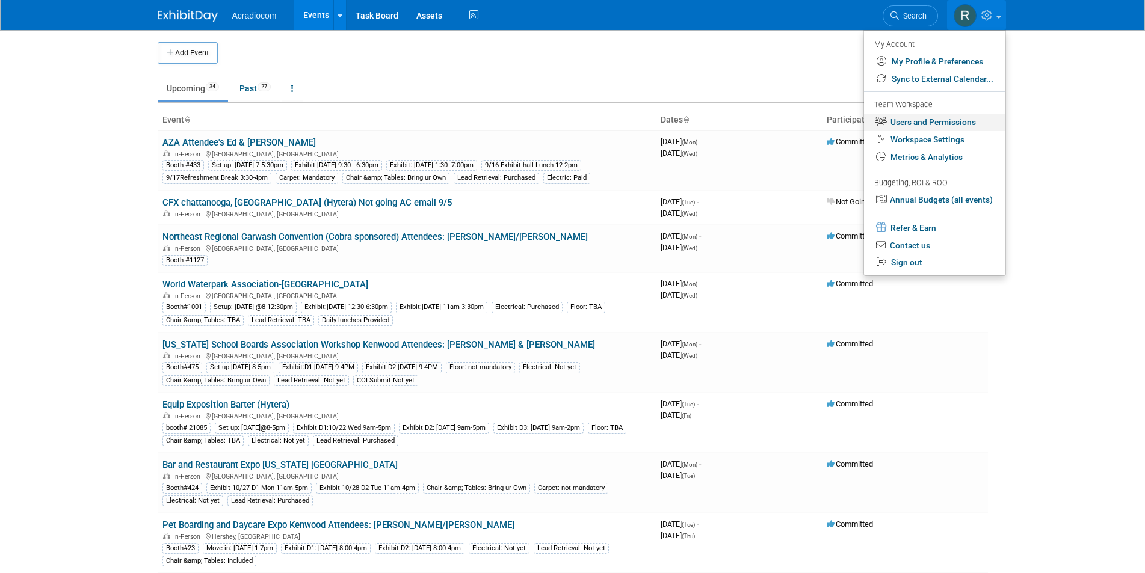
click at [907, 123] on link "Users and Permissions" at bounding box center [934, 122] width 141 height 17
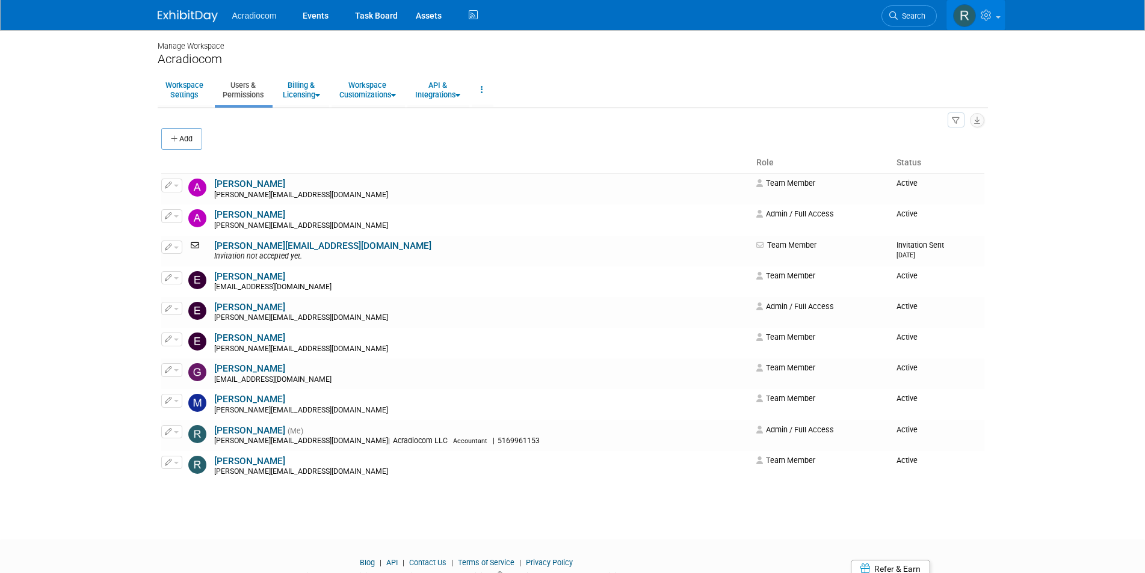
click at [955, 13] on img at bounding box center [964, 15] width 23 height 23
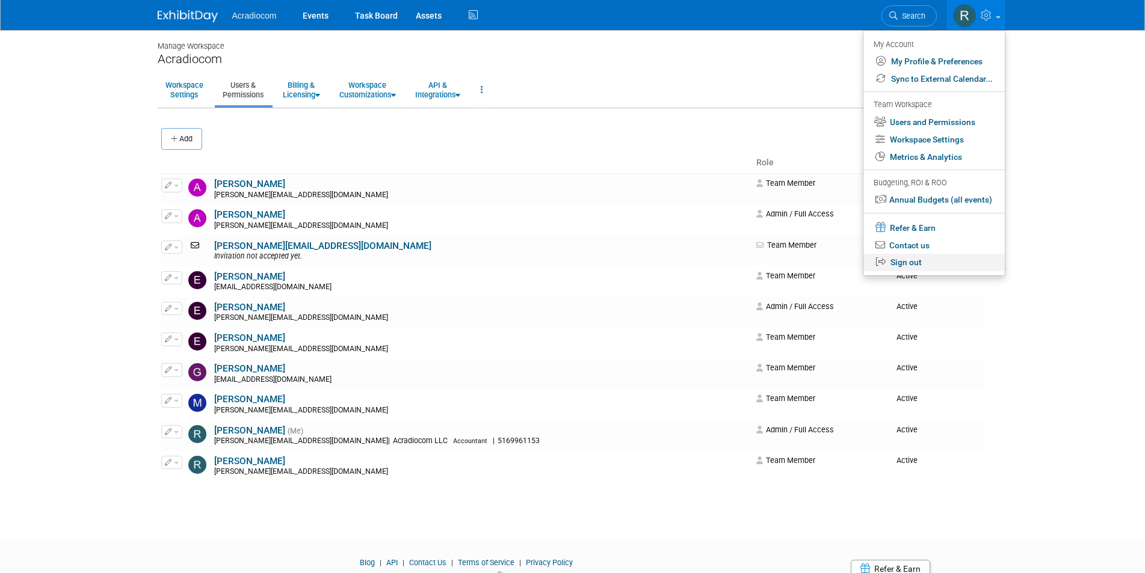
click at [902, 259] on link "Sign out" at bounding box center [933, 262] width 141 height 17
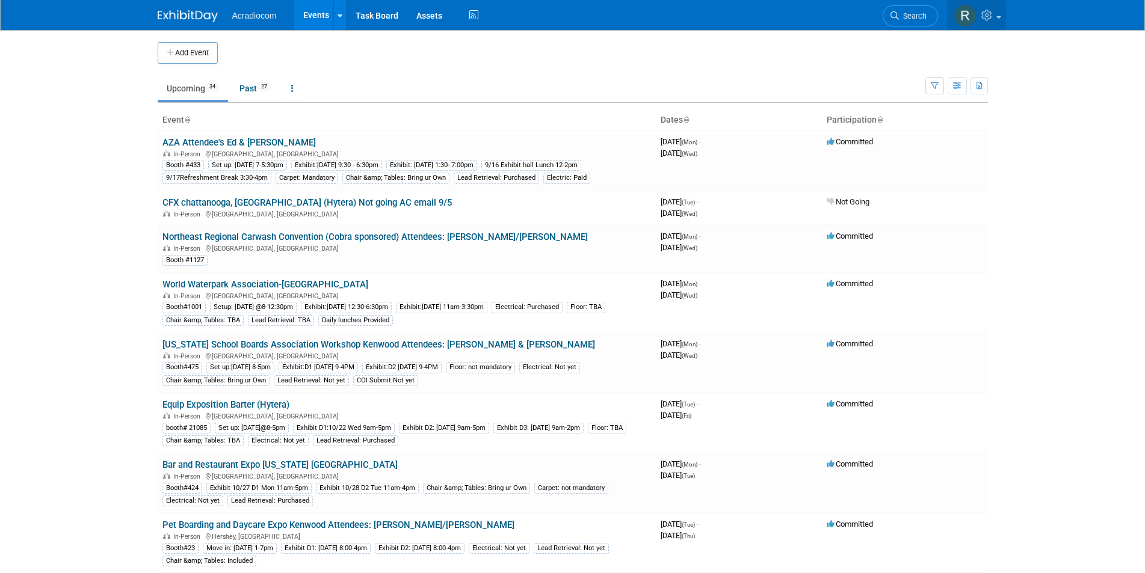
click at [966, 13] on img at bounding box center [965, 15] width 23 height 23
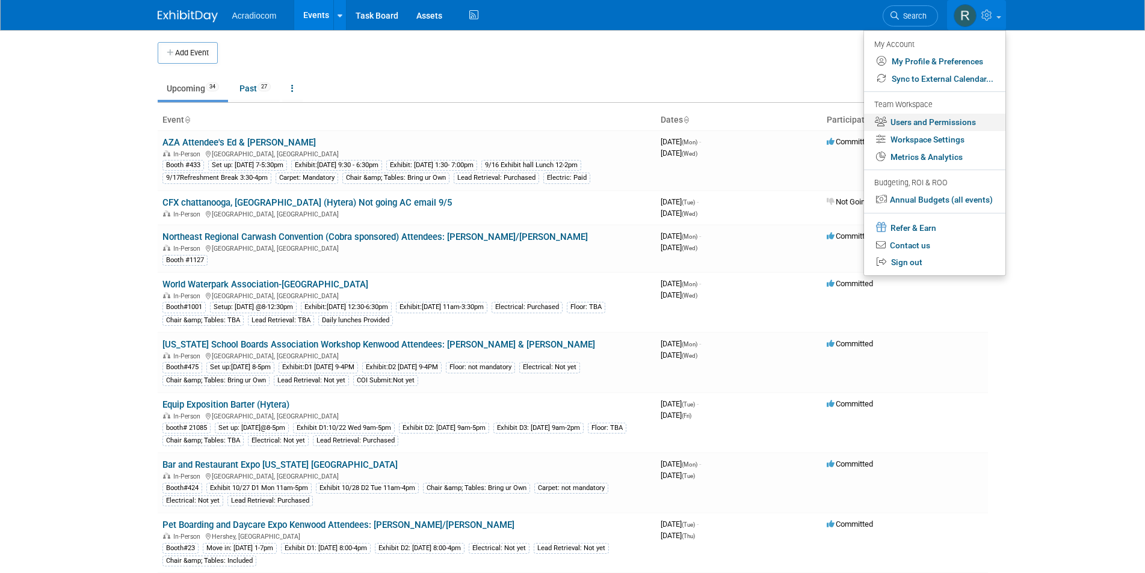
click at [915, 122] on link "Users and Permissions" at bounding box center [934, 122] width 141 height 17
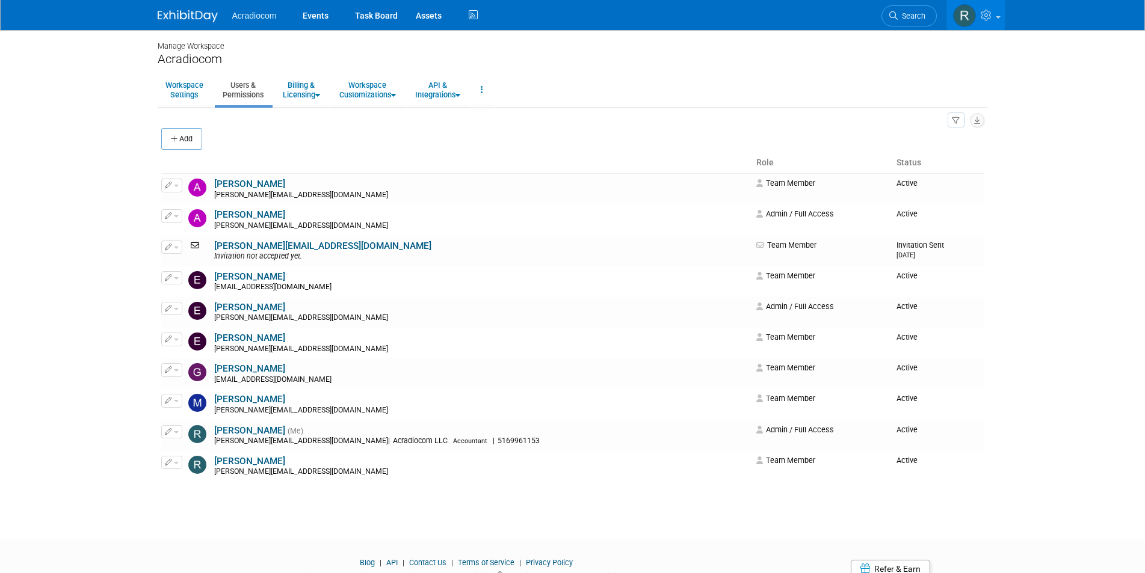
click at [958, 14] on img at bounding box center [964, 15] width 23 height 23
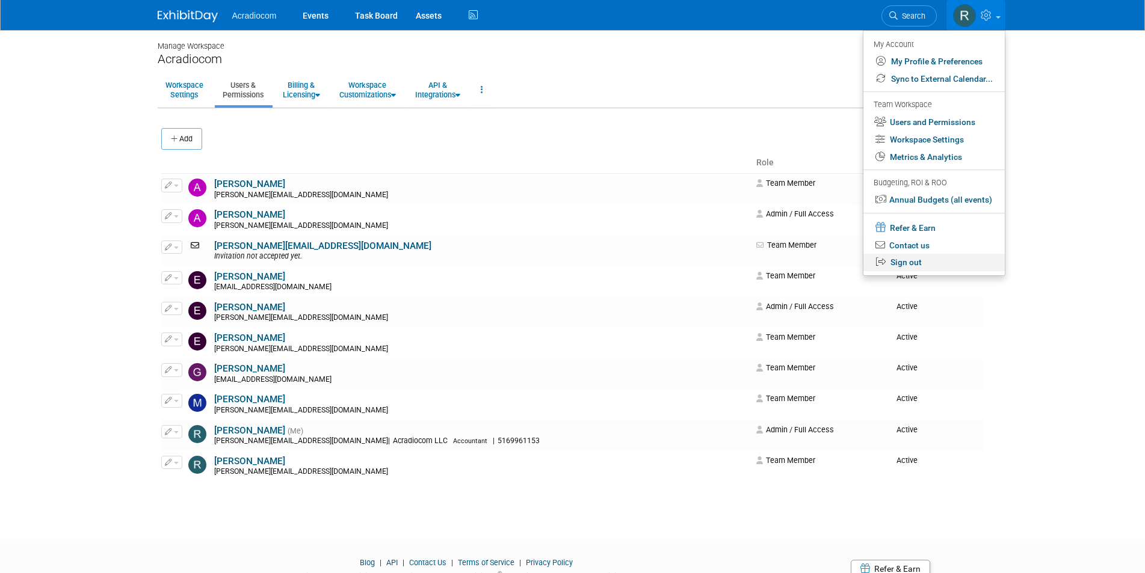
click at [905, 257] on link "Sign out" at bounding box center [933, 262] width 141 height 17
